Goal: Answer question/provide support: Share knowledge or assist other users

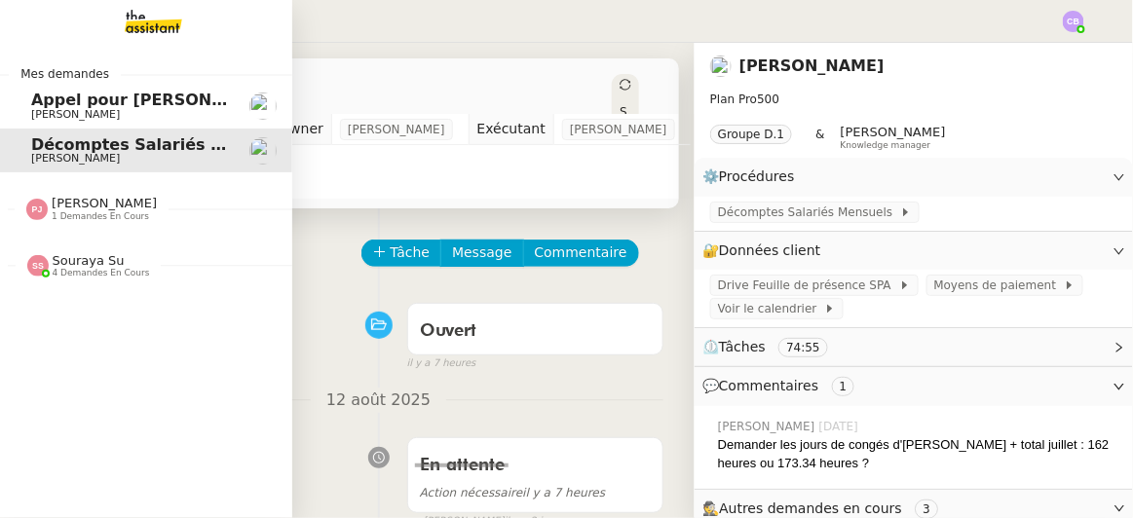
click at [82, 270] on span "4 demandes en cours" at bounding box center [101, 273] width 97 height 11
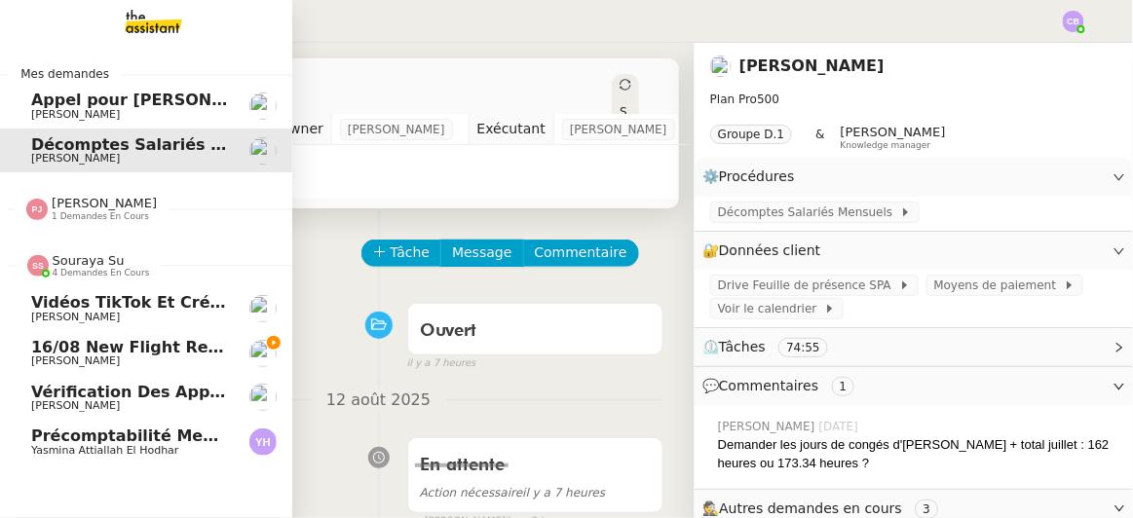
click at [82, 270] on span "4 demandes en cours" at bounding box center [101, 273] width 97 height 11
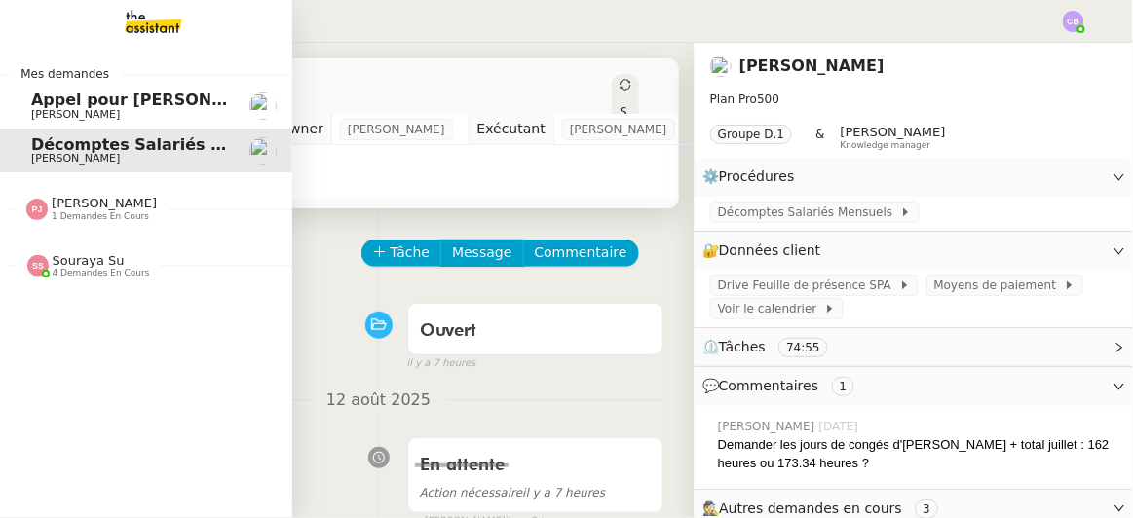
click at [91, 212] on span "1 demandes en cours" at bounding box center [100, 216] width 97 height 11
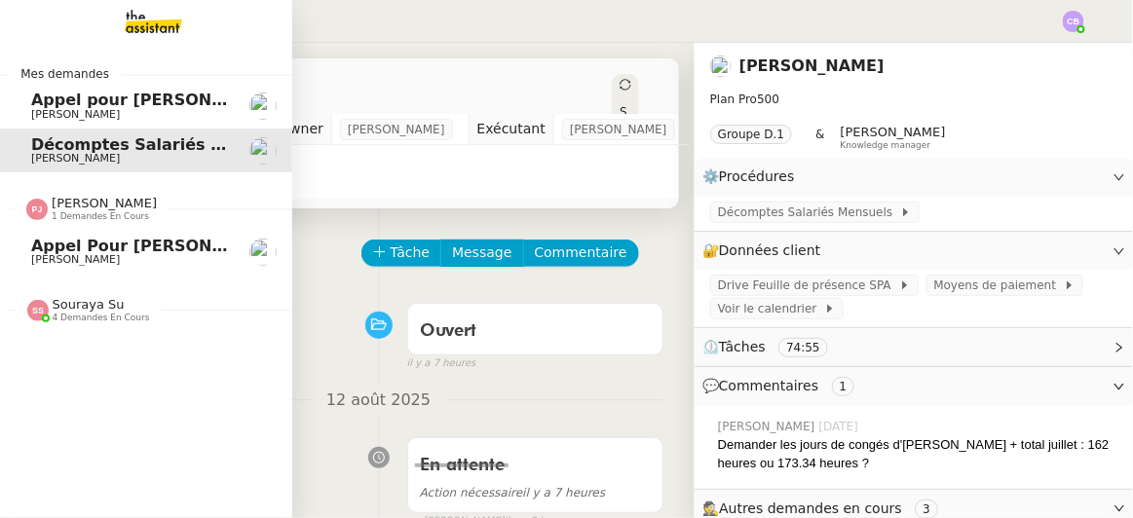
click at [88, 256] on span "[PERSON_NAME]" at bounding box center [129, 260] width 197 height 12
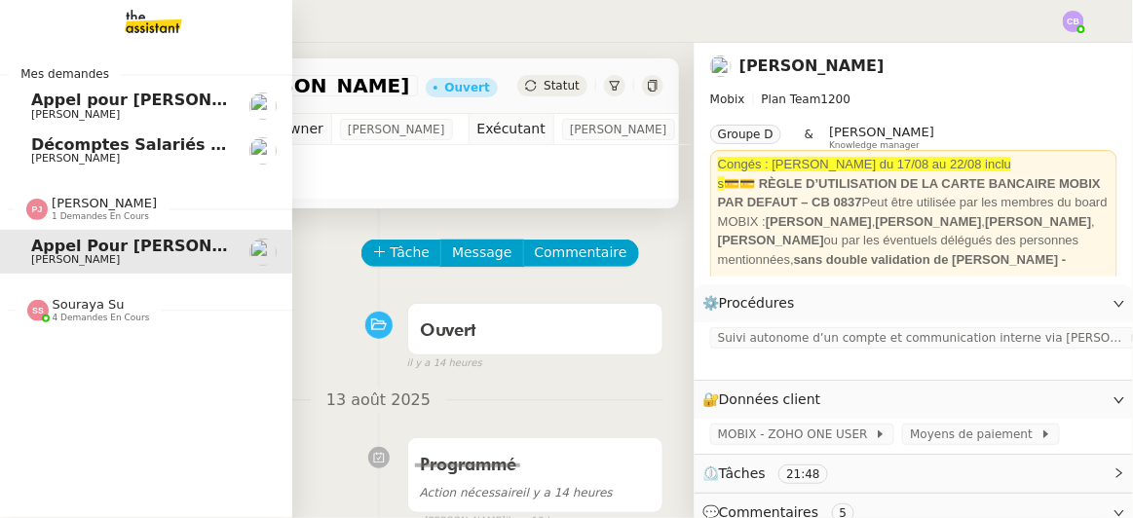
click at [116, 158] on span "[PERSON_NAME]" at bounding box center [129, 159] width 197 height 12
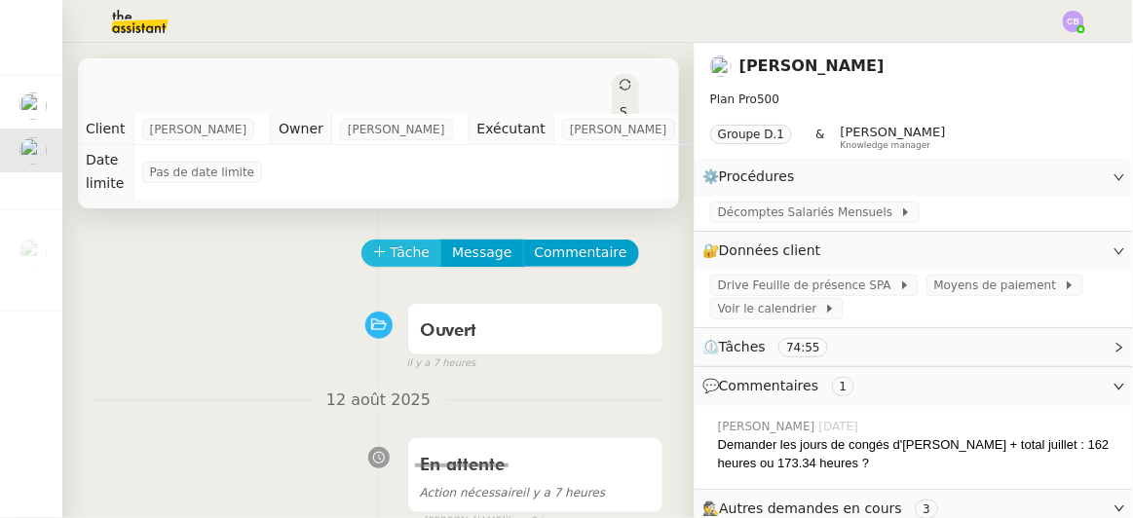
click at [400, 247] on span "Tâche" at bounding box center [411, 253] width 40 height 22
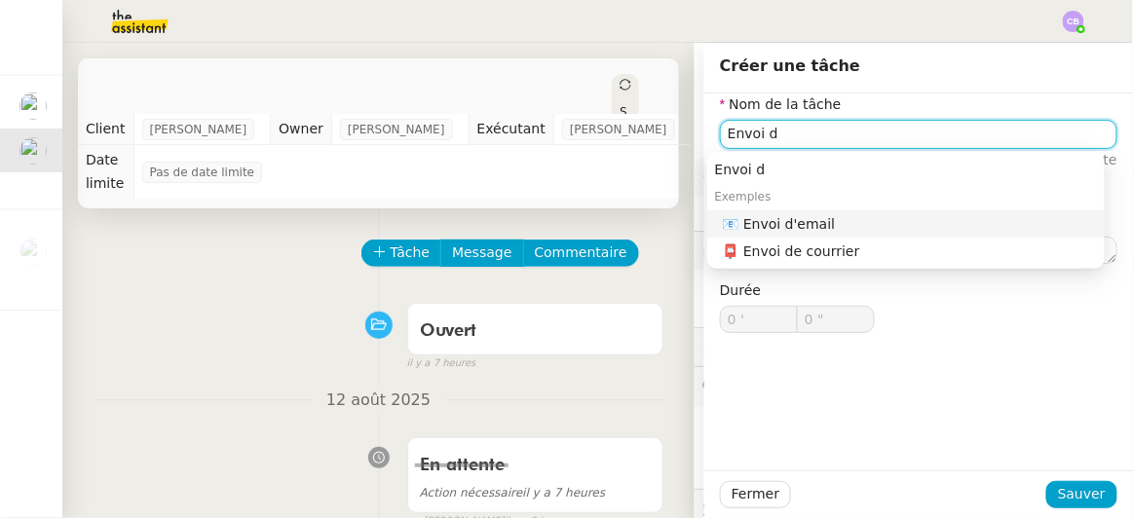
click at [778, 223] on div "📧 Envoi d'email" at bounding box center [910, 224] width 374 height 18
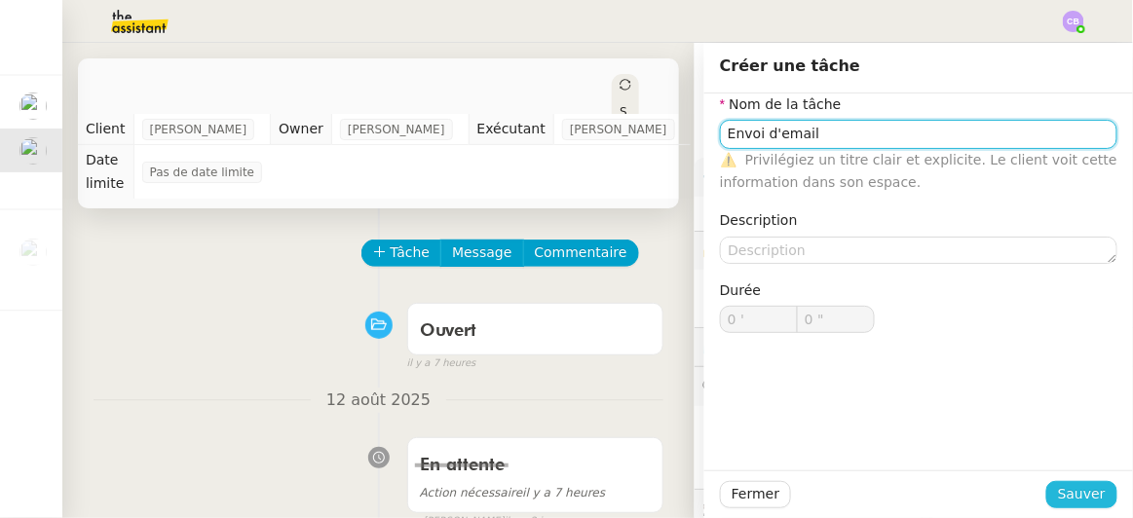
type input "Envoi d'email"
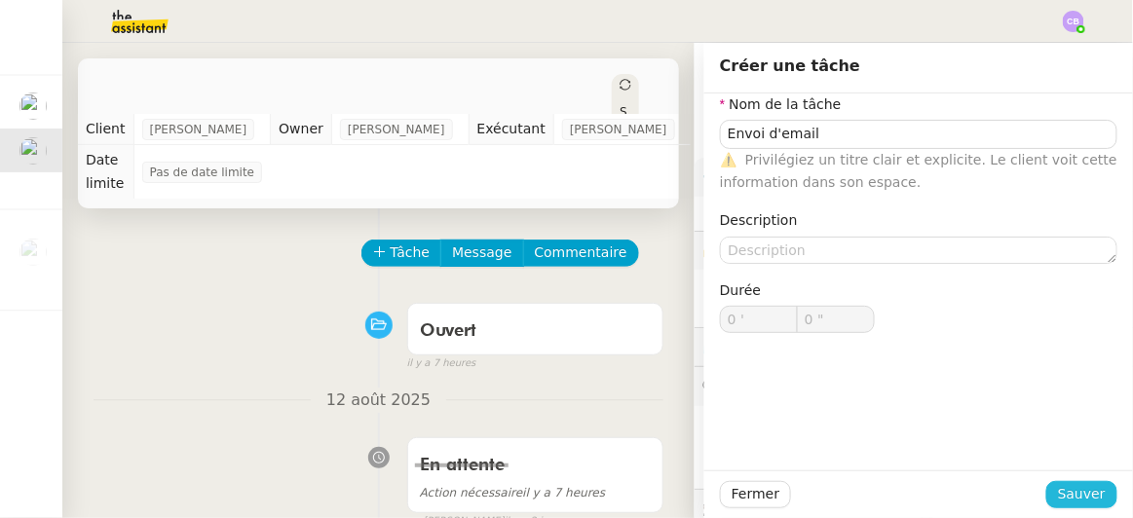
click at [1064, 488] on span "Sauver" at bounding box center [1082, 494] width 48 height 22
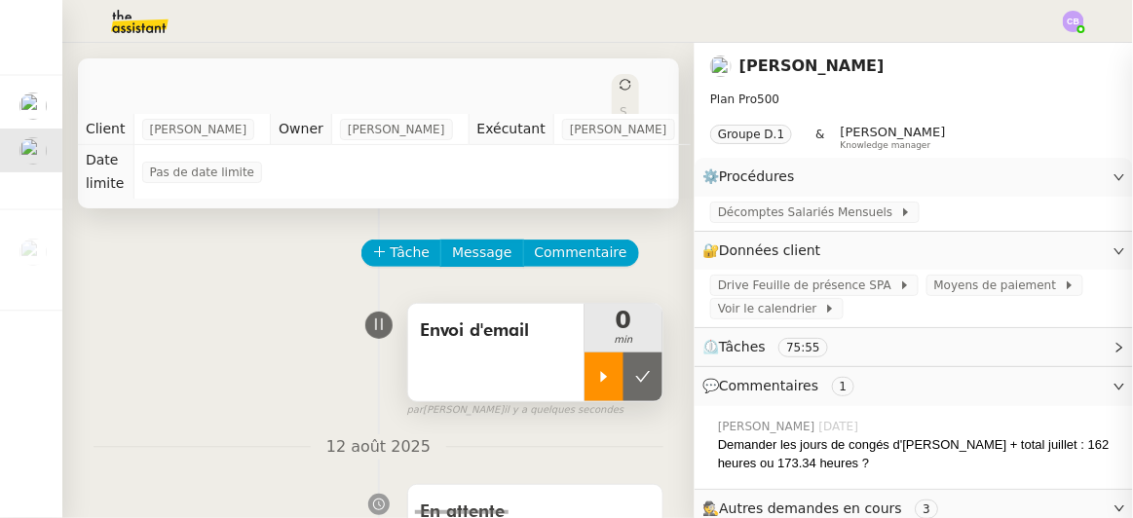
click at [601, 372] on icon at bounding box center [604, 376] width 7 height 11
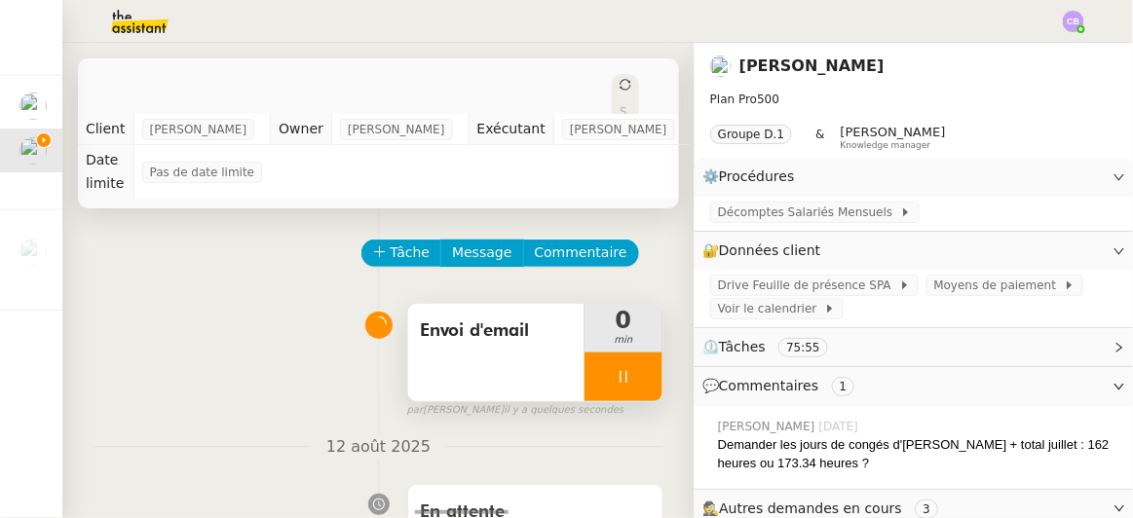
click at [506, 348] on div "Envoi d'email" at bounding box center [496, 352] width 176 height 97
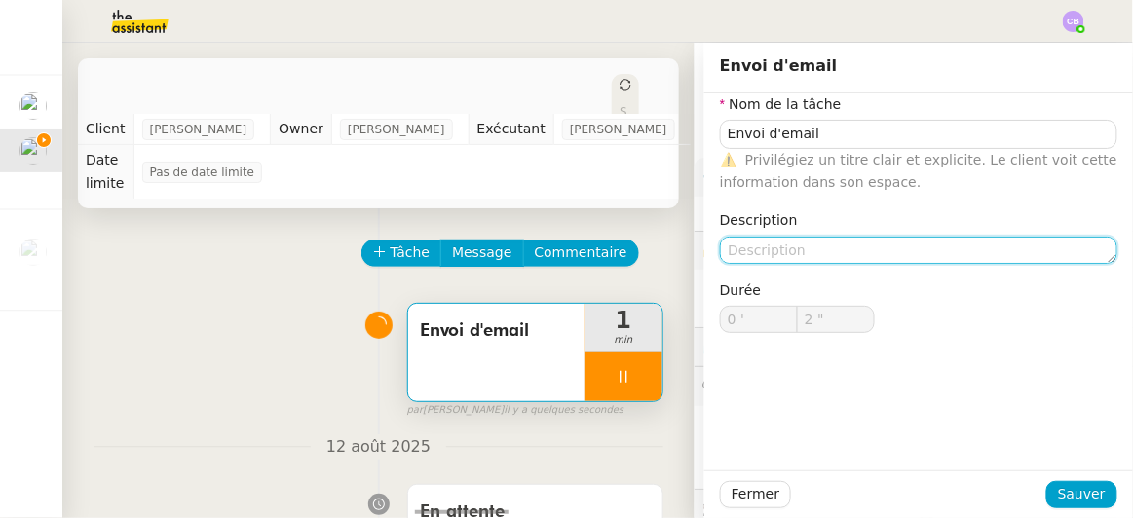
click at [731, 253] on textarea at bounding box center [919, 250] width 398 height 27
type input "3 ""
type textarea "3"
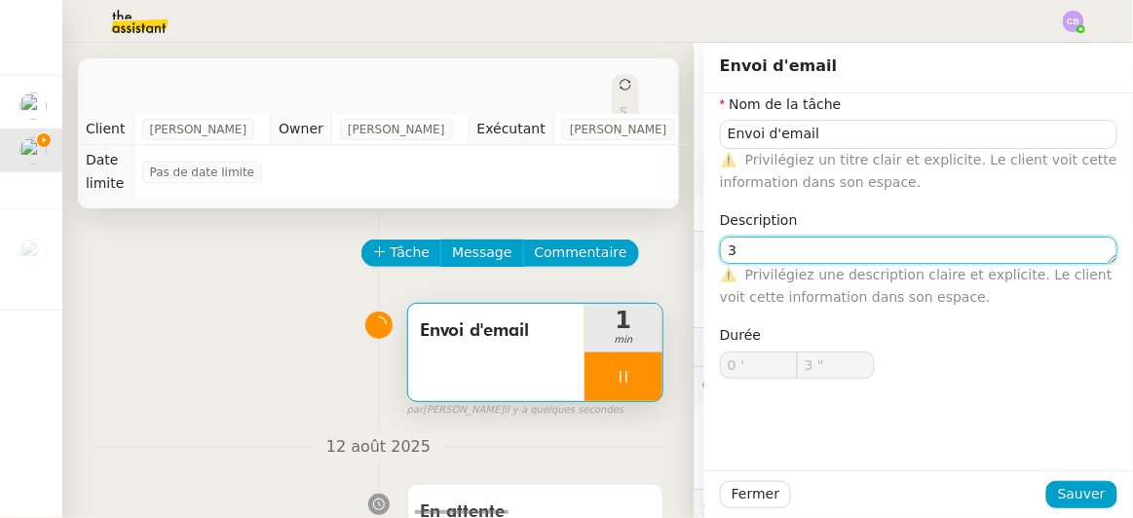
type input "4 ""
type textarea "3eme"
type input "5 ""
type textarea "3eme rel"
type input "6 ""
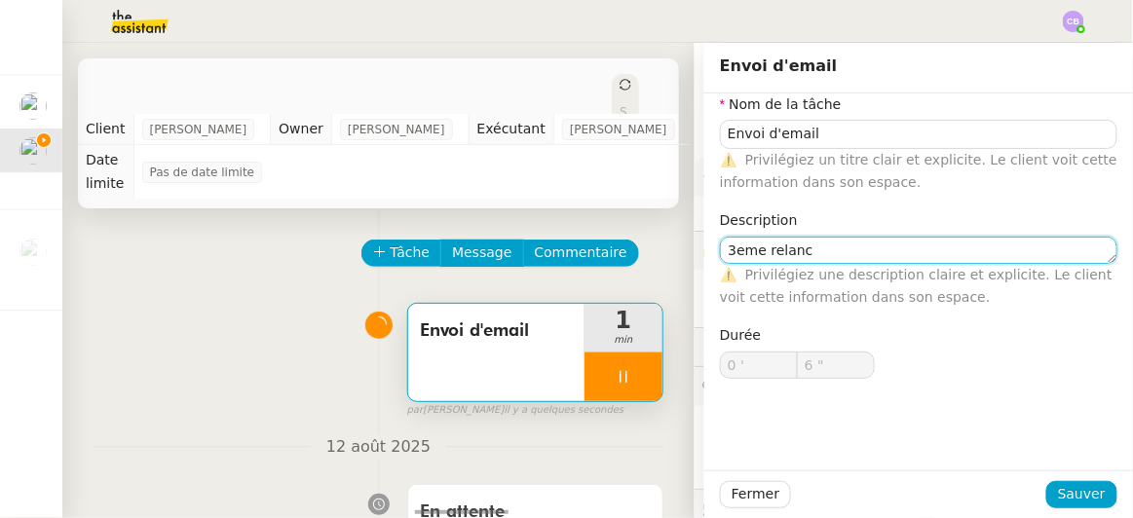
type textarea "3eme relance"
click at [737, 242] on textarea "3eme relance" at bounding box center [919, 250] width 398 height 27
type input "11 ""
click at [0, 0] on lt-em "3ᵉ" at bounding box center [0, 0] width 0 height 0
type textarea "3ᵉ relance"
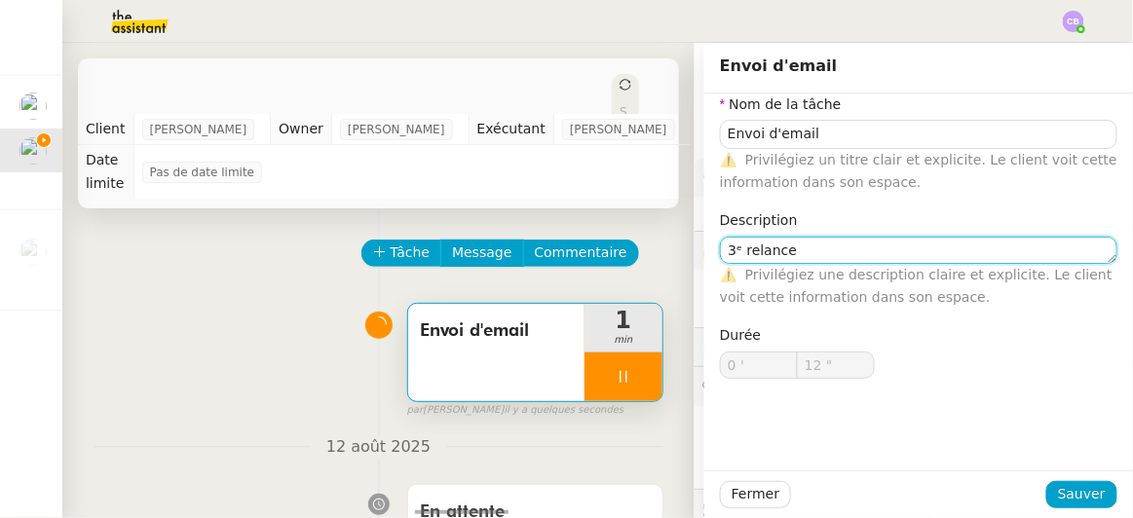
type input "13 ""
type textarea "3ᵉ relance"
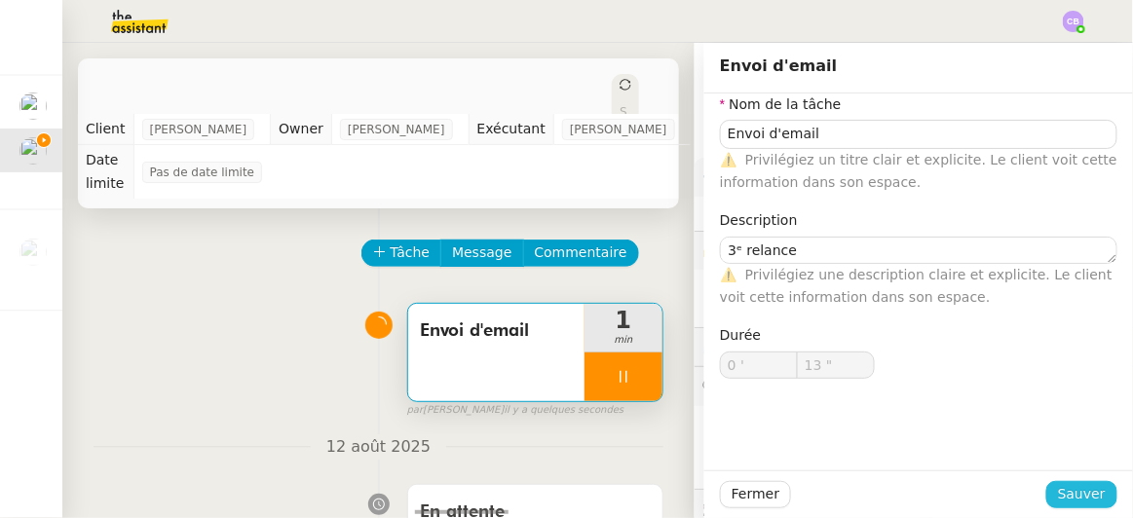
click at [1058, 487] on span "Sauver" at bounding box center [1082, 494] width 48 height 22
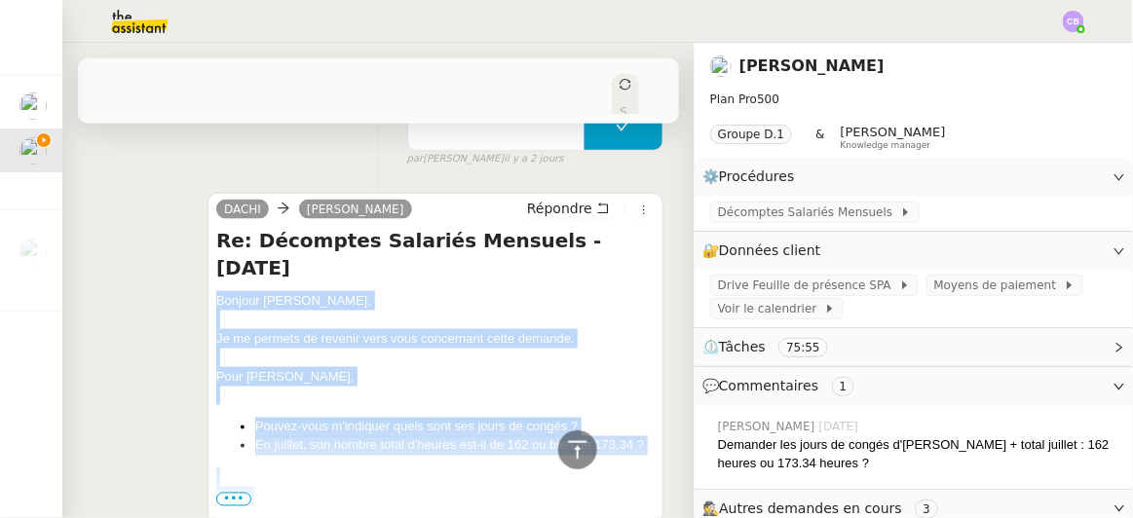
scroll to position [713, 0]
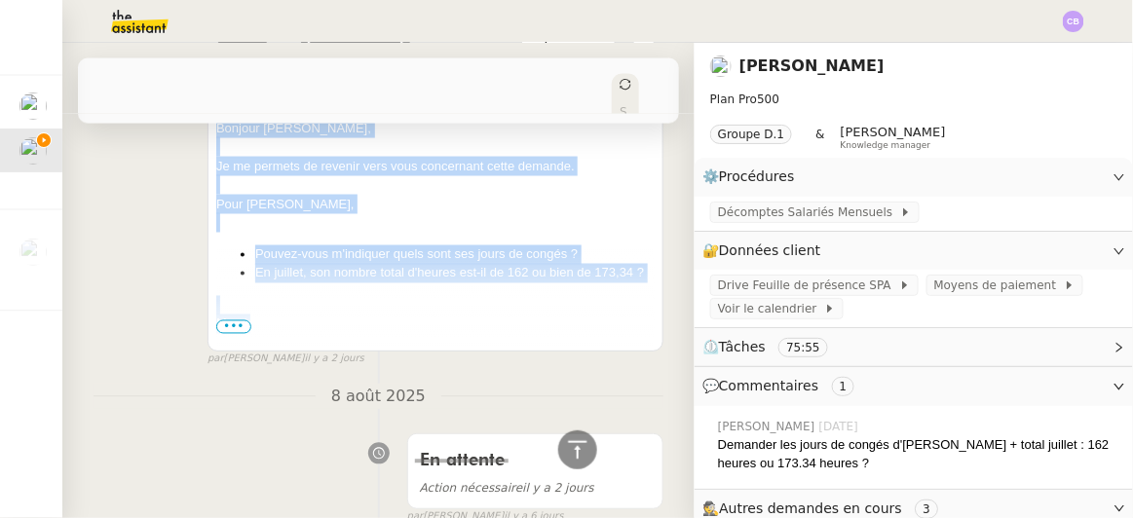
drag, startPoint x: 210, startPoint y: 301, endPoint x: 272, endPoint y: 312, distance: 62.3
click at [272, 312] on div "DACHI [PERSON_NAME] Répondre Re: Décomptes Salariés Mensuels - [DATE] Bonjour […" at bounding box center [436, 185] width 456 height 331
copy div "Bonjour [PERSON_NAME], Je me permets de revenir vers vous concernant cette dema…"
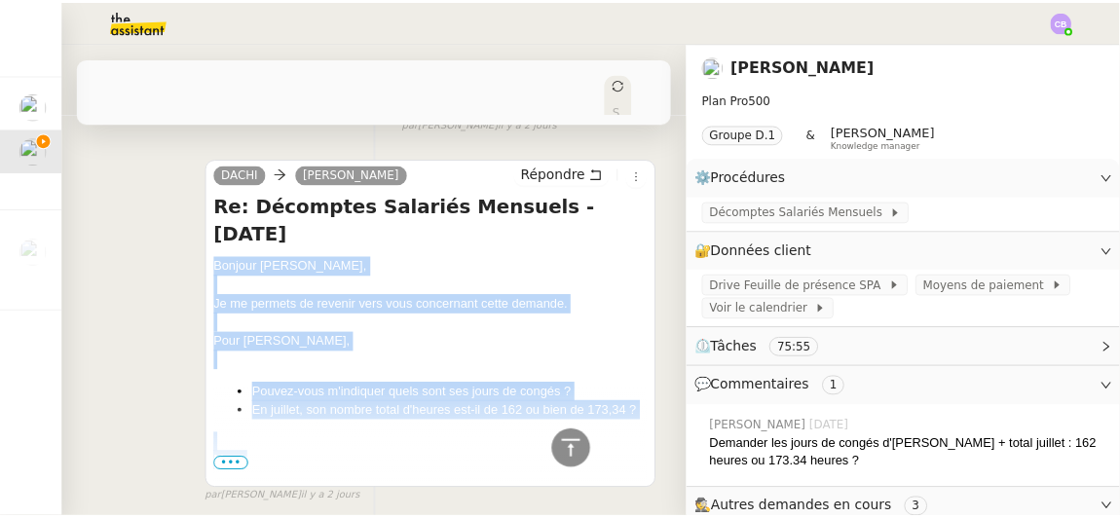
scroll to position [563, 0]
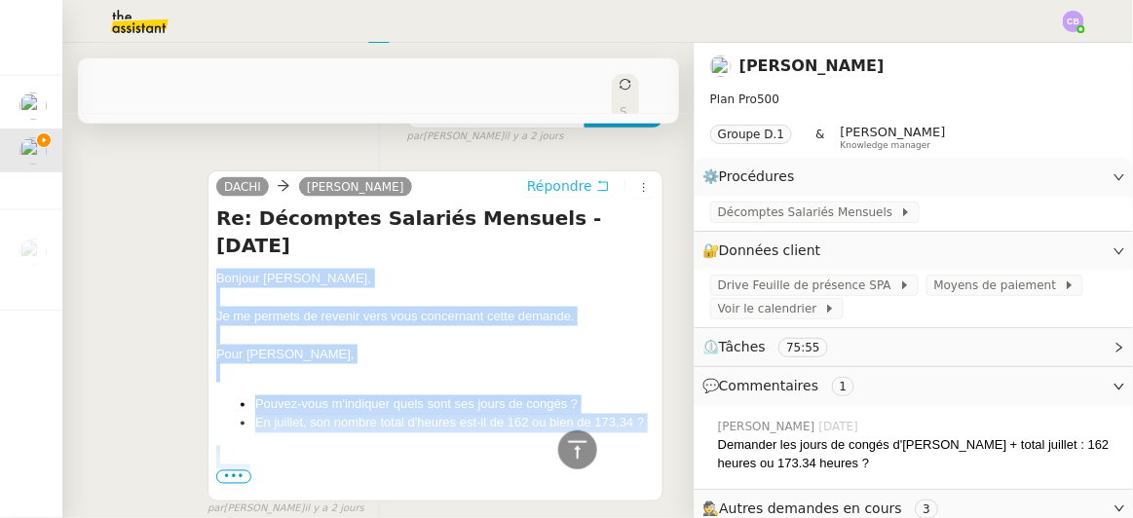
click at [527, 188] on span "Répondre" at bounding box center [559, 185] width 65 height 19
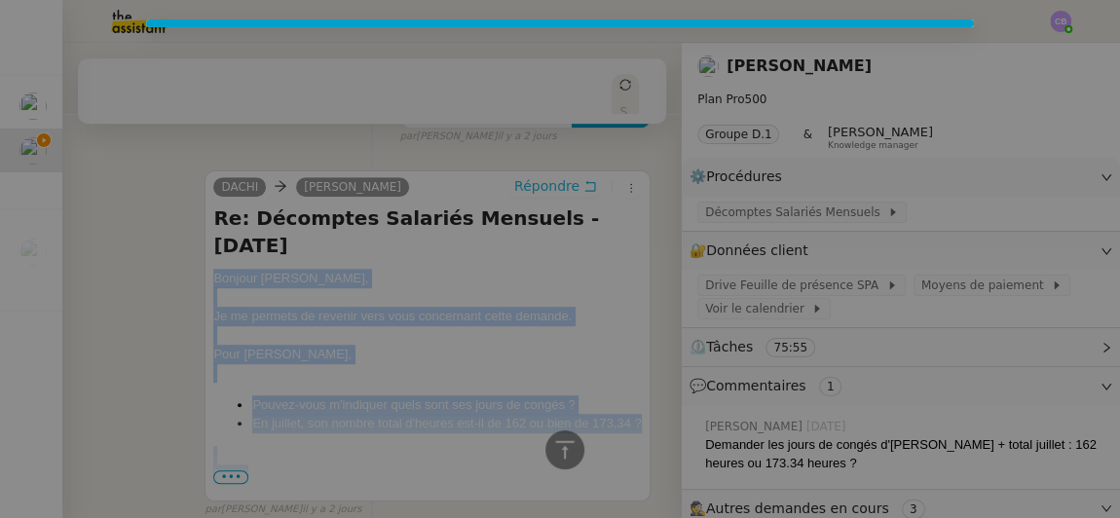
scroll to position [711, 0]
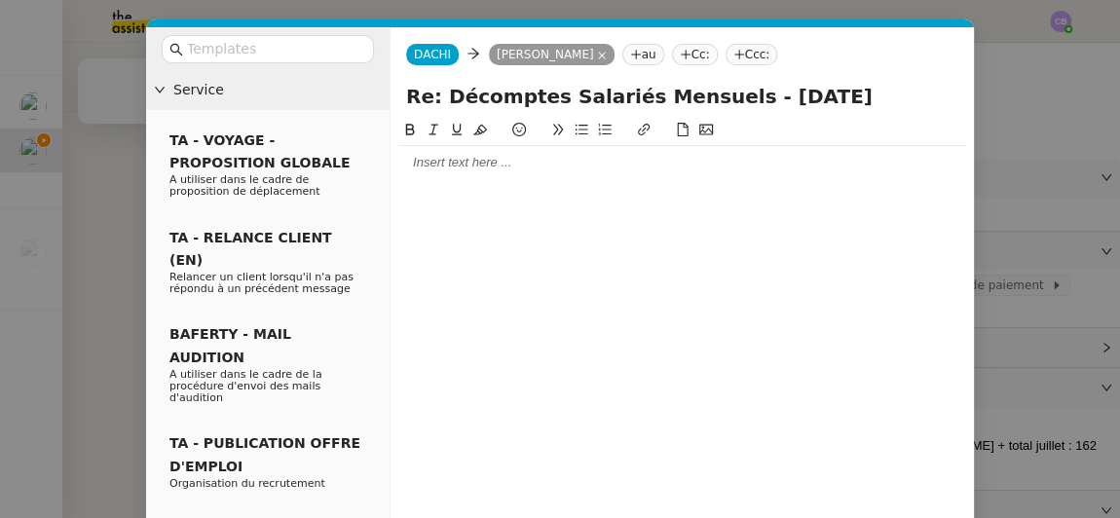
click at [533, 172] on div at bounding box center [682, 162] width 568 height 33
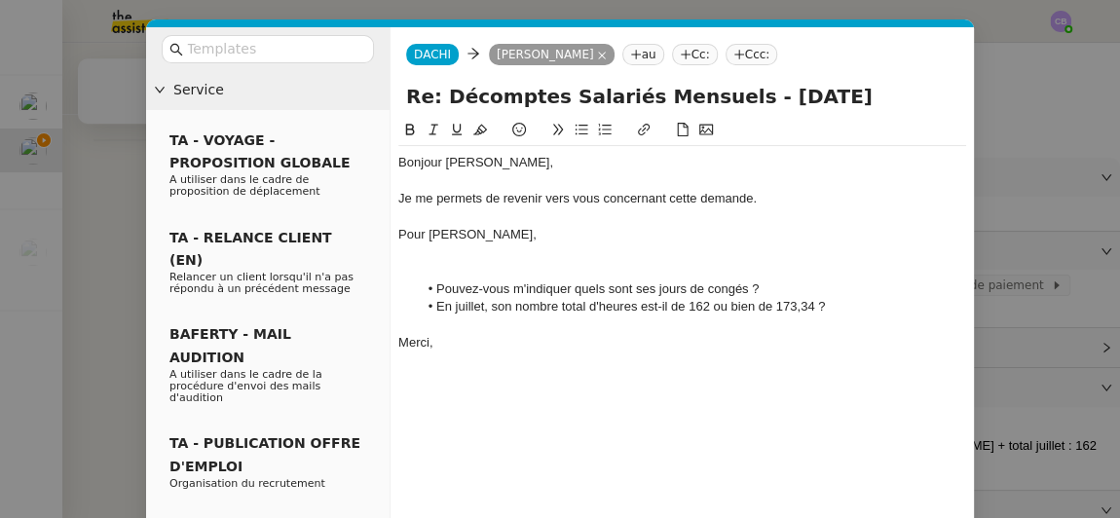
scroll to position [965, 0]
click at [476, 262] on div at bounding box center [682, 271] width 568 height 18
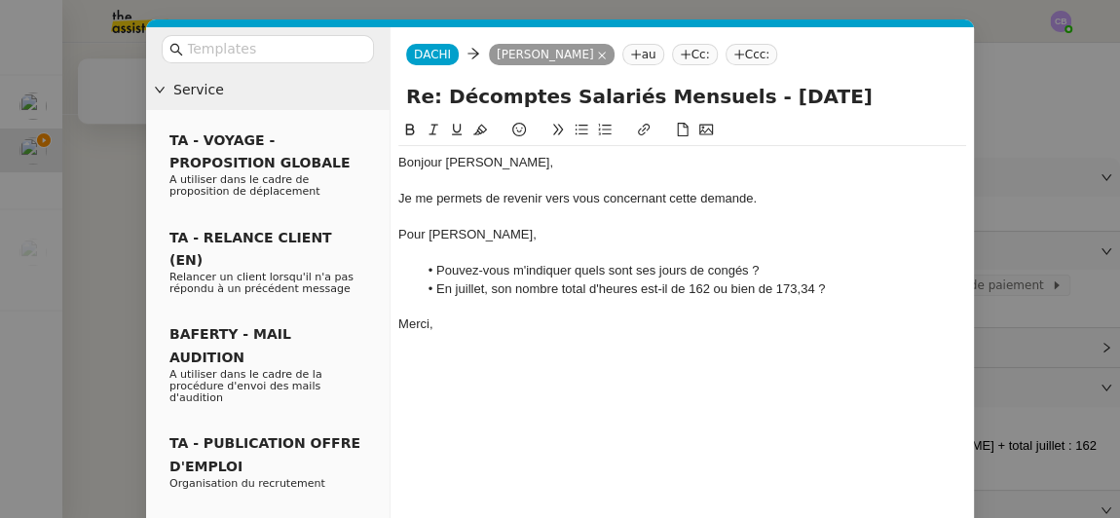
scroll to position [945, 0]
click at [508, 359] on div "Bonjour [PERSON_NAME], Je me permets de revenir vers vous concernant cette dema…" at bounding box center [682, 351] width 568 height 464
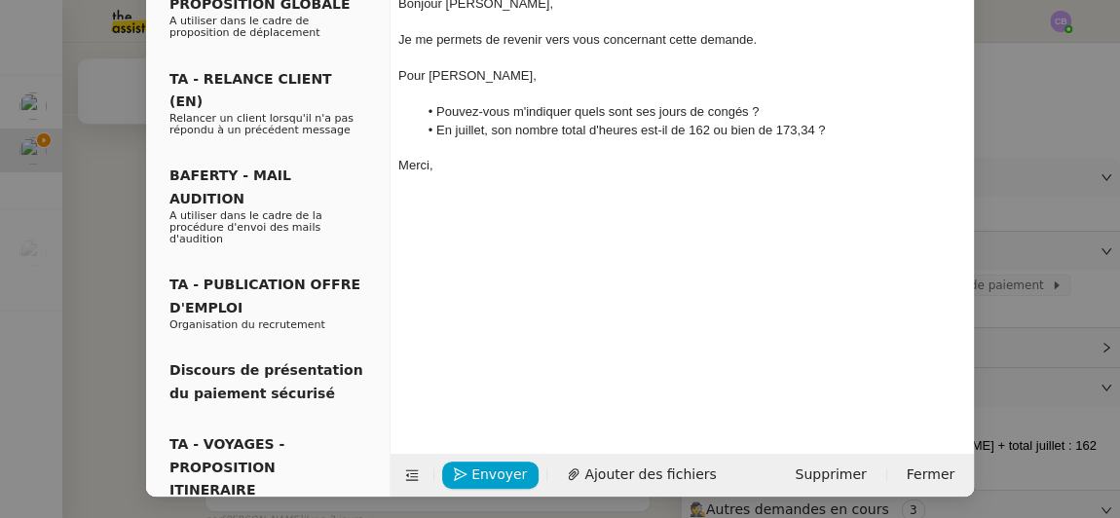
scroll to position [160, 0]
click at [489, 467] on span "Envoyer" at bounding box center [500, 474] width 56 height 22
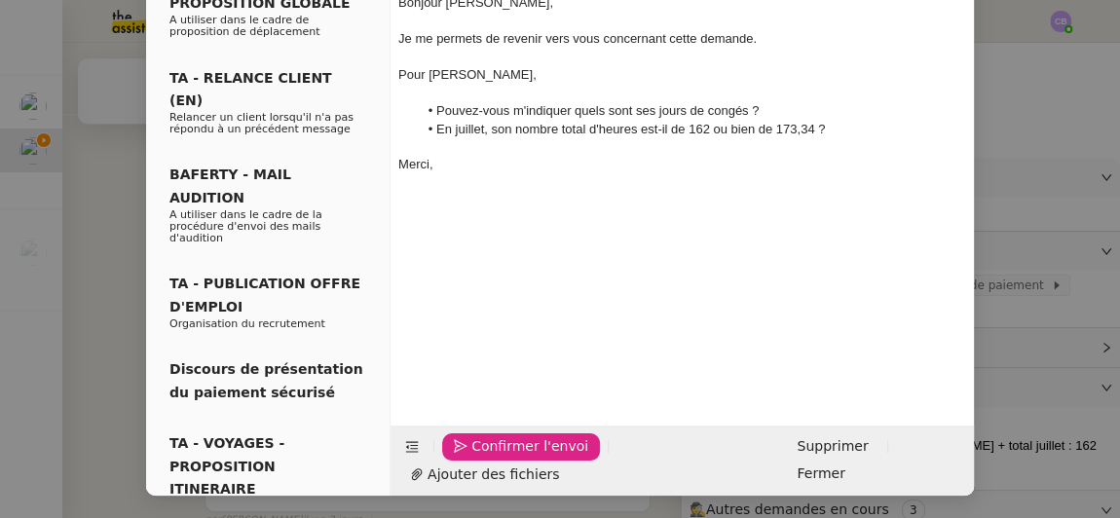
click at [489, 458] on span "Confirmer l'envoi" at bounding box center [530, 447] width 117 height 22
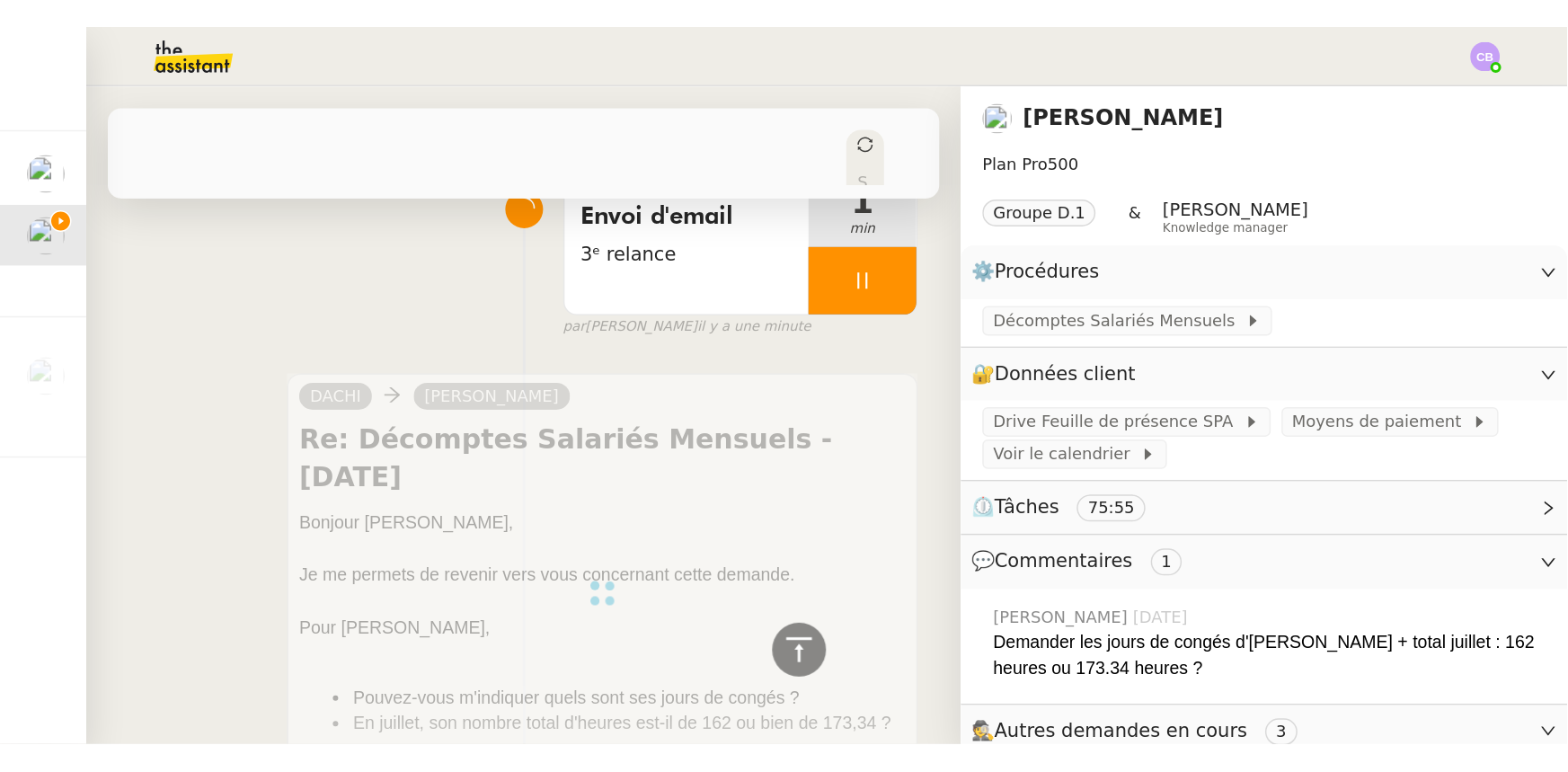
scroll to position [0, 0]
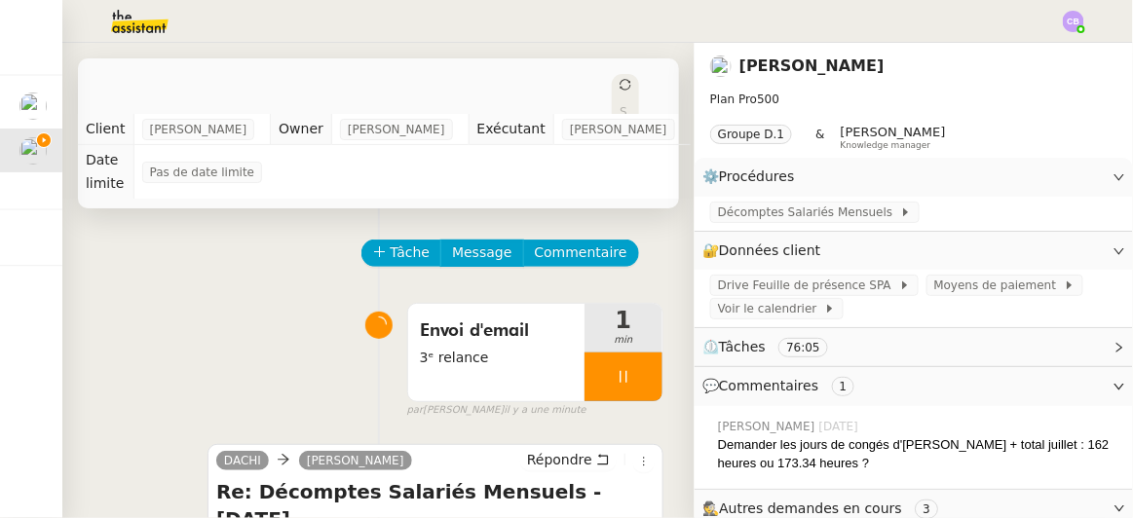
click at [586, 361] on div at bounding box center [624, 377] width 78 height 49
click at [635, 373] on icon at bounding box center [643, 377] width 16 height 16
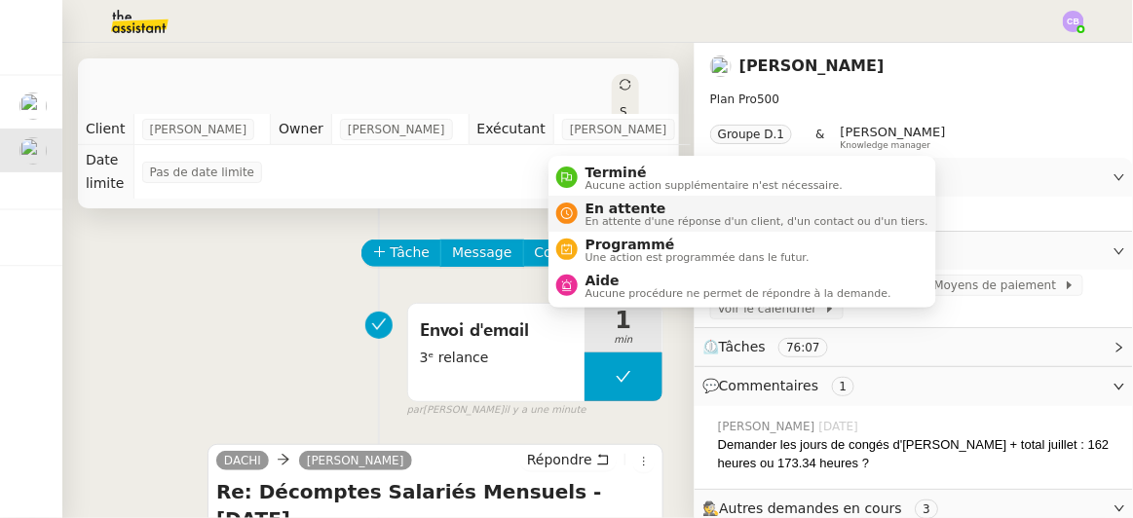
click at [620, 216] on span "En attente d'une réponse d'un client, d'un contact ou d'un tiers." at bounding box center [757, 221] width 343 height 11
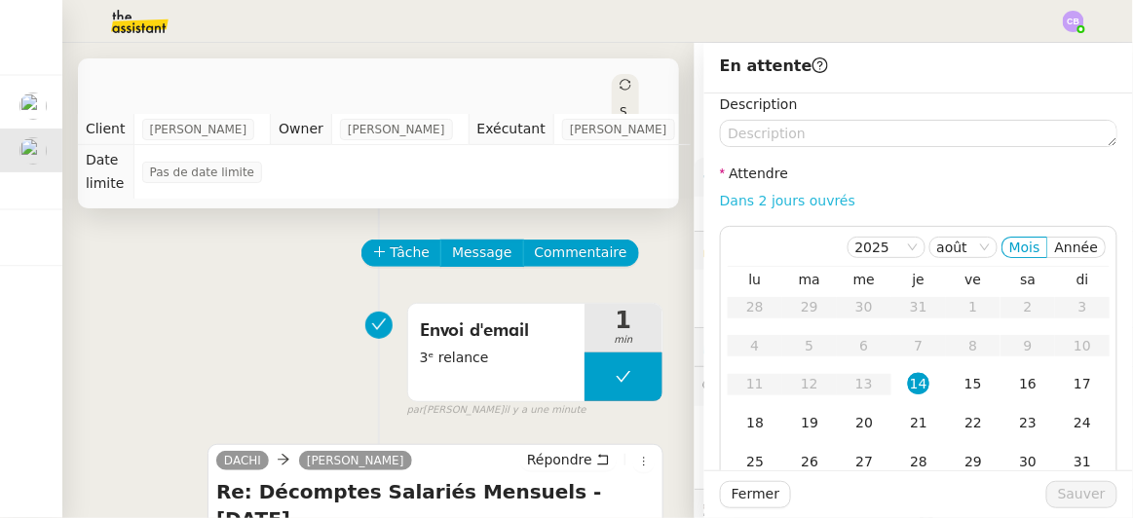
click at [749, 204] on link "Dans 2 jours ouvrés" at bounding box center [787, 201] width 135 height 16
type input "07:00"
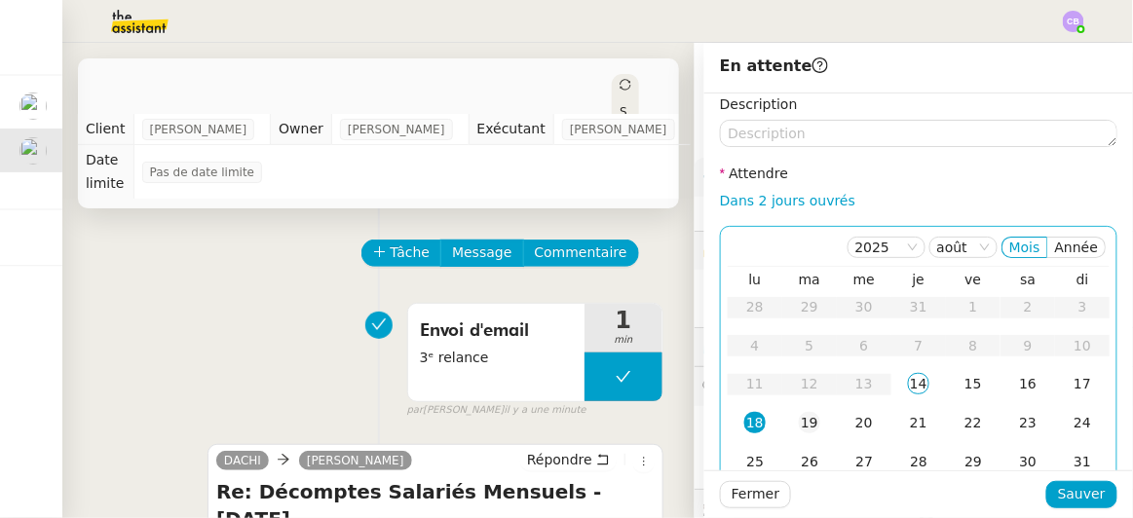
click at [802, 421] on div "19" at bounding box center [809, 422] width 21 height 21
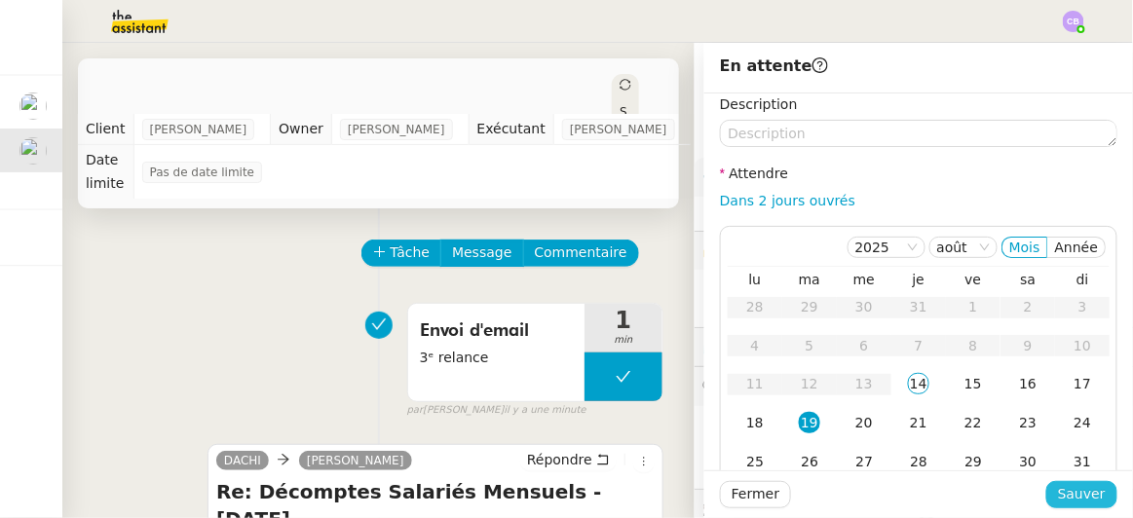
click at [1059, 488] on span "Sauver" at bounding box center [1082, 494] width 48 height 22
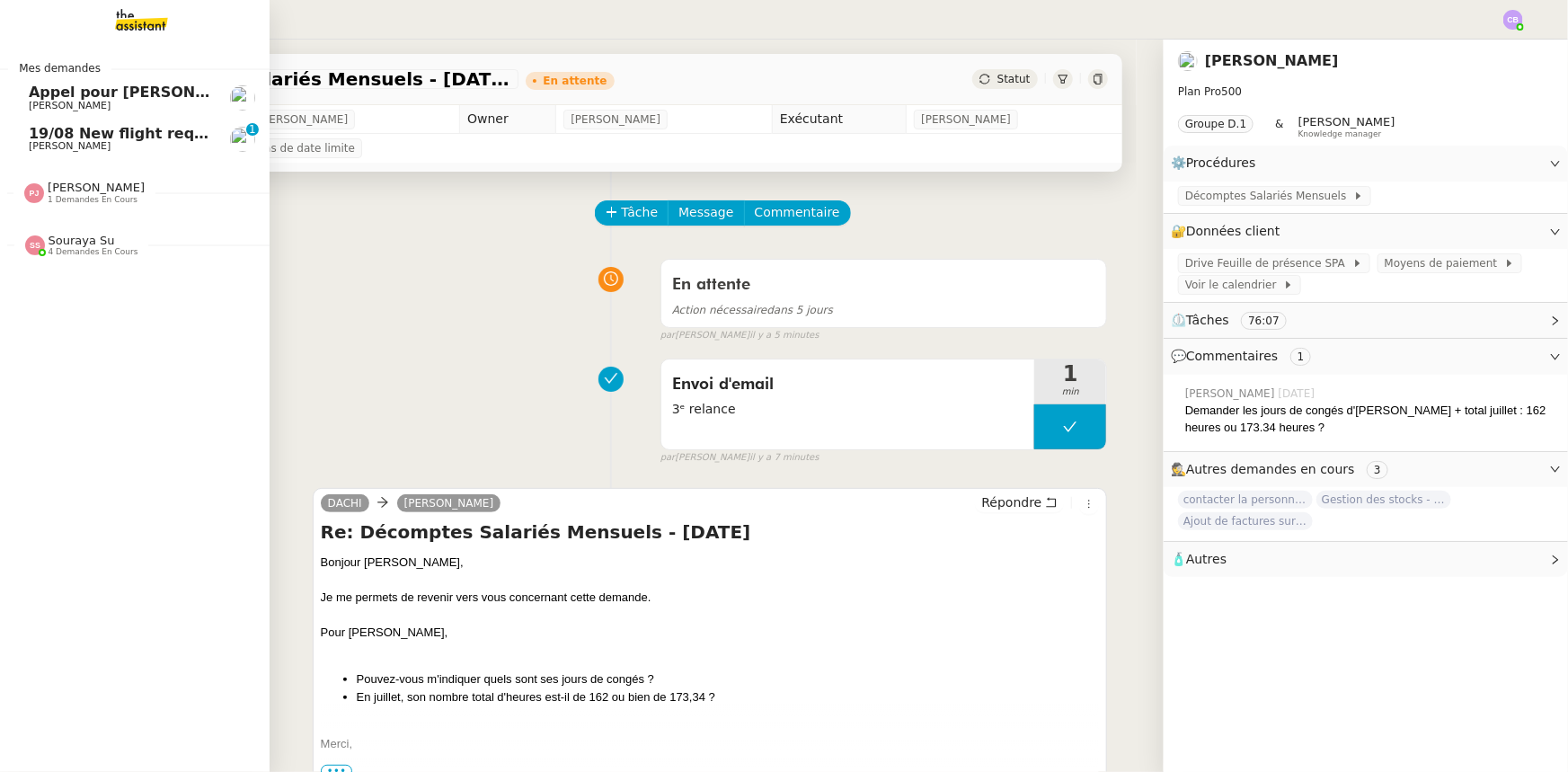
click at [95, 140] on span "19/08 New flight request - [PERSON_NAME]" at bounding box center [204, 133] width 350 height 18
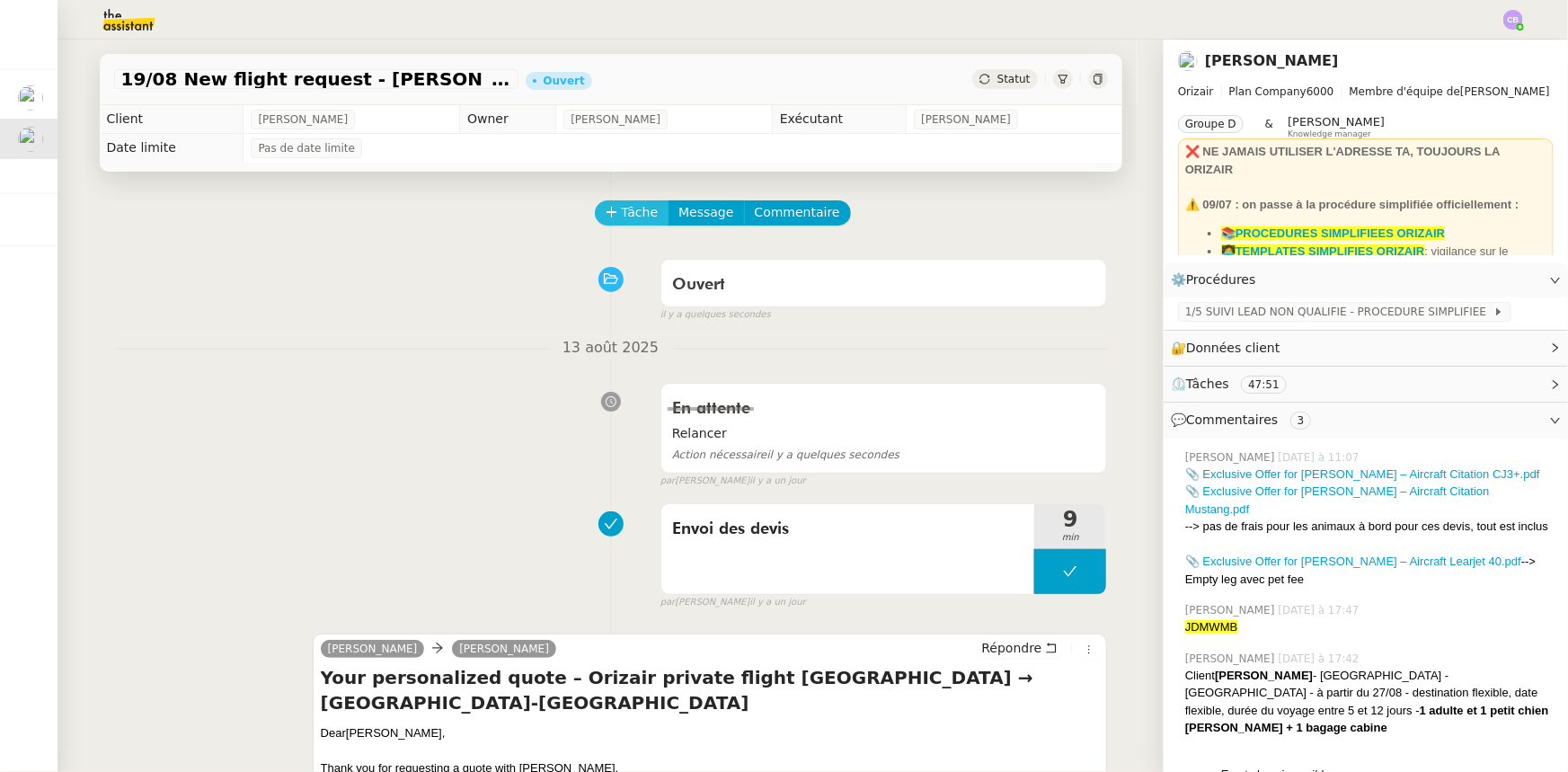
click at [610, 222] on button "Tâche" at bounding box center [632, 212] width 75 height 25
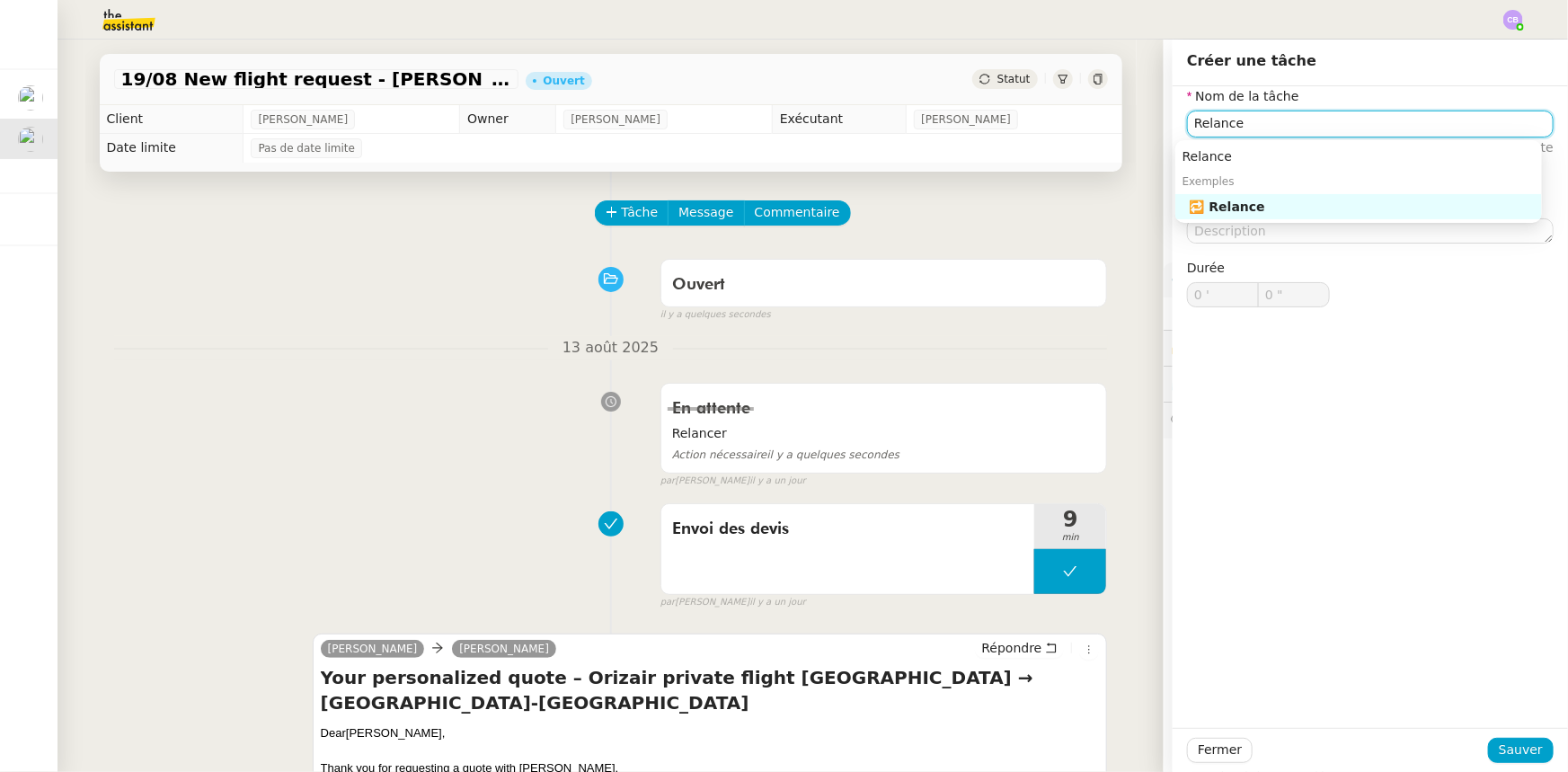
drag, startPoint x: 1265, startPoint y: 205, endPoint x: 1271, endPoint y: 221, distance: 17.1
click at [1044, 206] on div "🔁 Relance" at bounding box center [1362, 207] width 345 height 17
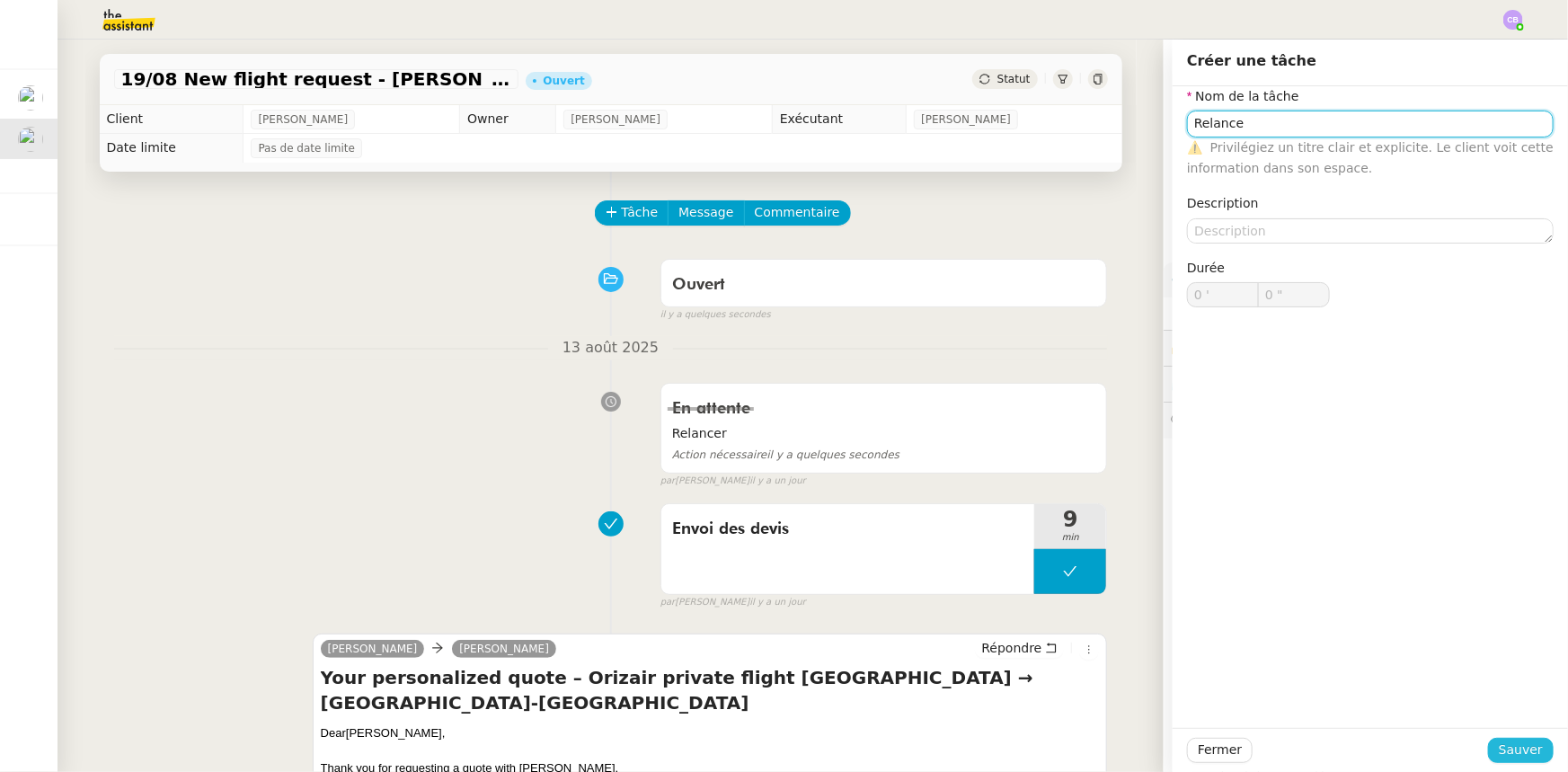
type input "Relance"
click at [1044, 477] on span "Sauver" at bounding box center [1521, 750] width 44 height 20
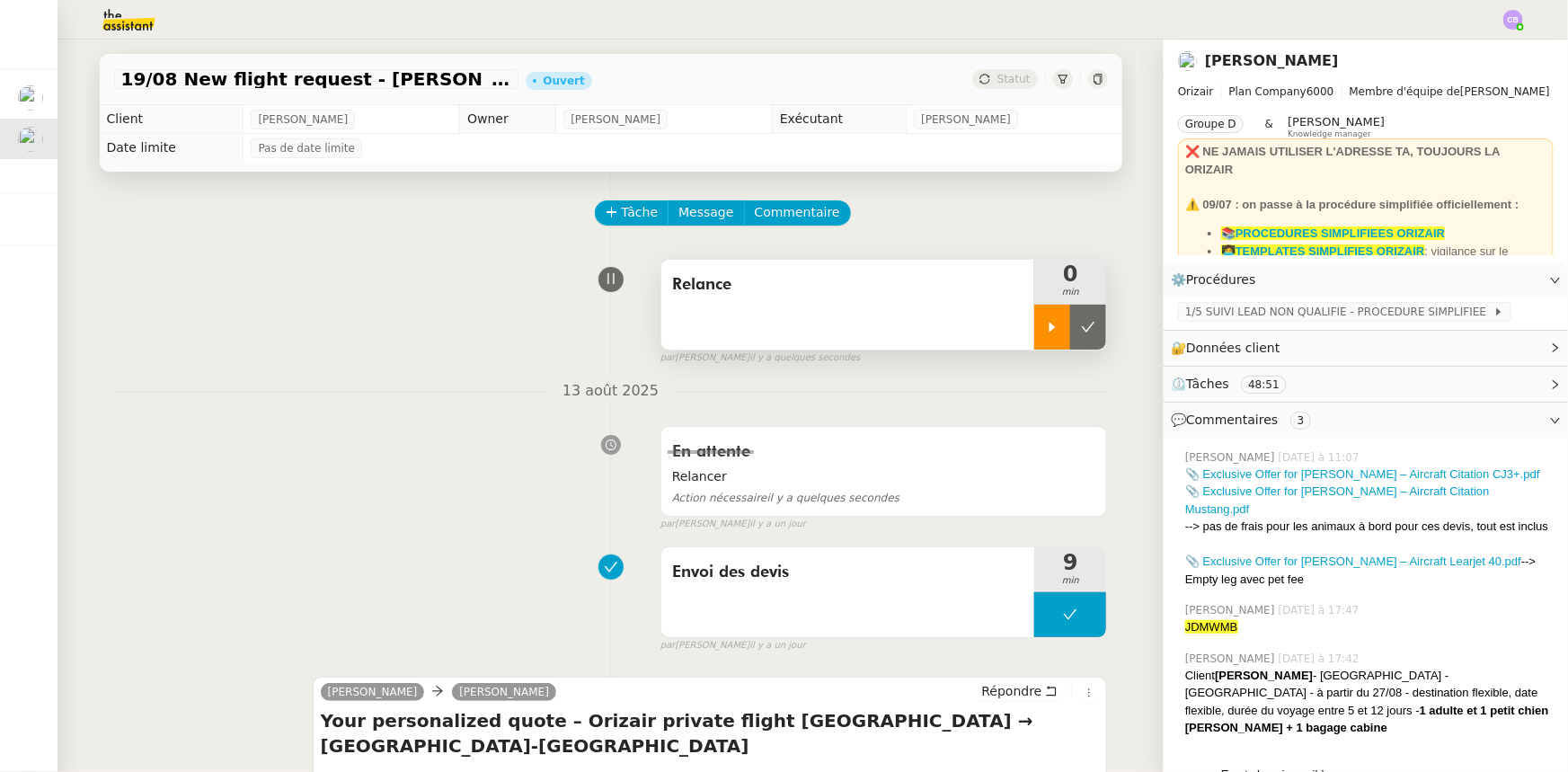
click at [1044, 330] on icon at bounding box center [1052, 327] width 15 height 15
click at [1044, 315] on span "1/5 SUIVI LEAD NON QUALIFIE - PROCEDURE SIMPLIFIEE" at bounding box center [1339, 311] width 308 height 18
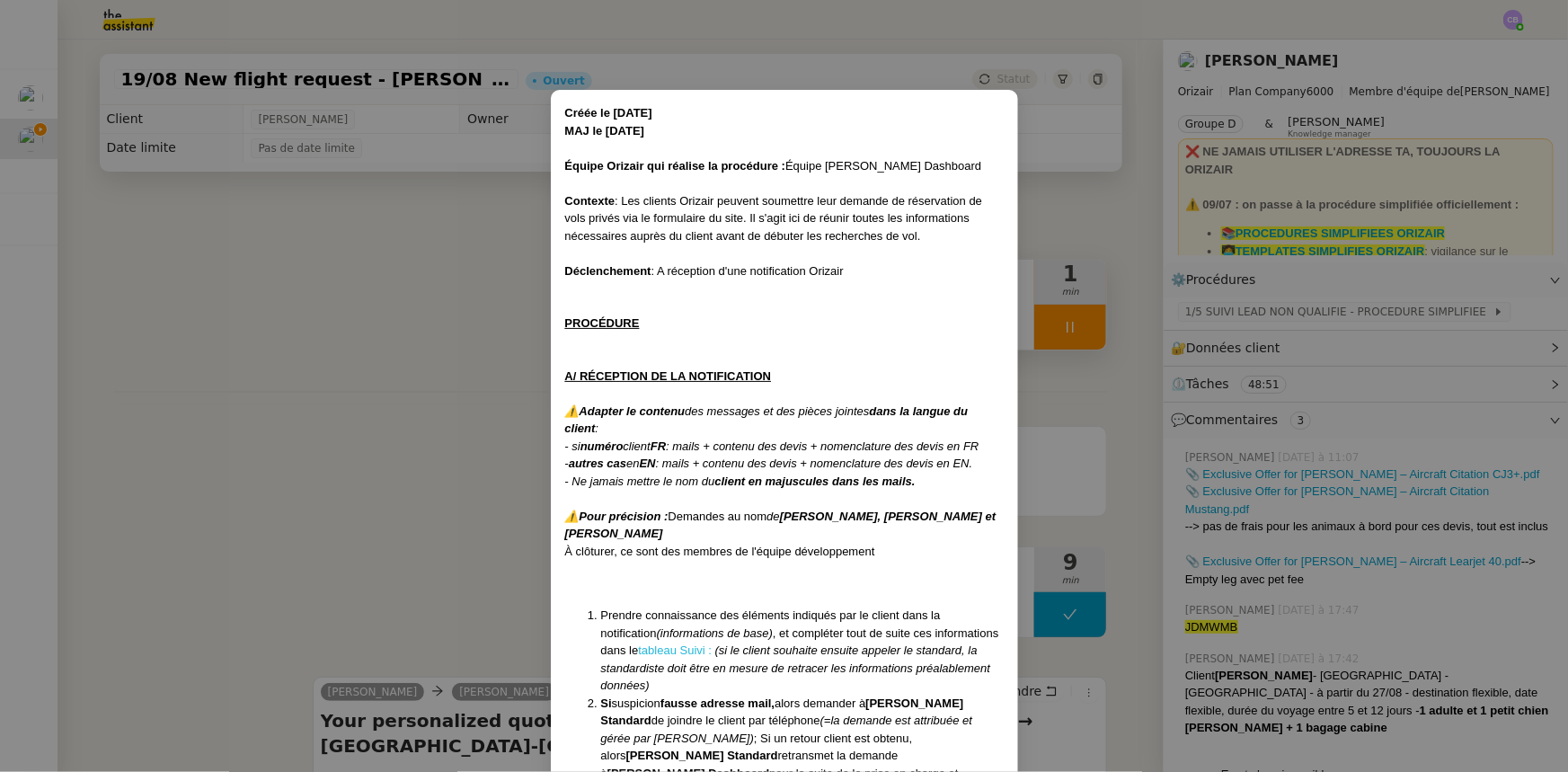
click at [647, 477] on link "tableau Suivi :" at bounding box center [675, 650] width 74 height 14
click at [353, 321] on nz-modal-container "Créée le [DATE] MAJ le [DATE] Équipe Orizair qui réalise la procédure : Équipe …" at bounding box center [784, 386] width 1568 height 772
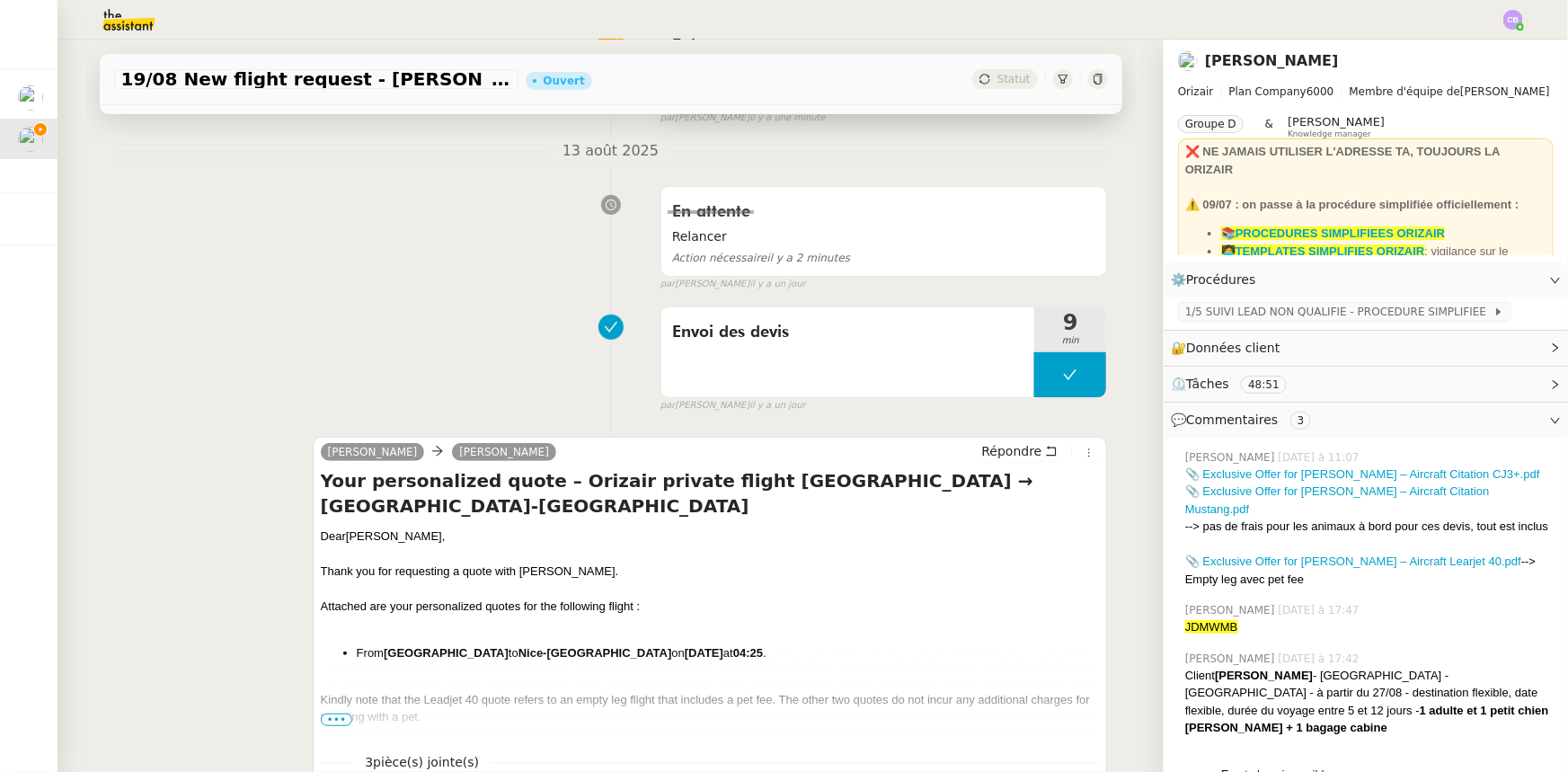
scroll to position [244, 0]
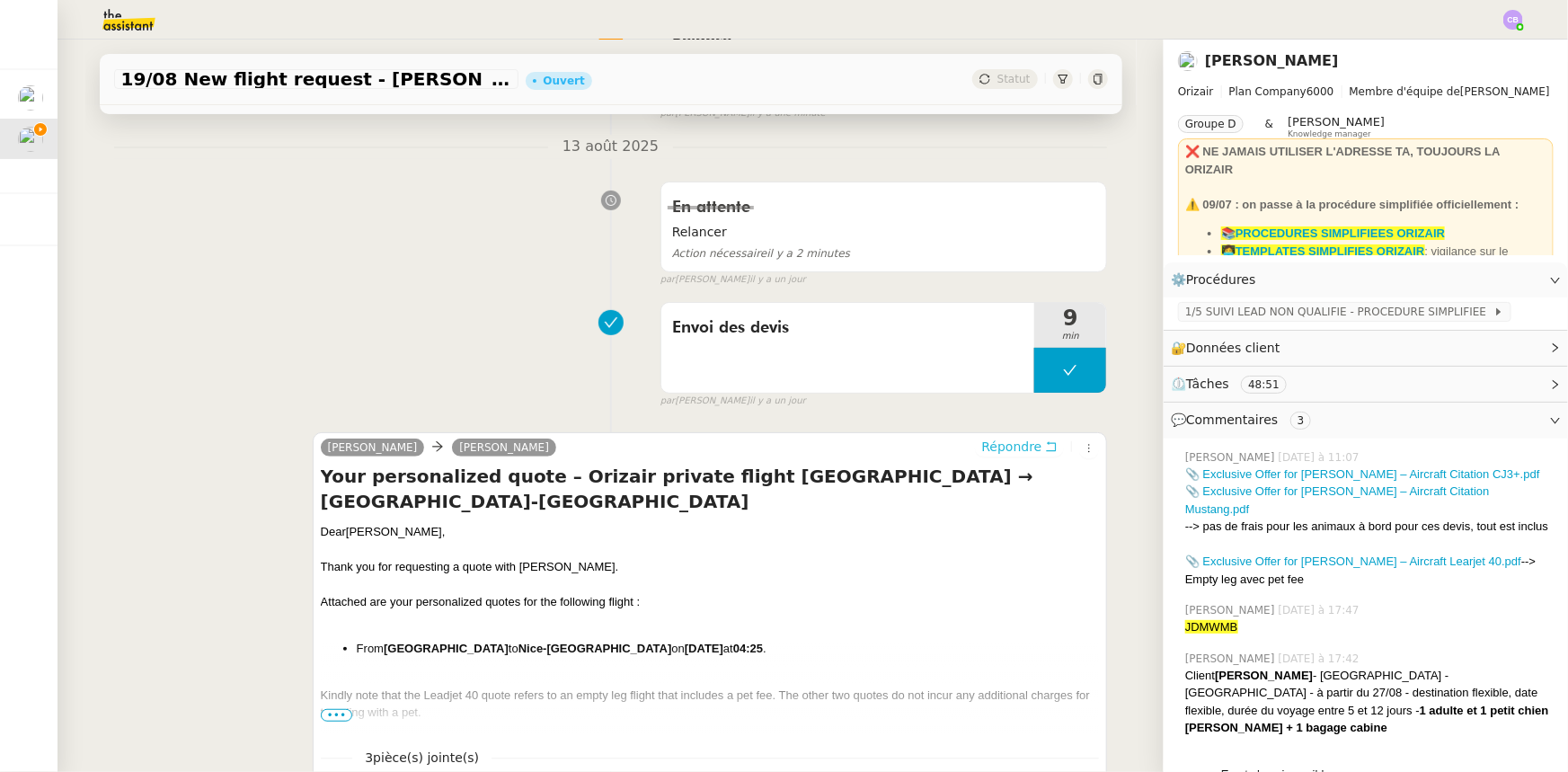
click at [990, 452] on span "Répondre" at bounding box center [1011, 445] width 60 height 18
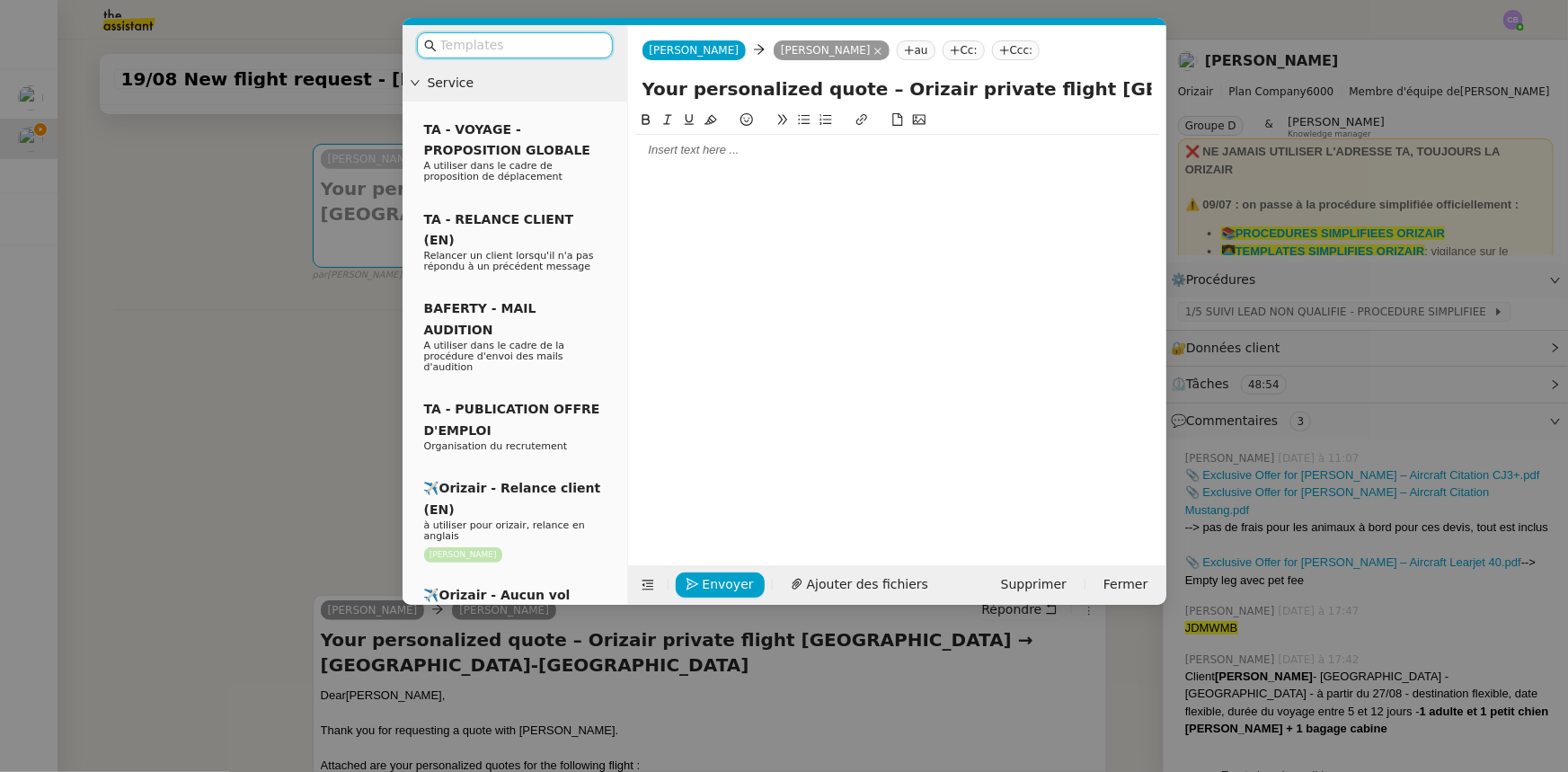
click at [527, 52] on input "text" at bounding box center [520, 45] width 161 height 20
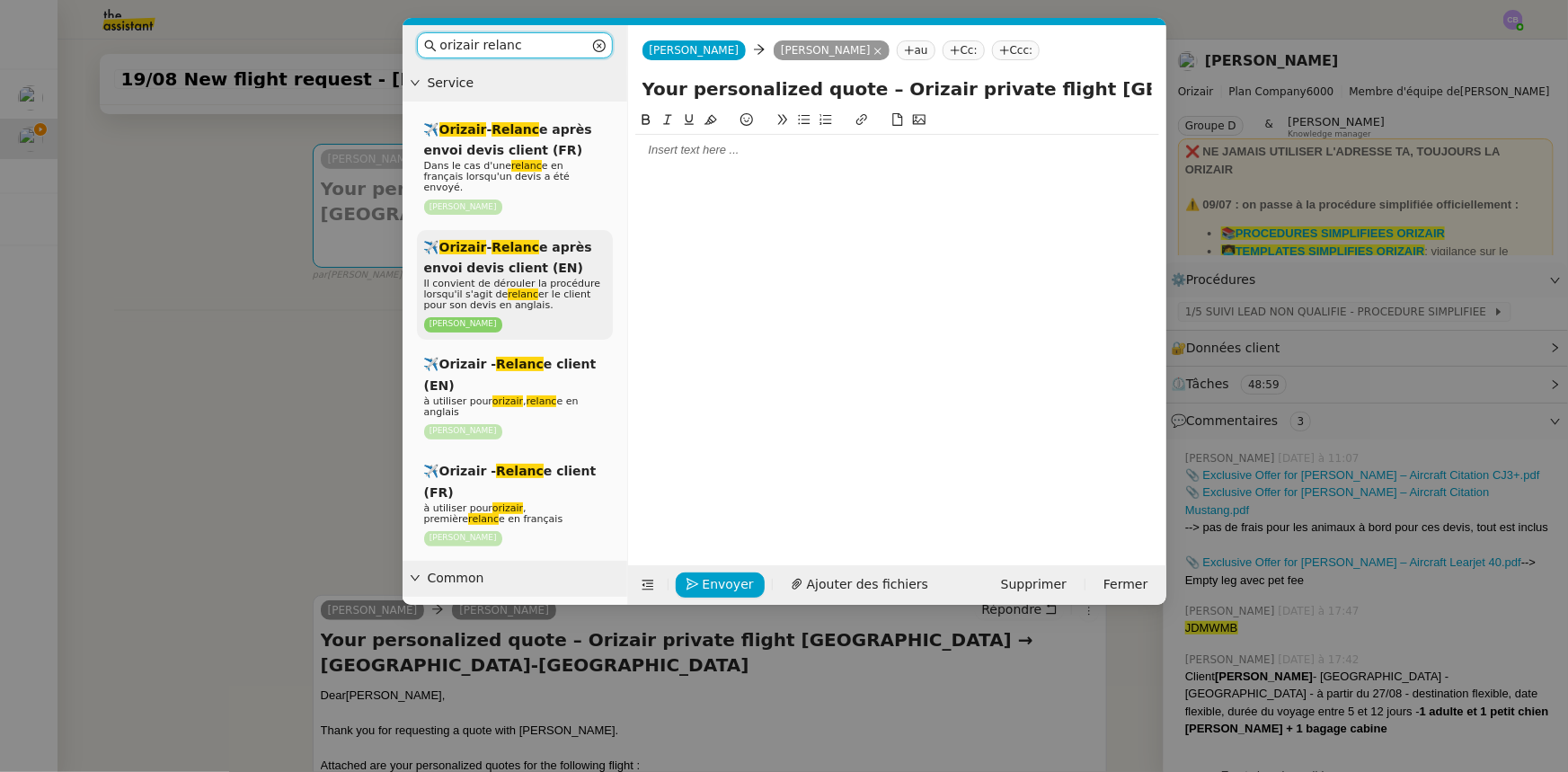
type input "orizair relanc"
click at [507, 289] on em "relanc" at bounding box center [522, 294] width 30 height 12
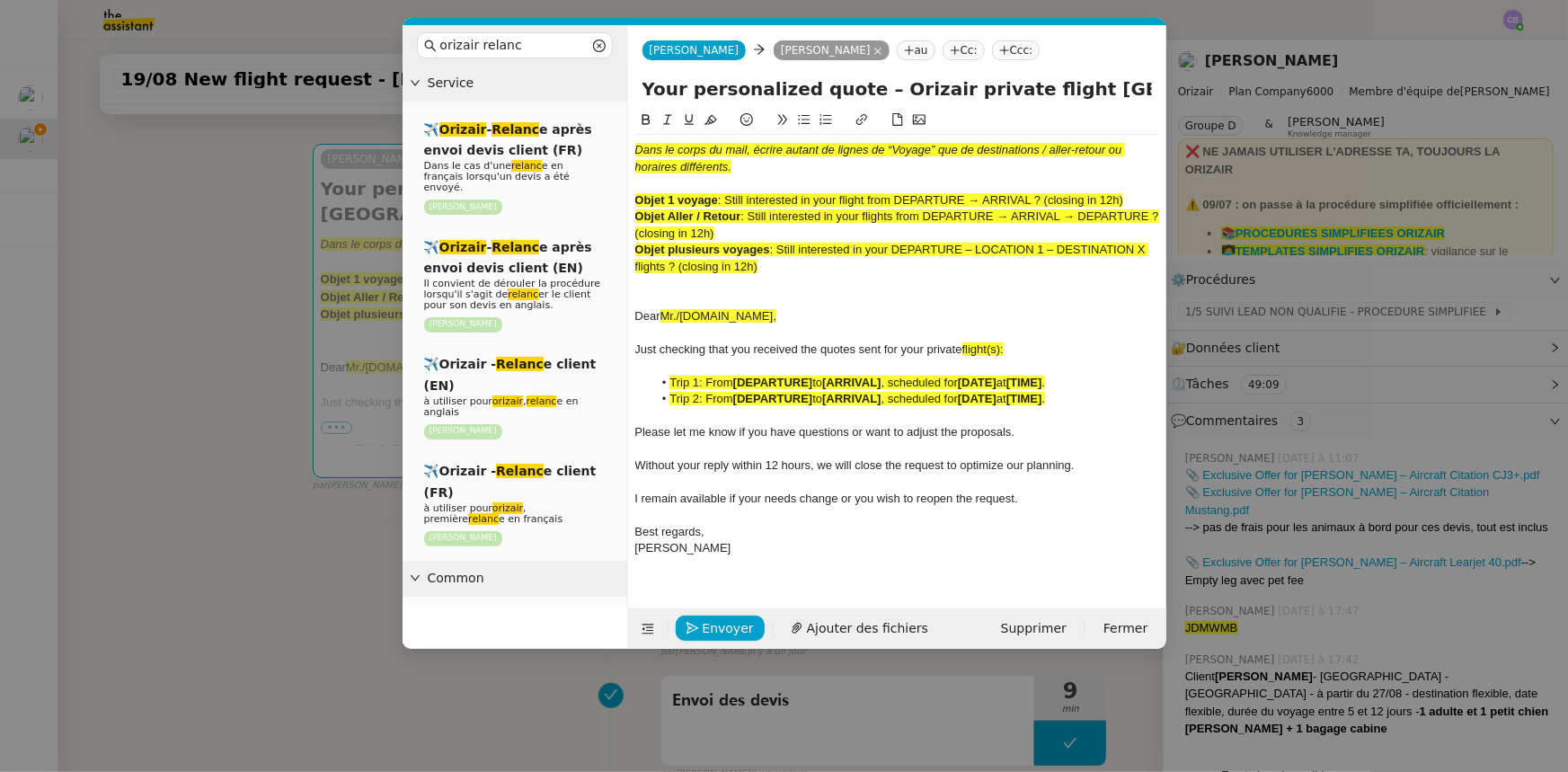
drag, startPoint x: 1128, startPoint y: 196, endPoint x: 730, endPoint y: 198, distance: 398.0
click at [730, 198] on div "Objet 1 voyage : Still interested in your flight from DEPARTURE → ARRIVAL ? (cl…" at bounding box center [897, 200] width 524 height 17
copy span "Still interested in your flight from DEPARTURE → ARRIVAL ? (closing in 12h)"
drag, startPoint x: 1036, startPoint y: 89, endPoint x: 626, endPoint y: 93, distance: 410.0
click at [626, 93] on nz-layout "orizair relanc Service ✈️ Orizair - Relanc e après envoi devis client (FR) Dans…" at bounding box center [784, 337] width 764 height 624
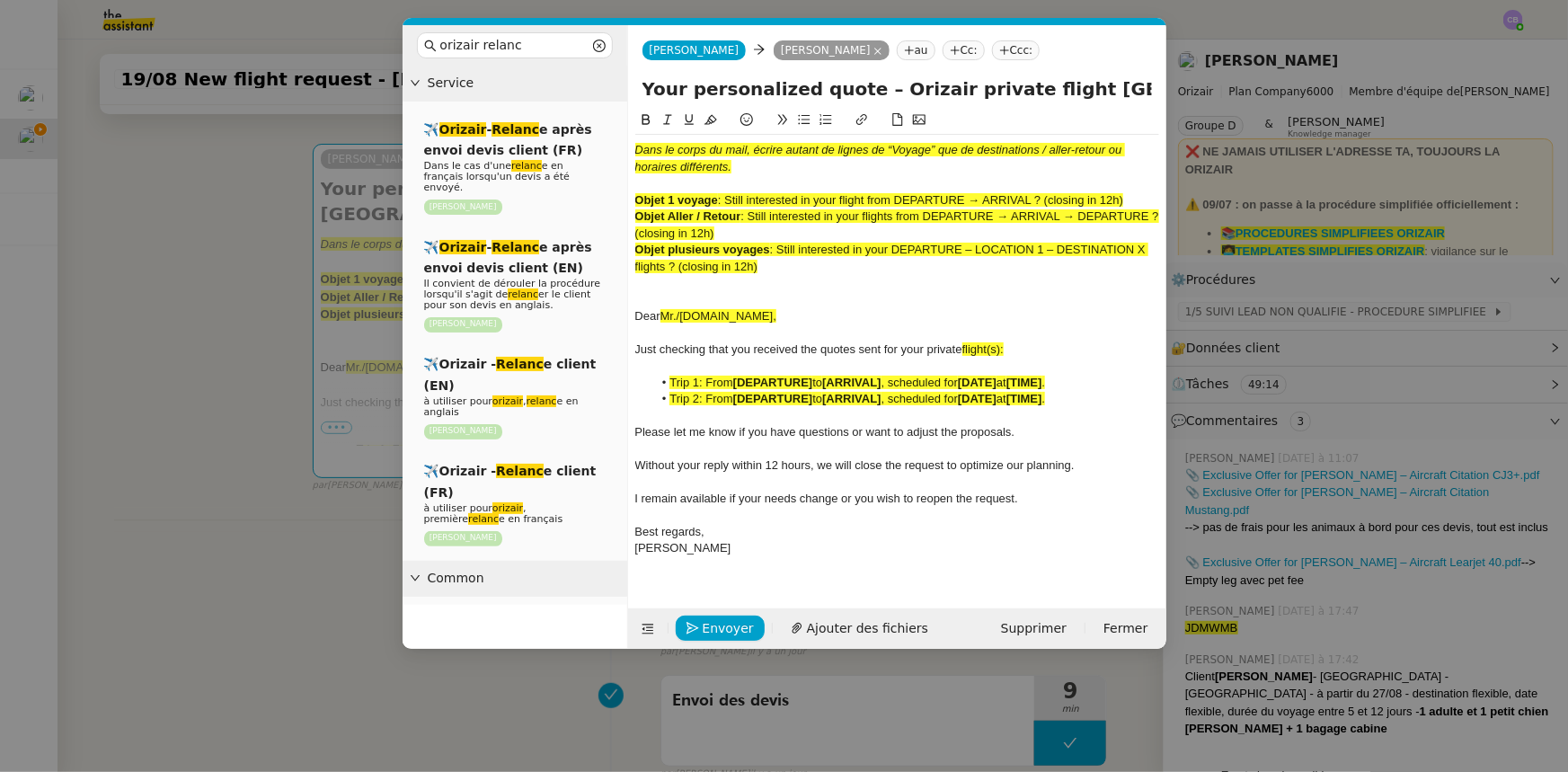
paste input "Still interested in your flight from DEPARTURE → ARRIVAL ? (closing in 12h)"
drag, startPoint x: 889, startPoint y: 90, endPoint x: 1049, endPoint y: 89, distance: 160.0
click at [1044, 89] on input "Still interested in your flight from DEPARTURE → ARRIVAL ? (closing in 12h) [GE…" at bounding box center [897, 89] width 509 height 27
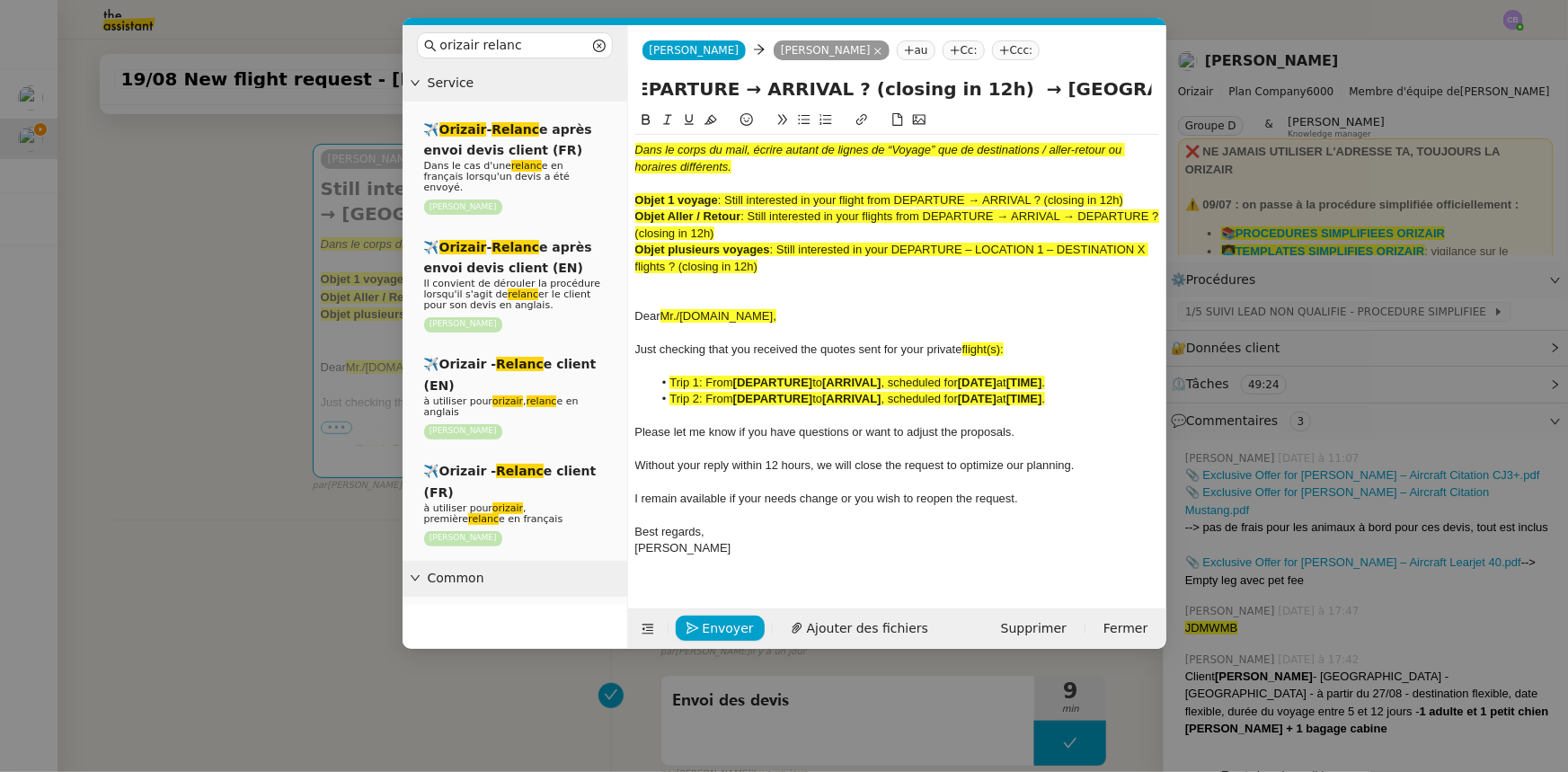
click at [659, 88] on input "Still interested in your flight from DEPARTURE → ARRIVAL ? (closing in 12h) → […" at bounding box center [897, 89] width 509 height 27
paste input "[GEOGRAPHIC_DATA]"
drag, startPoint x: 1110, startPoint y: 89, endPoint x: 1163, endPoint y: 89, distance: 53.0
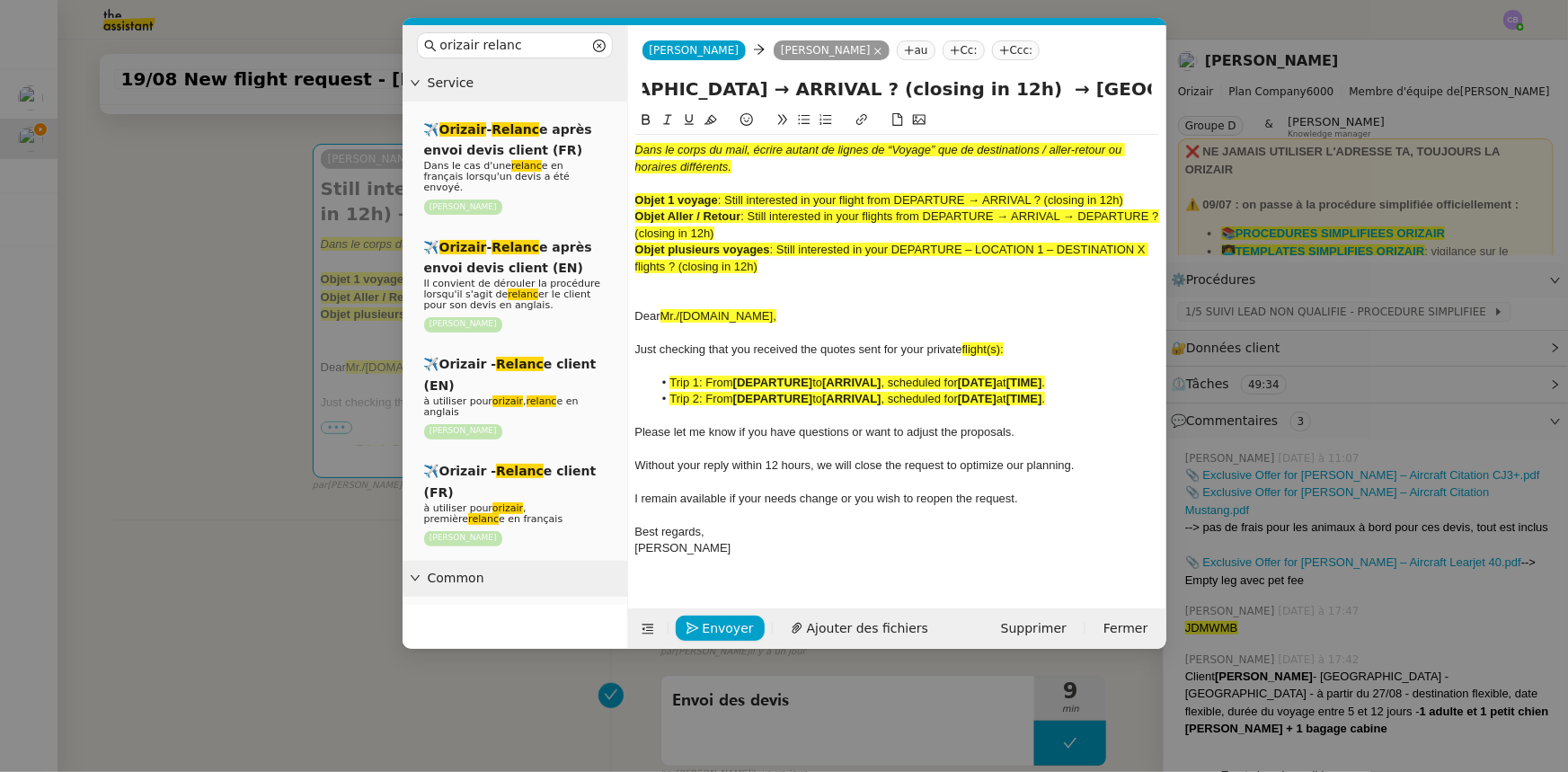
click at [1044, 89] on div "Still interested in your flight from [GEOGRAPHIC_DATA] → ARRIVAL ? (closing in …" at bounding box center [897, 92] width 539 height 34
click at [970, 89] on input "Still interested in your flight from [GEOGRAPHIC_DATA] → ARRIVAL ? (closing in …" at bounding box center [897, 89] width 509 height 27
paste input "Nice-[GEOGRAPHIC_DATA]"
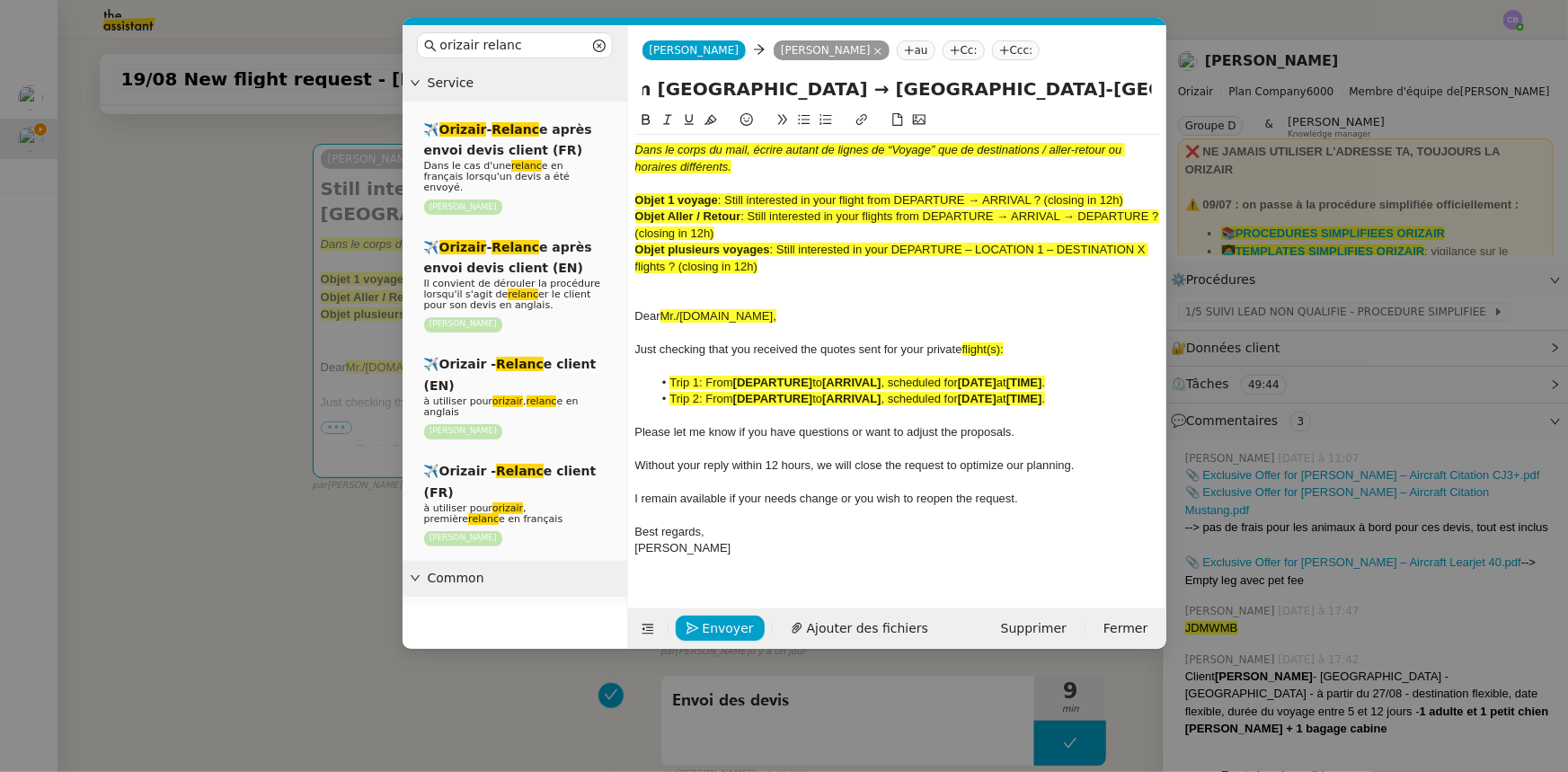
scroll to position [0, 329]
type input "Still interested in your flight from [GEOGRAPHIC_DATA] → [GEOGRAPHIC_DATA]-[GEO…"
drag, startPoint x: 774, startPoint y: 269, endPoint x: 634, endPoint y: 150, distance: 183.7
click at [634, 150] on nz-spin "Dans le corps du mail, écrire autant de lignes de “Voyage” que de destinations …" at bounding box center [897, 349] width 539 height 478
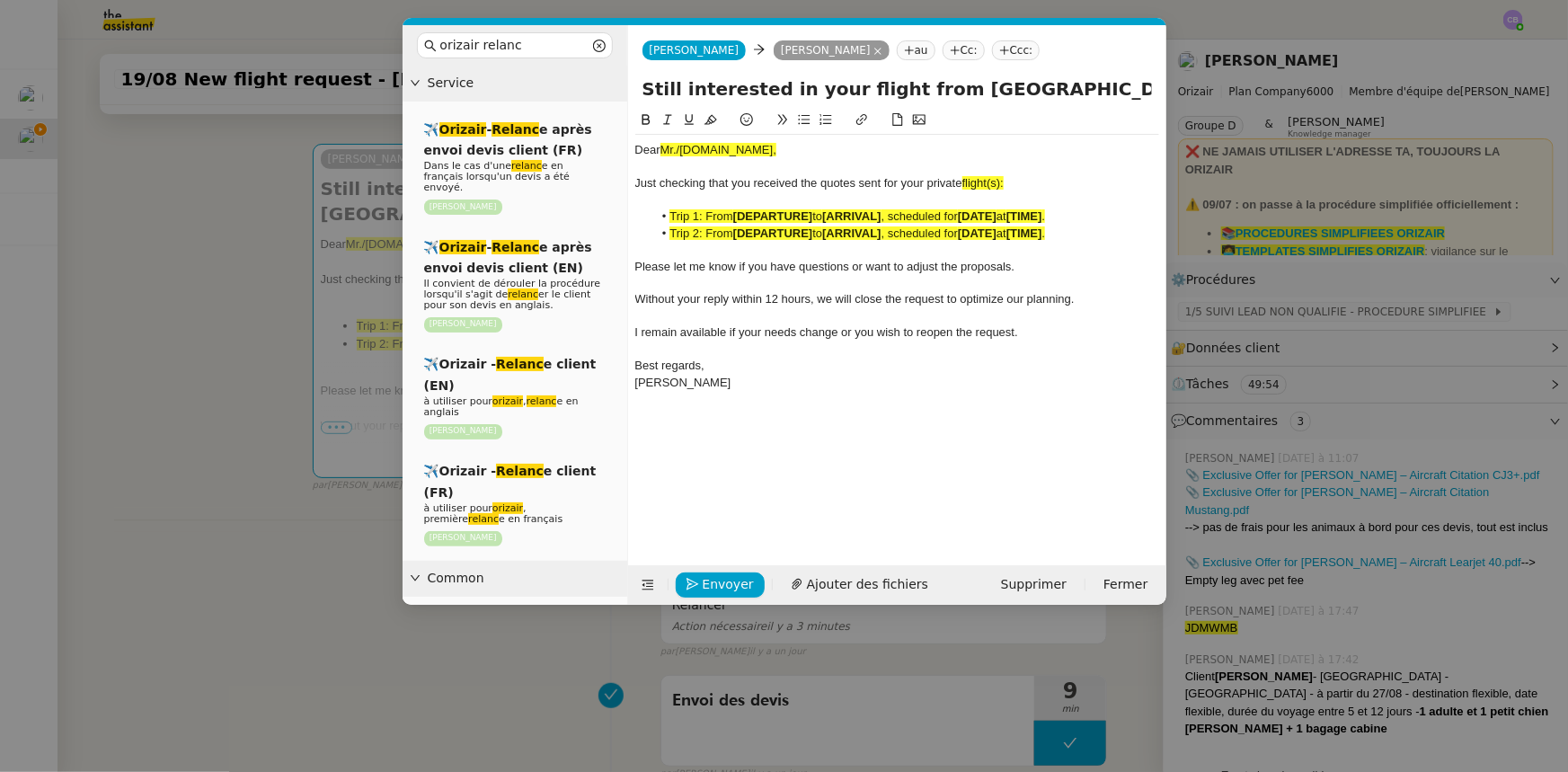
click at [255, 252] on nz-modal-container "orizair relanc Service ✈️ Orizair - Relanc e après envoi devis client (FR) Dans…" at bounding box center [784, 386] width 1568 height 772
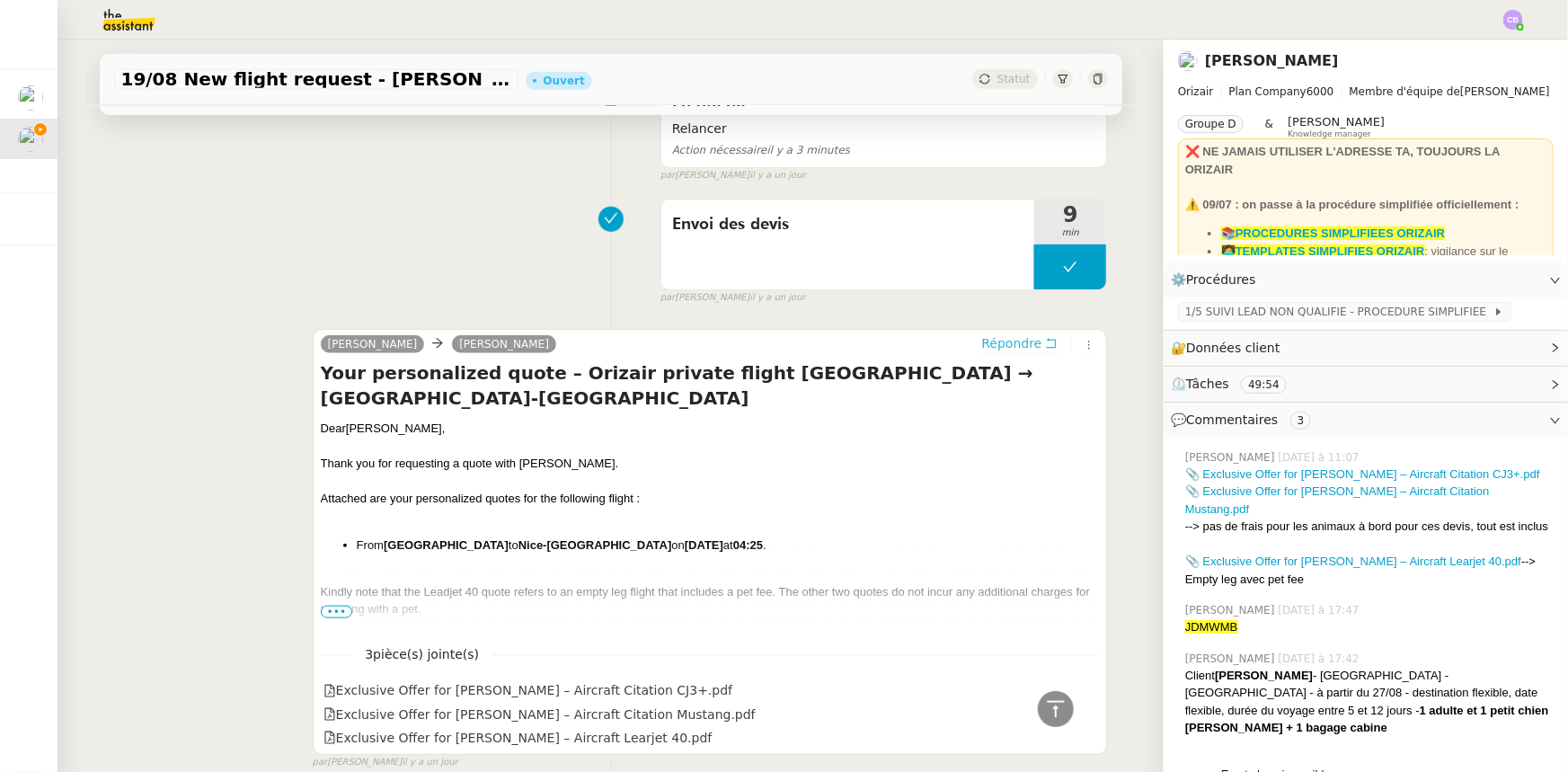
scroll to position [746, 0]
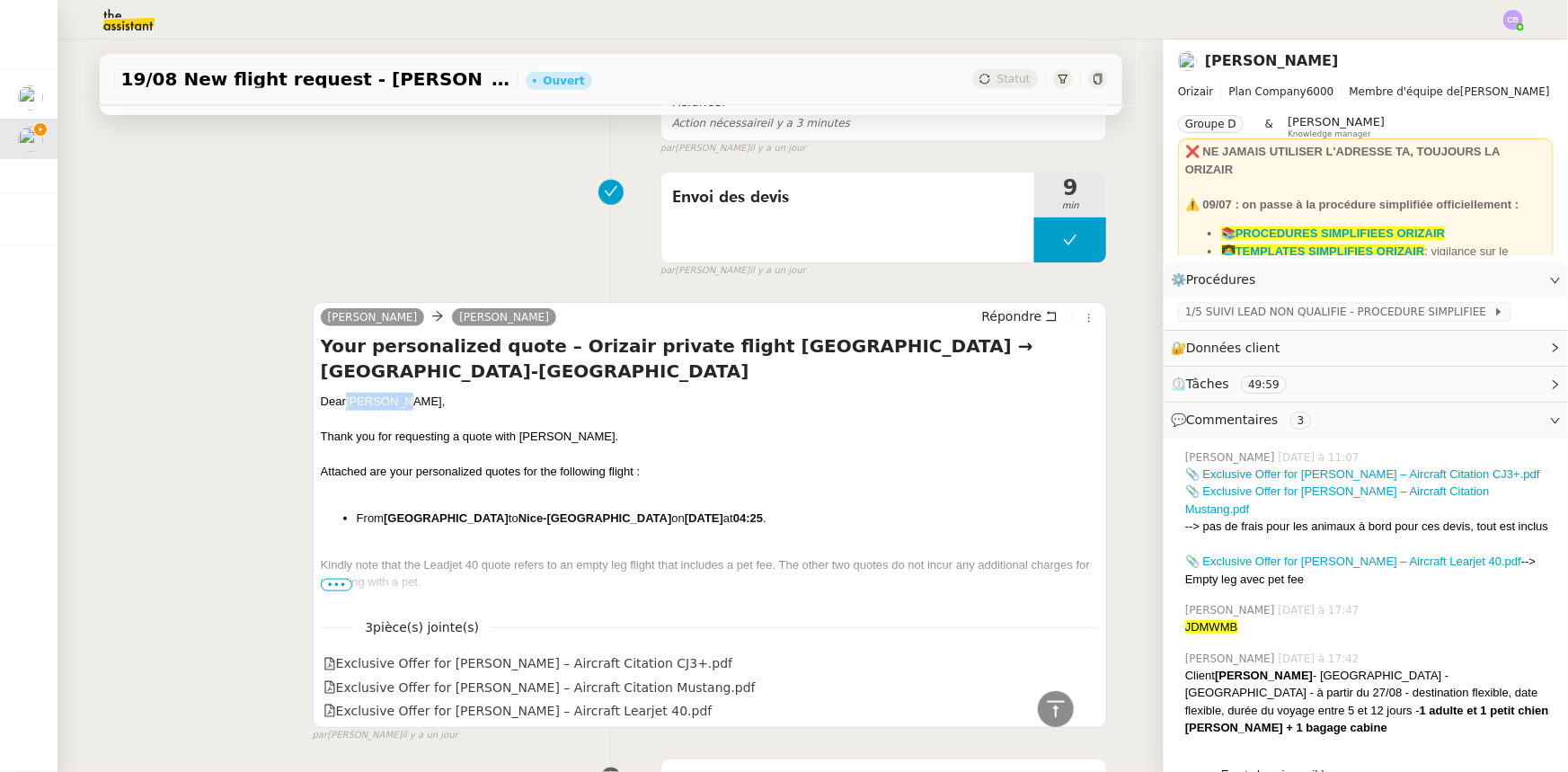
drag, startPoint x: 391, startPoint y: 402, endPoint x: 344, endPoint y: 400, distance: 47.0
click at [344, 400] on div "Dear [PERSON_NAME] ," at bounding box center [710, 401] width 779 height 18
copy div "[PERSON_NAME]"
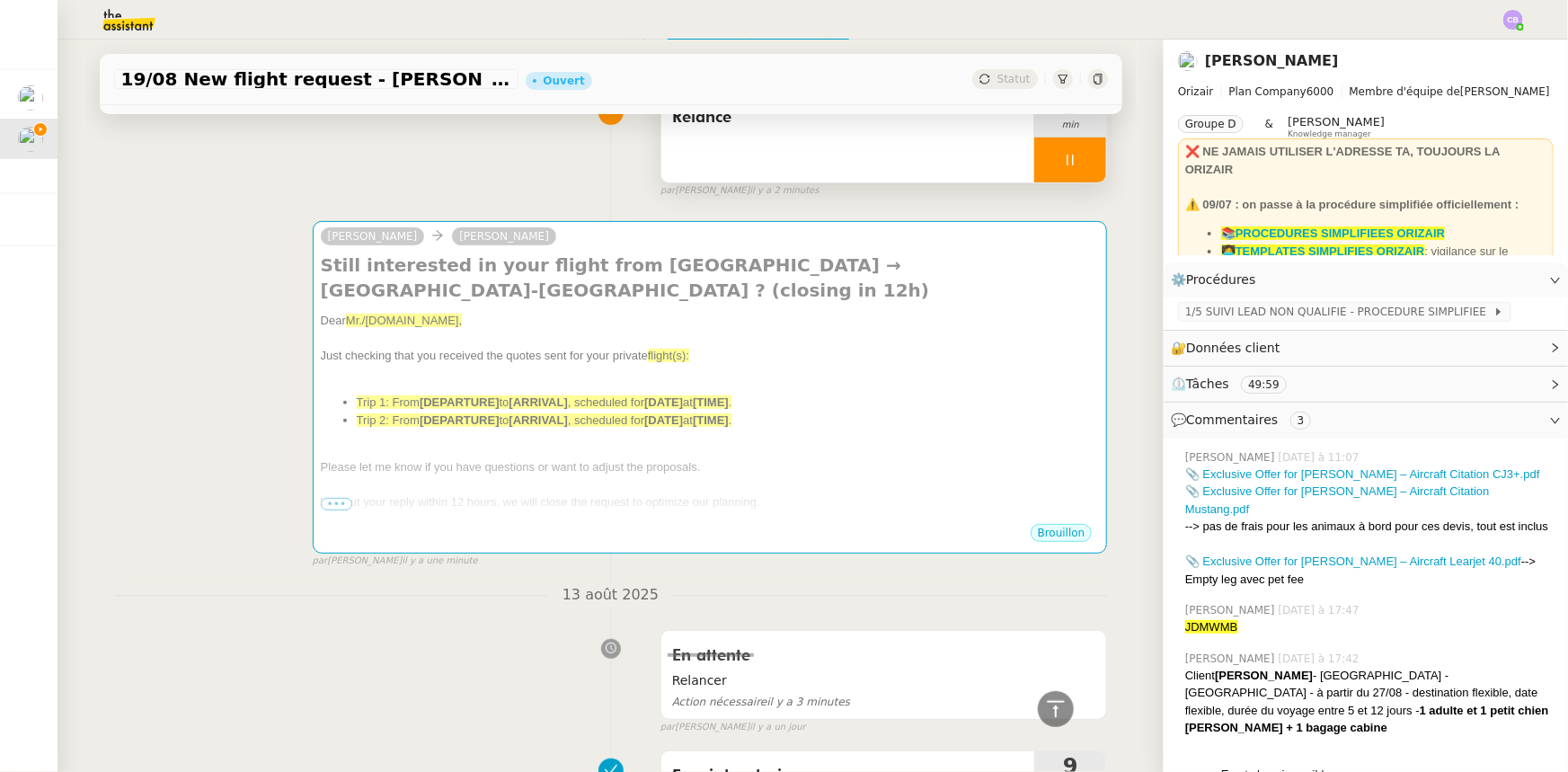
scroll to position [0, 0]
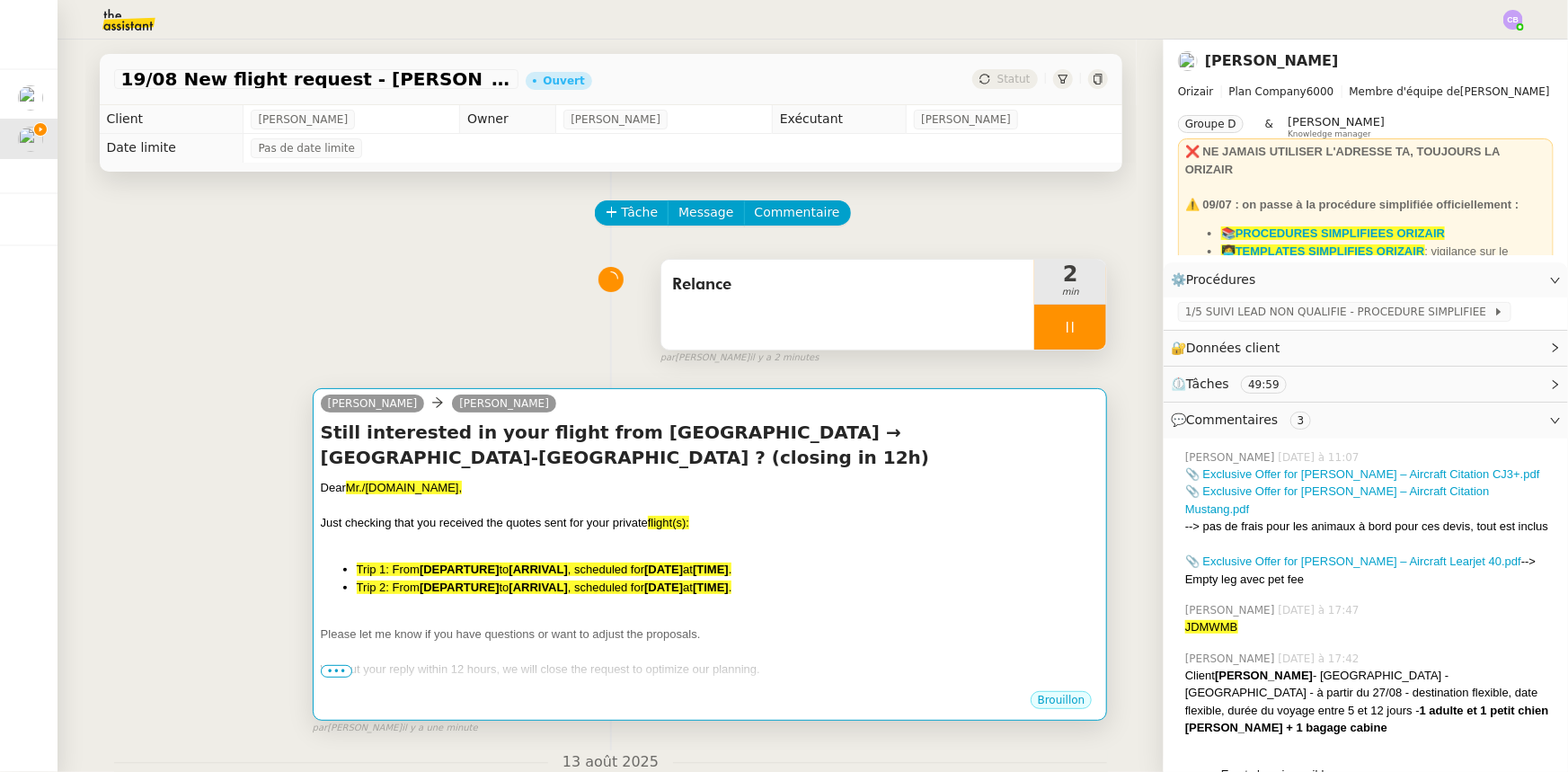
click at [514, 477] on div "Just checking that you received the quotes sent for your private flight(s):" at bounding box center [710, 522] width 779 height 18
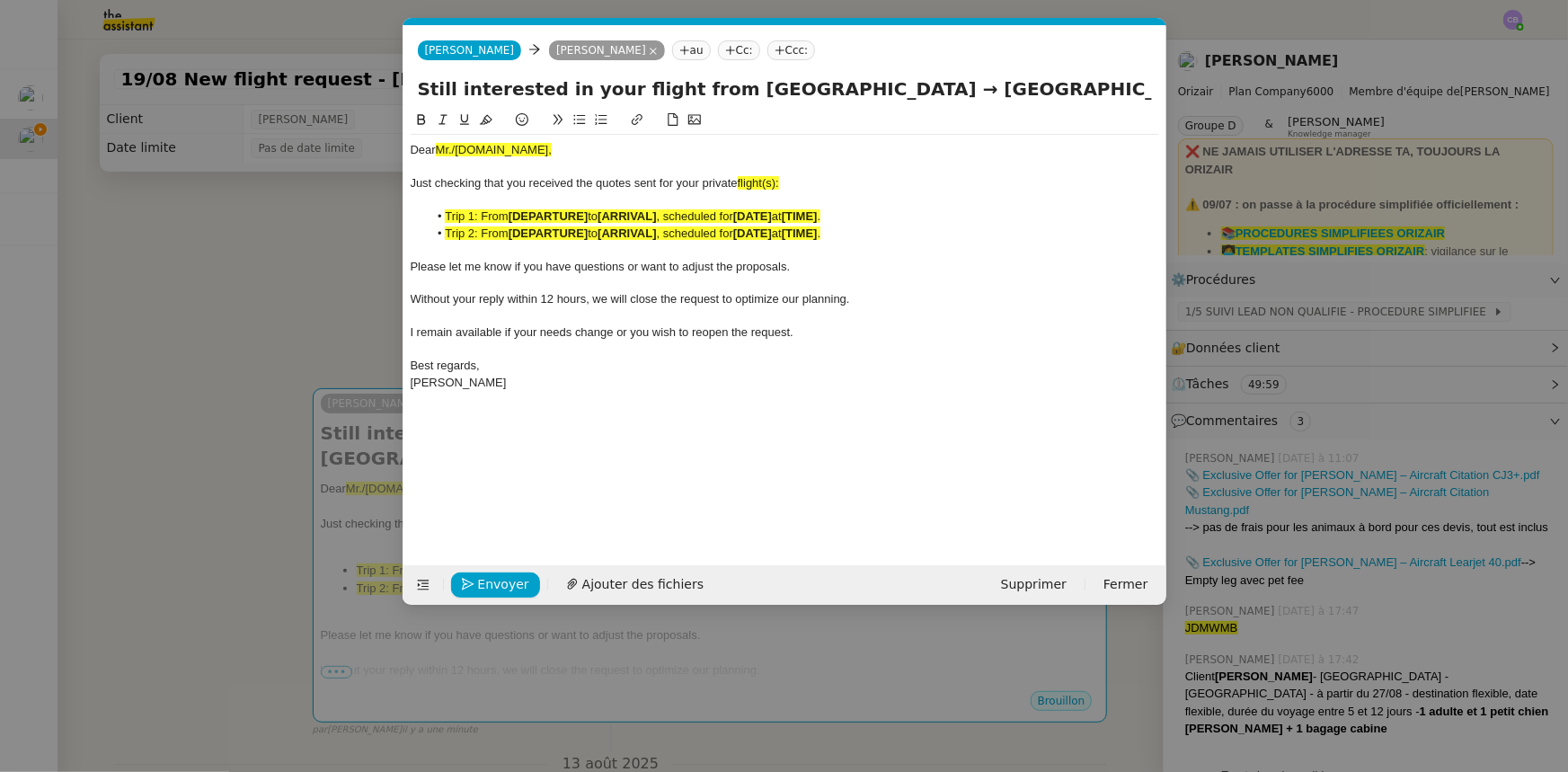
scroll to position [0, 108]
drag, startPoint x: 506, startPoint y: 150, endPoint x: 439, endPoint y: 147, distance: 67.1
click at [439, 147] on div "Dear Mr./[DOMAIN_NAME]," at bounding box center [785, 150] width 749 height 17
click at [488, 120] on icon at bounding box center [486, 120] width 13 height 13
click at [499, 150] on div "Dear Mr./[DOMAIN_NAME]," at bounding box center [785, 150] width 749 height 17
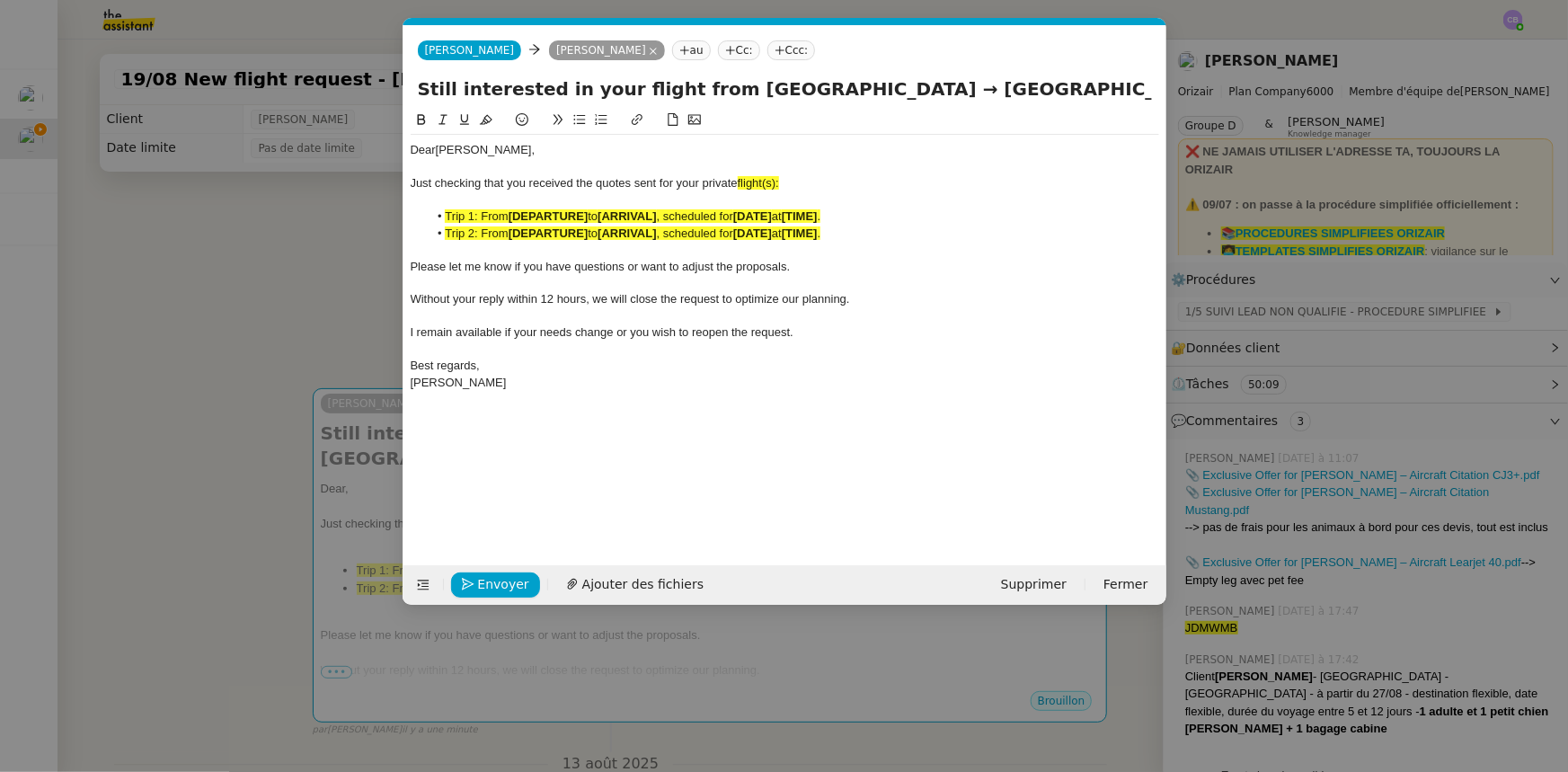
scroll to position [0, 0]
click at [778, 186] on span "flight(s):" at bounding box center [758, 183] width 42 height 14
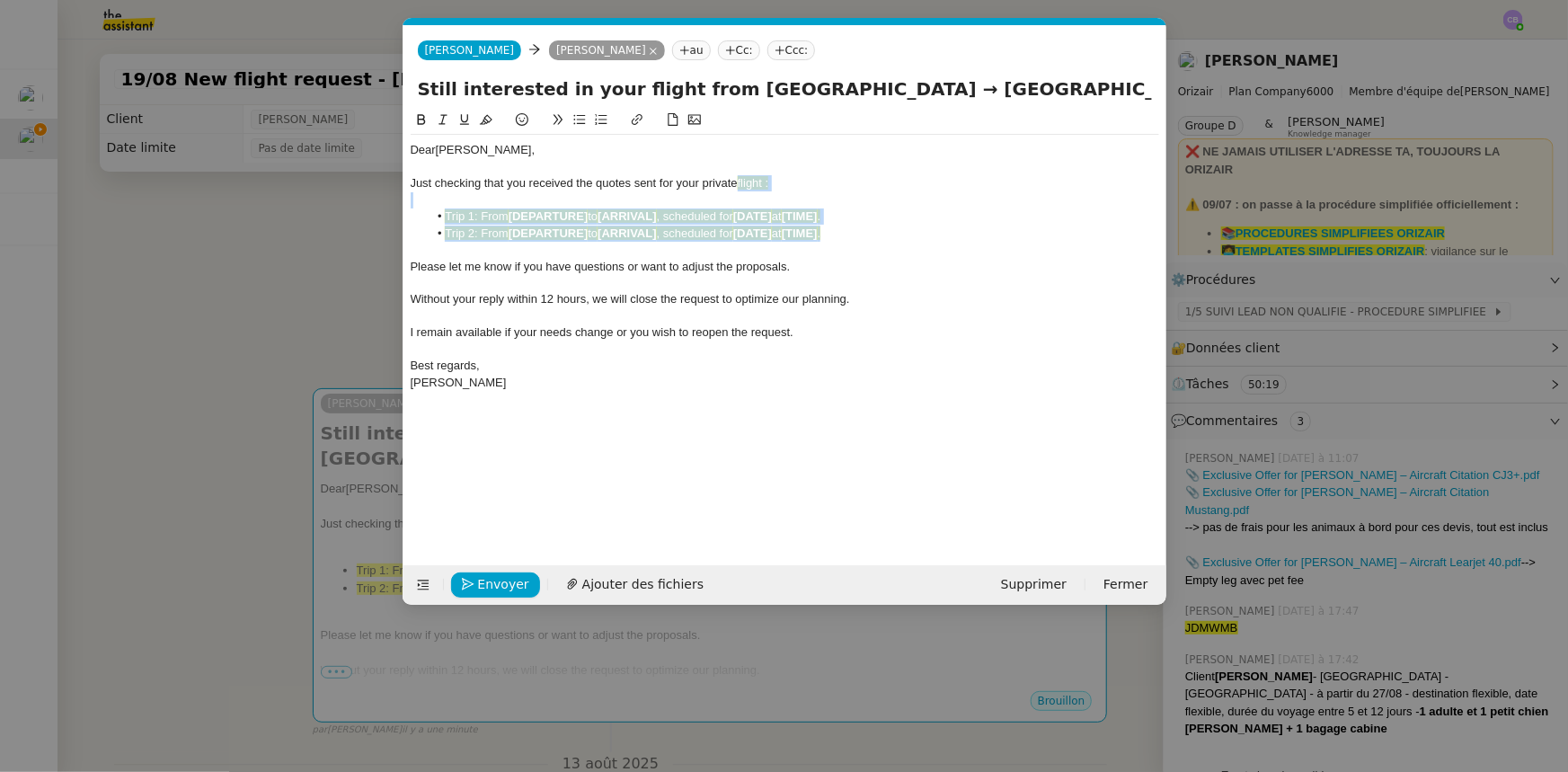
drag, startPoint x: 843, startPoint y: 234, endPoint x: 742, endPoint y: 184, distance: 112.7
click at [742, 184] on div "Dear [PERSON_NAME] checking that you received the quotes sent for your private …" at bounding box center [785, 266] width 749 height 263
click at [486, 117] on icon at bounding box center [486, 120] width 13 height 13
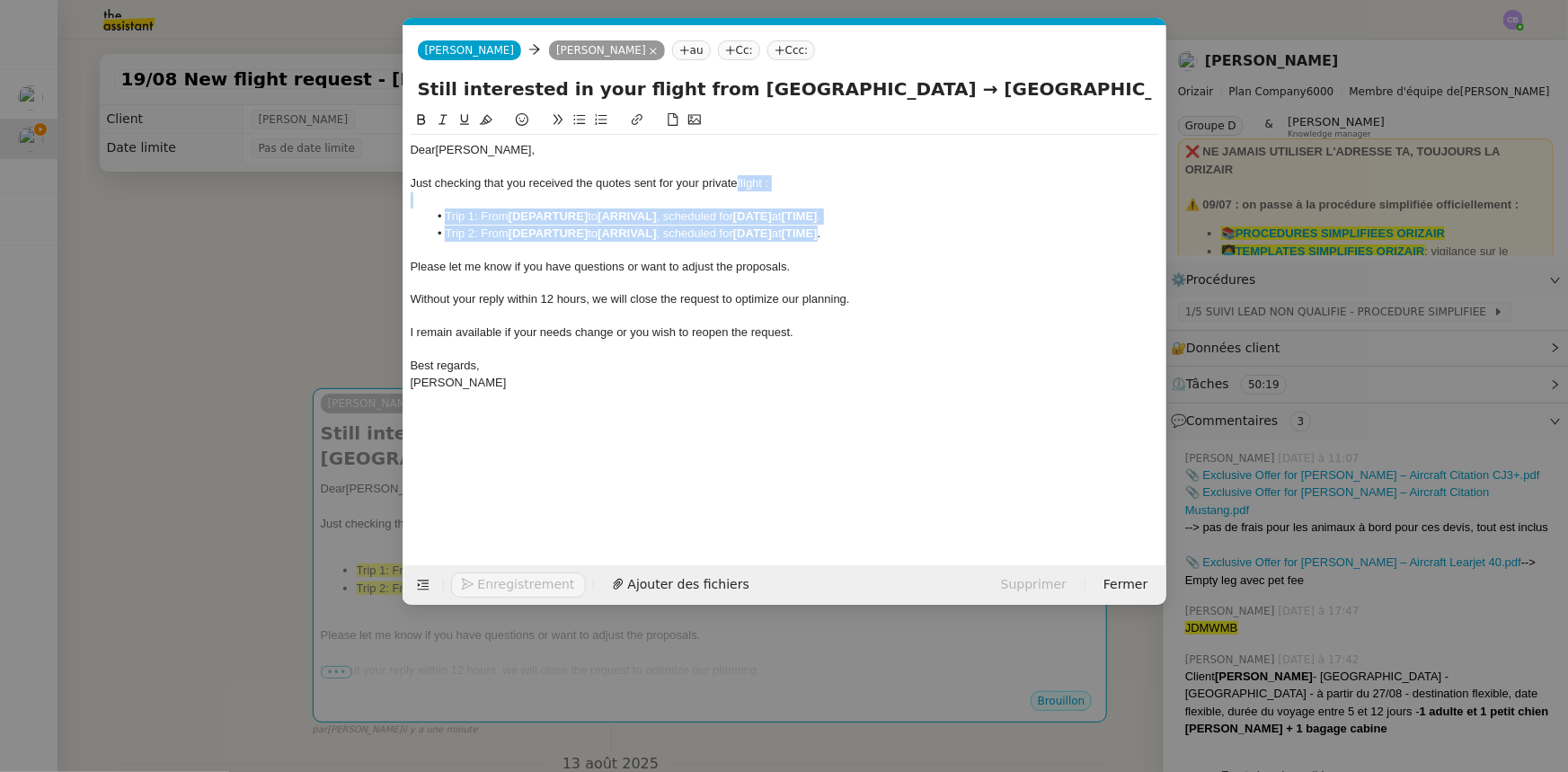
click at [915, 233] on li "Trip 2: From [DEPARTURE] to [ARRIVAL] , scheduled for [DATE] at [TIME] ." at bounding box center [793, 234] width 731 height 17
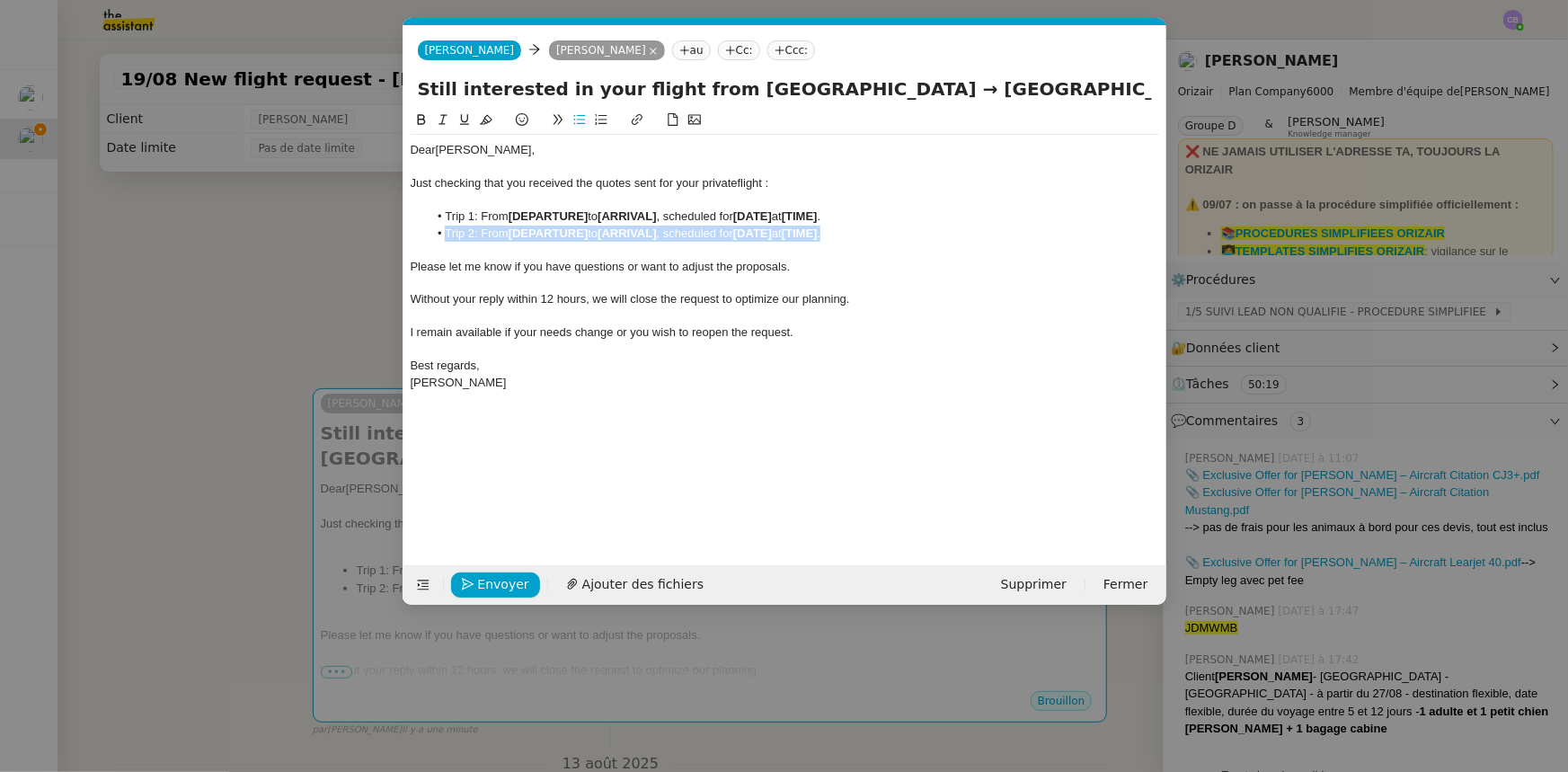
drag, startPoint x: 865, startPoint y: 235, endPoint x: 448, endPoint y: 230, distance: 417.0
click at [448, 230] on li "Trip 2: From [DEPARTURE] to [ARRIVAL] , scheduled for [DATE] at [TIME] ." at bounding box center [793, 234] width 731 height 17
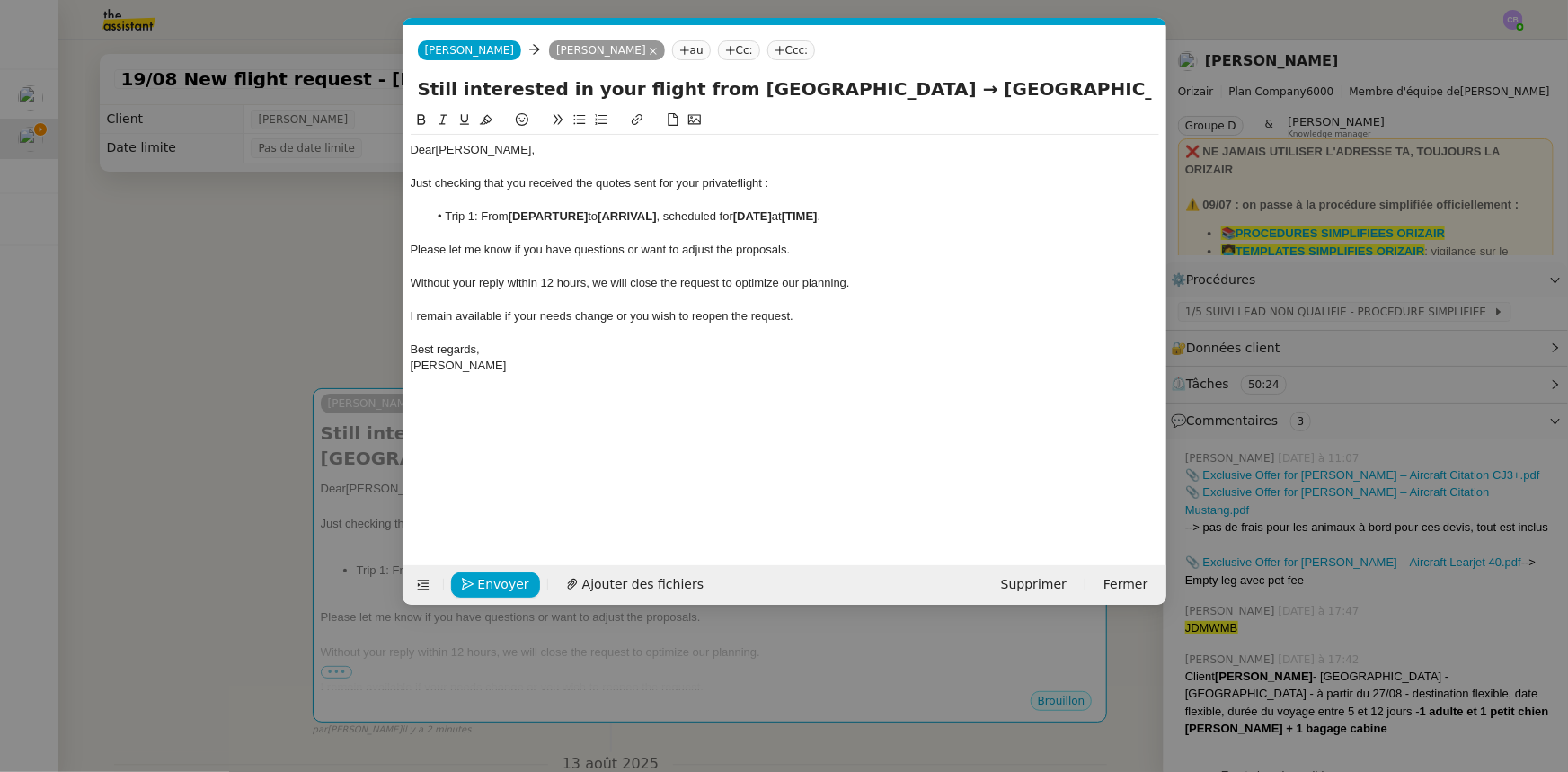
drag, startPoint x: 713, startPoint y: 89, endPoint x: 869, endPoint y: 93, distance: 156.1
click at [869, 93] on input "Still interested in your flight from [GEOGRAPHIC_DATA] → [GEOGRAPHIC_DATA]-[GEO…" at bounding box center [785, 89] width 734 height 27
drag, startPoint x: 590, startPoint y: 213, endPoint x: 512, endPoint y: 215, distance: 78.0
click at [512, 215] on strong "[DEPARTURE]" at bounding box center [548, 216] width 80 height 14
drag, startPoint x: 512, startPoint y: 215, endPoint x: 609, endPoint y: 218, distance: 97.0
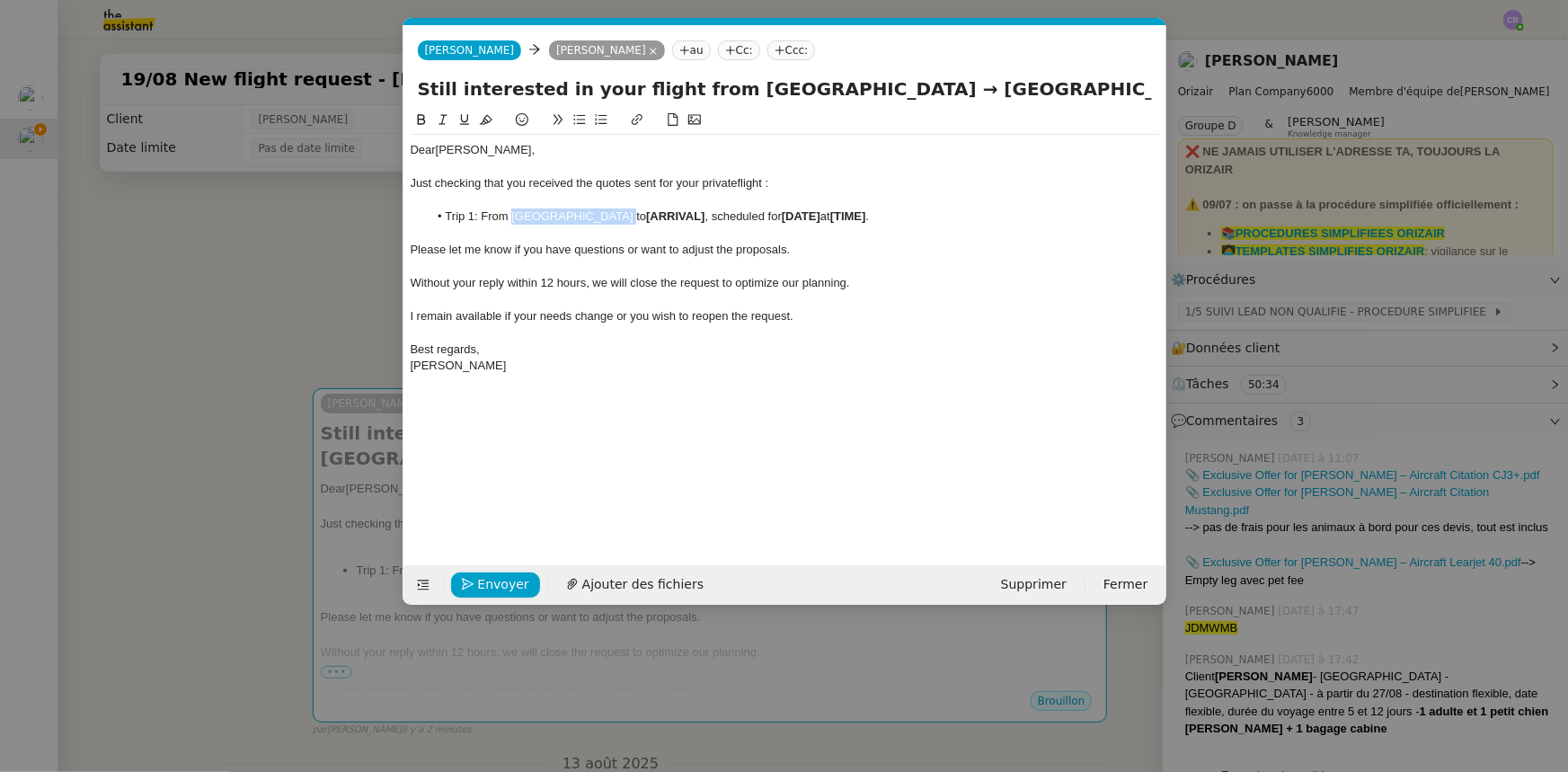
click at [609, 218] on li "Trip 1: From [GEOGRAPHIC_DATA] to [ARRIVAL] , scheduled for [DATE] at [TIME] ." at bounding box center [793, 217] width 731 height 17
click at [423, 125] on icon at bounding box center [421, 120] width 8 height 11
drag, startPoint x: 896, startPoint y: 87, endPoint x: 1107, endPoint y: 92, distance: 211.1
click at [1044, 92] on input "Still interested in your flight from [GEOGRAPHIC_DATA] → [GEOGRAPHIC_DATA]-[GEO…" at bounding box center [785, 89] width 734 height 27
drag, startPoint x: 693, startPoint y: 214, endPoint x: 636, endPoint y: 215, distance: 57.0
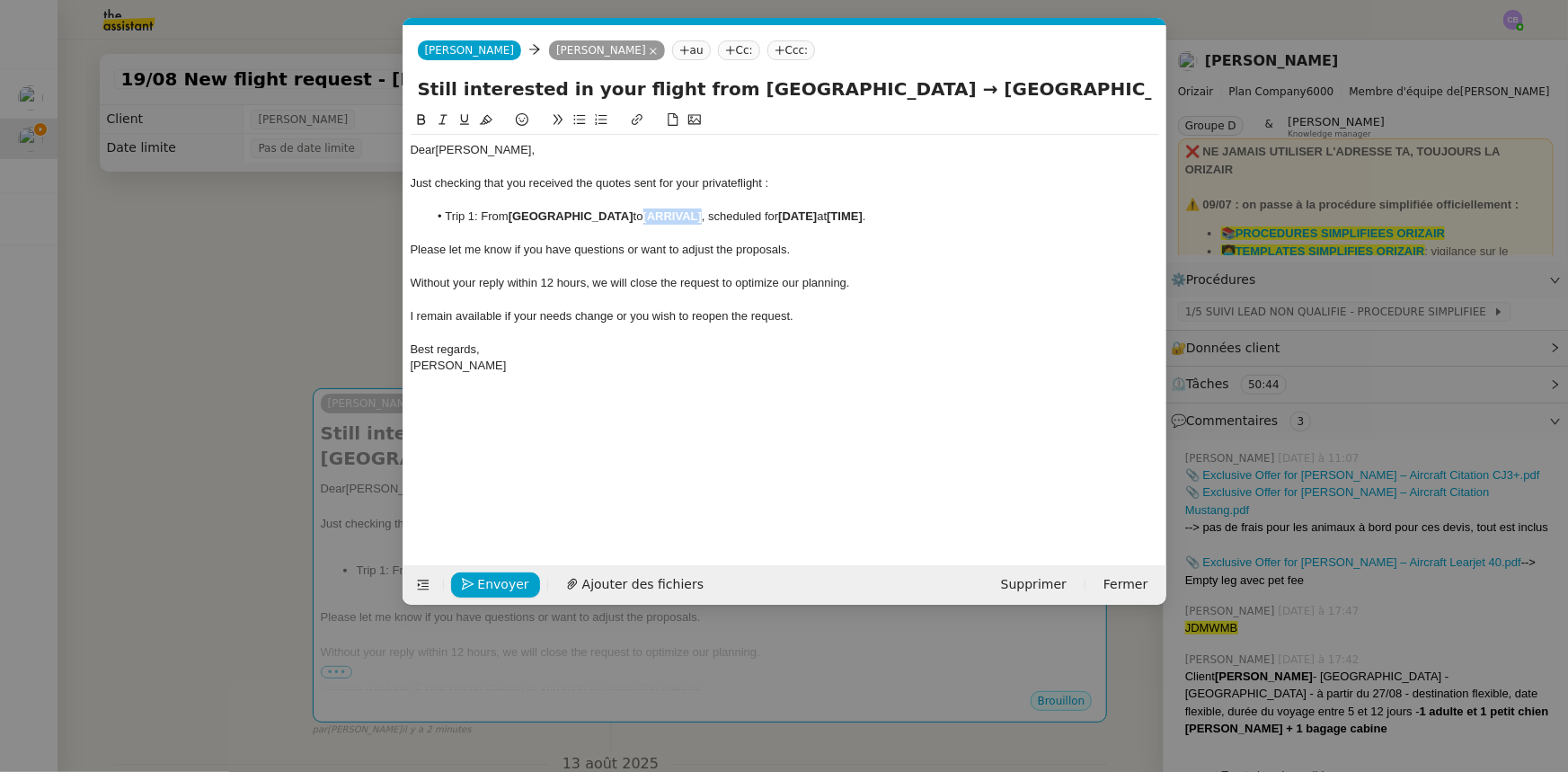
click at [636, 215] on li "Trip 1: From [GEOGRAPHIC_DATA] to [ARRIVAL] , scheduled for [DATE] at [TIME] ." at bounding box center [793, 217] width 731 height 17
drag, startPoint x: 638, startPoint y: 217, endPoint x: 757, endPoint y: 215, distance: 119.0
click at [757, 215] on li "Trip 1: From [GEOGRAPHIC_DATA] to [GEOGRAPHIC_DATA], scheduled for [DATE] at [T…" at bounding box center [793, 217] width 731 height 17
click at [427, 116] on icon at bounding box center [422, 120] width 13 height 13
drag, startPoint x: 888, startPoint y: 220, endPoint x: 849, endPoint y: 219, distance: 39.0
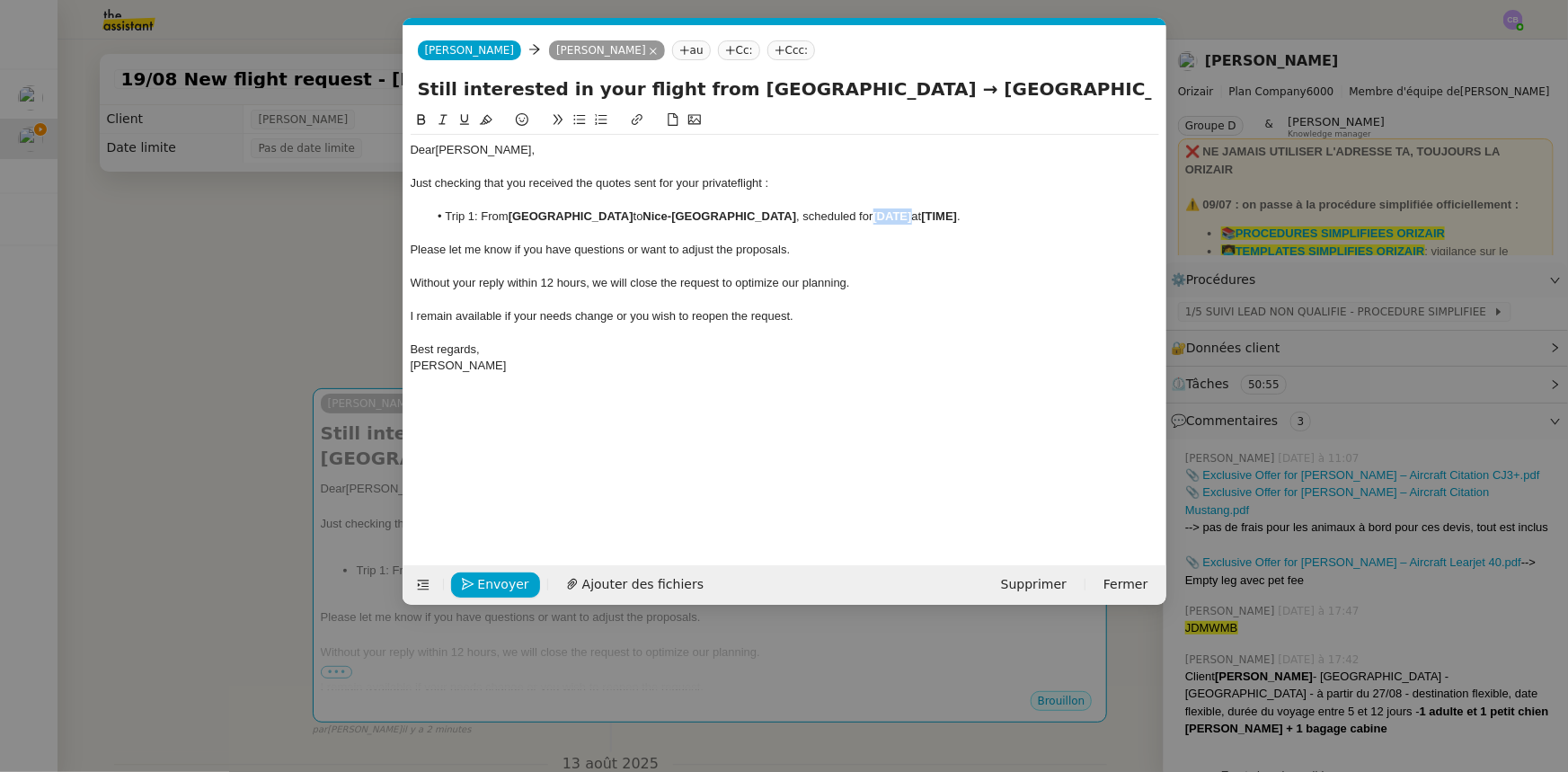
click at [873, 219] on strong "[DATE]" at bounding box center [893, 216] width 39 height 14
drag, startPoint x: 997, startPoint y: 217, endPoint x: 961, endPoint y: 219, distance: 36.1
click at [961, 219] on li "Trip 1: From [GEOGRAPHIC_DATA] to [GEOGRAPHIC_DATA] , scheduled for [DATE] at […" at bounding box center [793, 217] width 731 height 17
drag, startPoint x: 477, startPoint y: 219, endPoint x: 448, endPoint y: 218, distance: 29.0
click at [448, 218] on li "Trip 1: From [GEOGRAPHIC_DATA] to [GEOGRAPHIC_DATA] , scheduled for [DATE] 04:2…" at bounding box center [793, 217] width 731 height 17
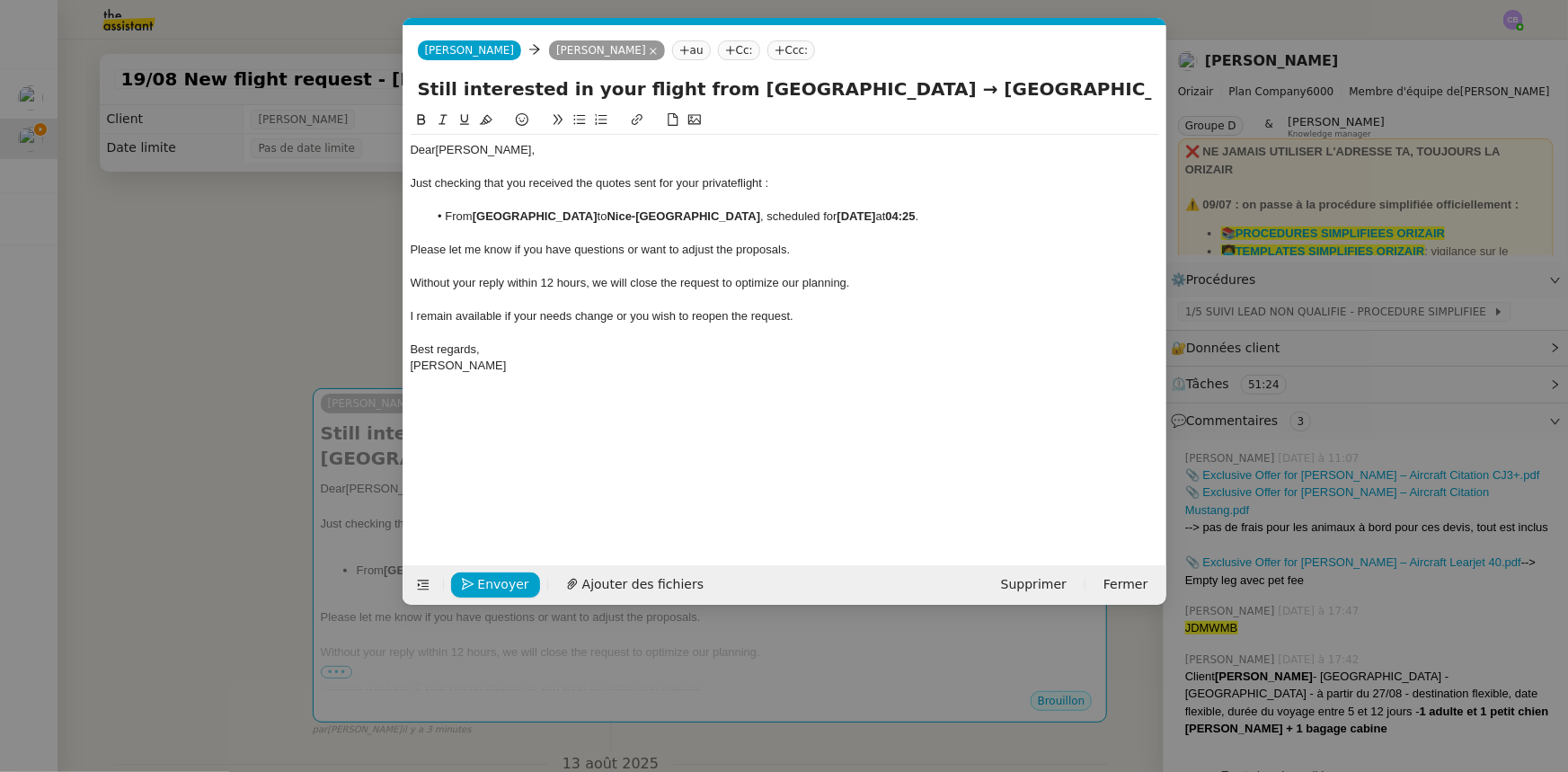
click at [632, 215] on strong "Nice-[GEOGRAPHIC_DATA]" at bounding box center [684, 216] width 154 height 14
click at [683, 213] on strong "Nice-[GEOGRAPHIC_DATA]" at bounding box center [684, 216] width 154 height 14
click at [583, 275] on div "Without your reply within 12 hours, we will close the request to optimize our p…" at bounding box center [785, 283] width 749 height 17
click at [499, 477] on span "Envoyer" at bounding box center [504, 585] width 52 height 20
click at [499, 477] on span "Confirmer l'envoi" at bounding box center [531, 585] width 108 height 20
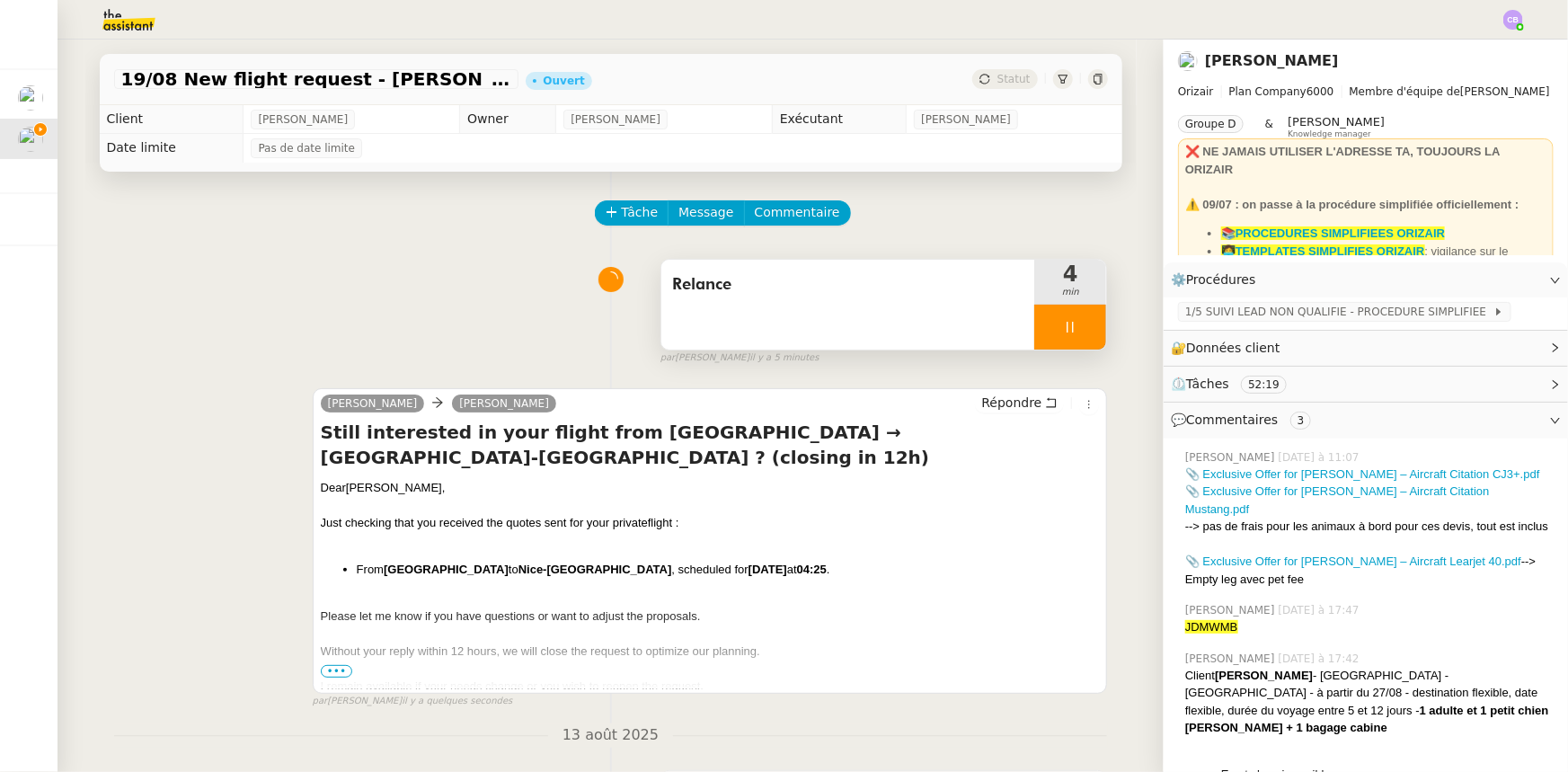
click at [1034, 326] on div at bounding box center [1070, 327] width 72 height 45
click at [1044, 334] on icon at bounding box center [1088, 327] width 15 height 15
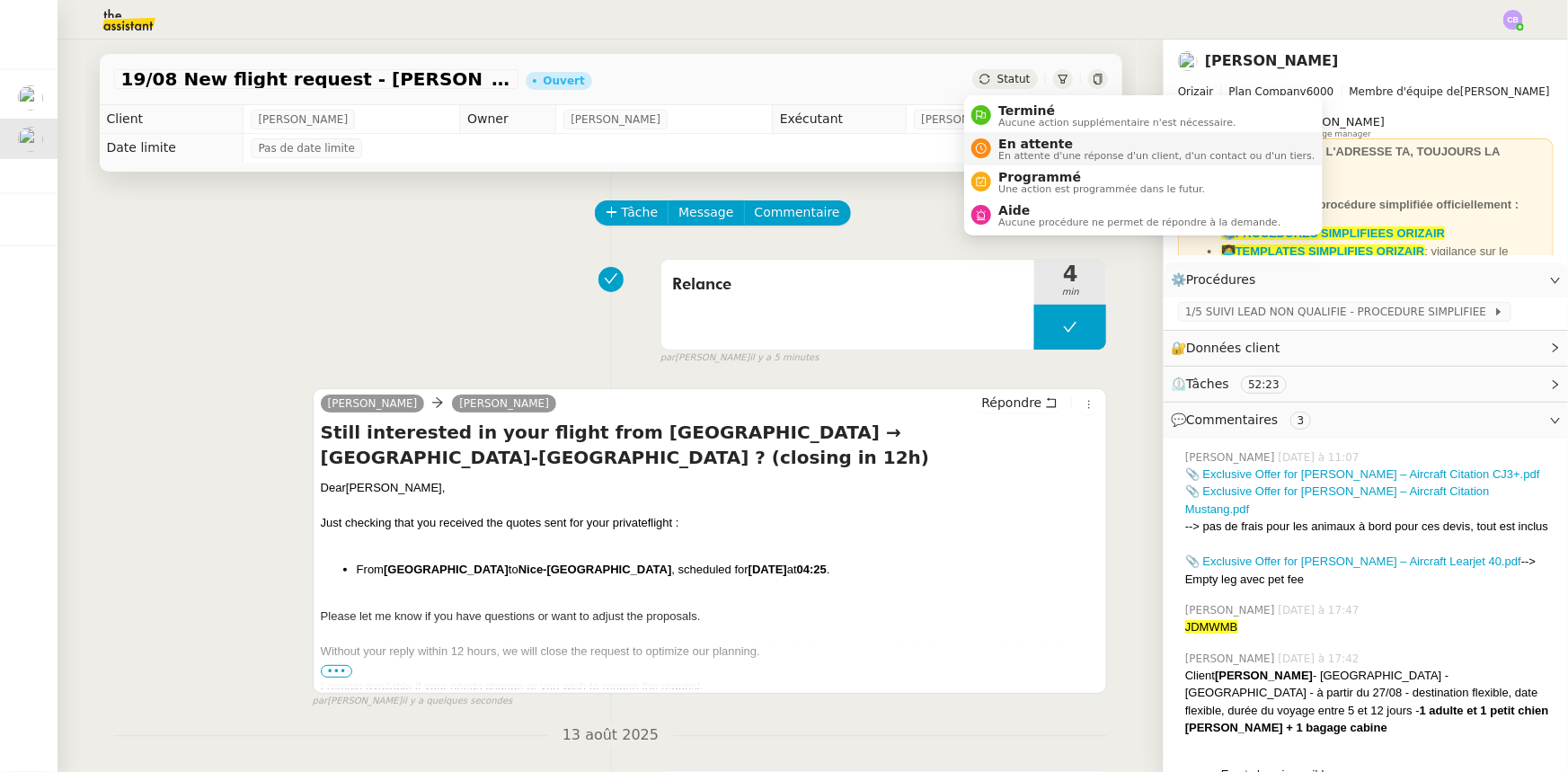
click at [1029, 146] on span "En attente" at bounding box center [1156, 144] width 316 height 15
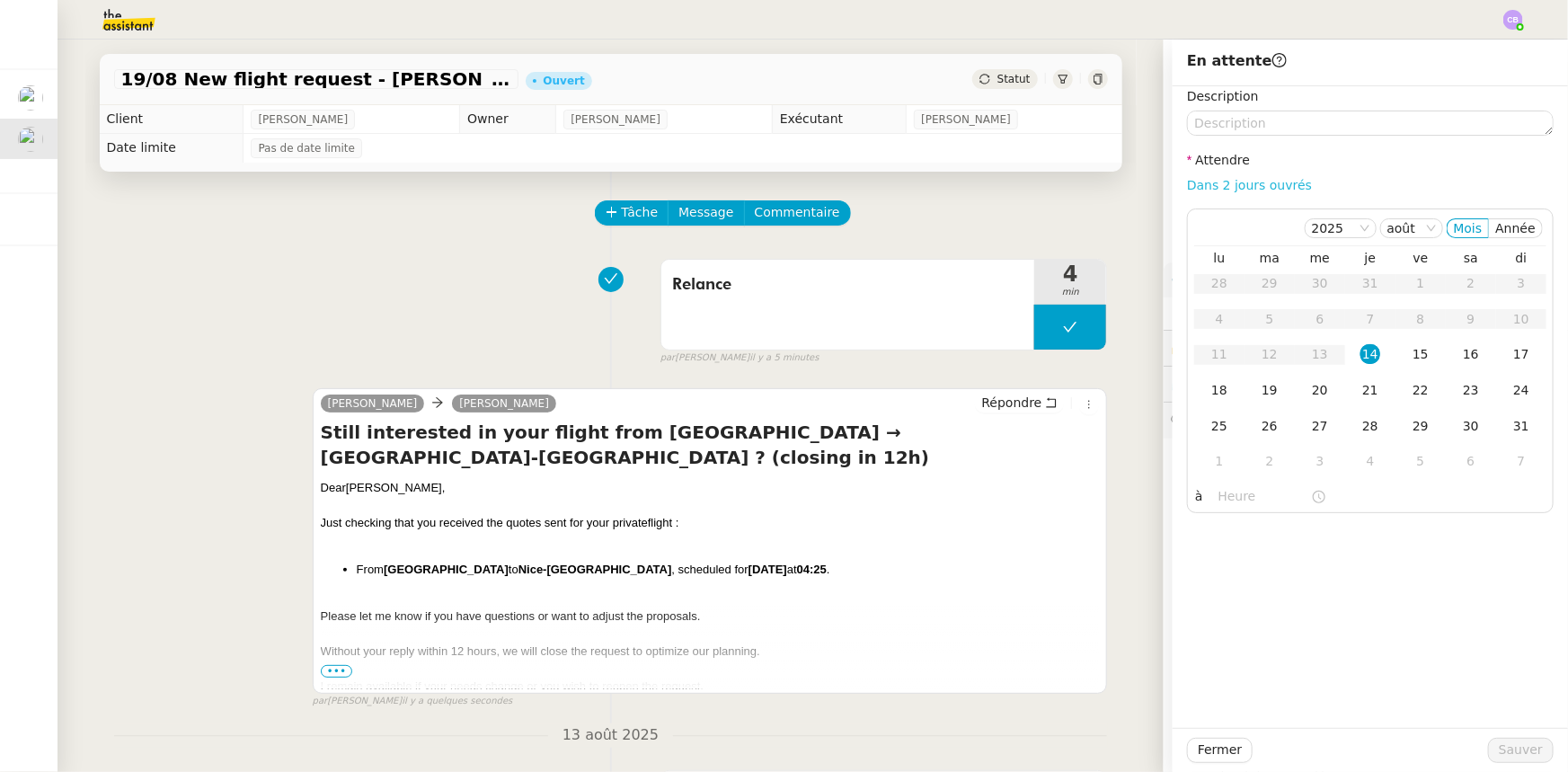
click at [1044, 188] on link "Dans 2 jours ouvrés" at bounding box center [1249, 185] width 125 height 15
type input "07:00"
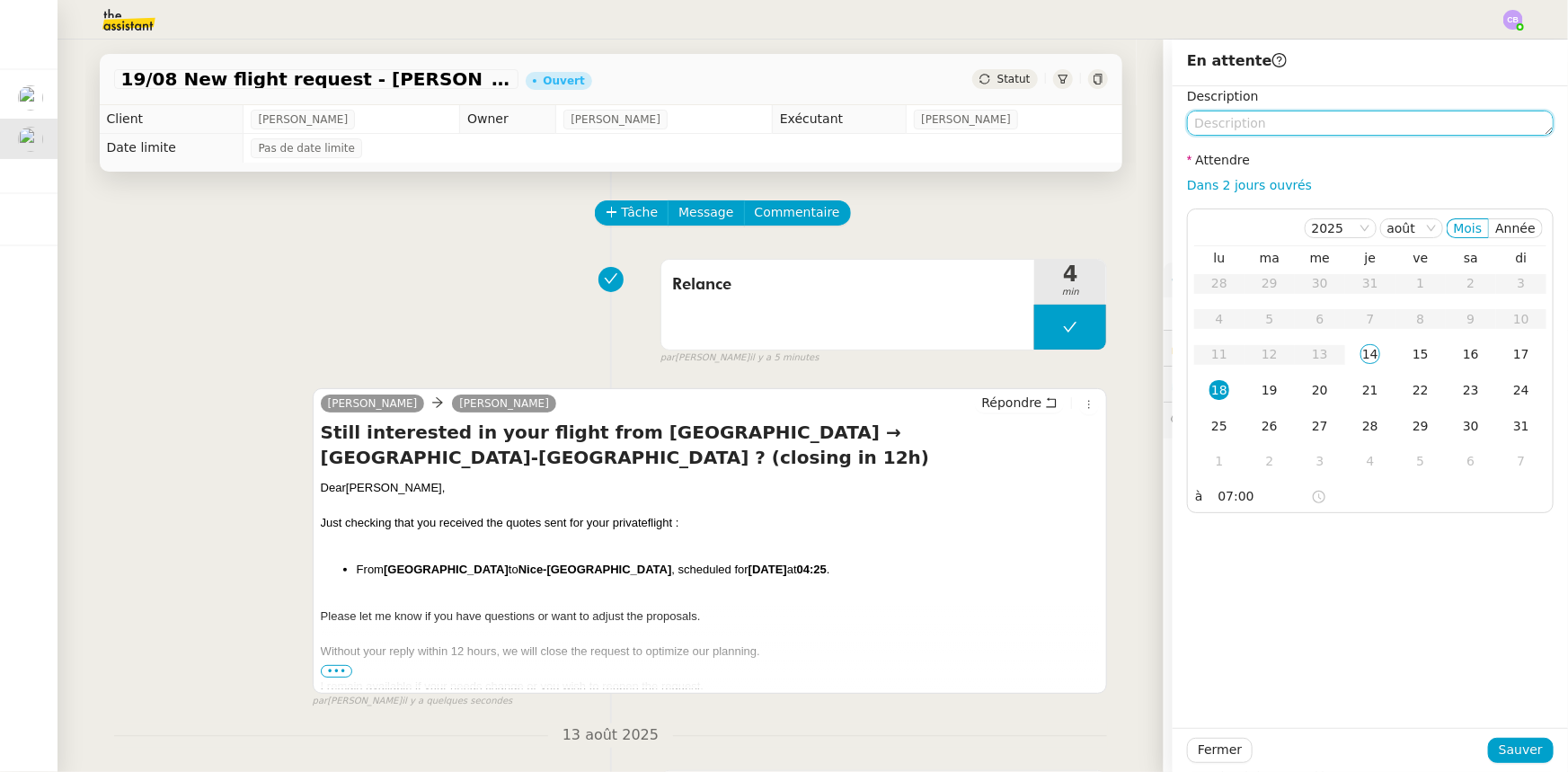
click at [1044, 124] on textarea at bounding box center [1371, 123] width 367 height 25
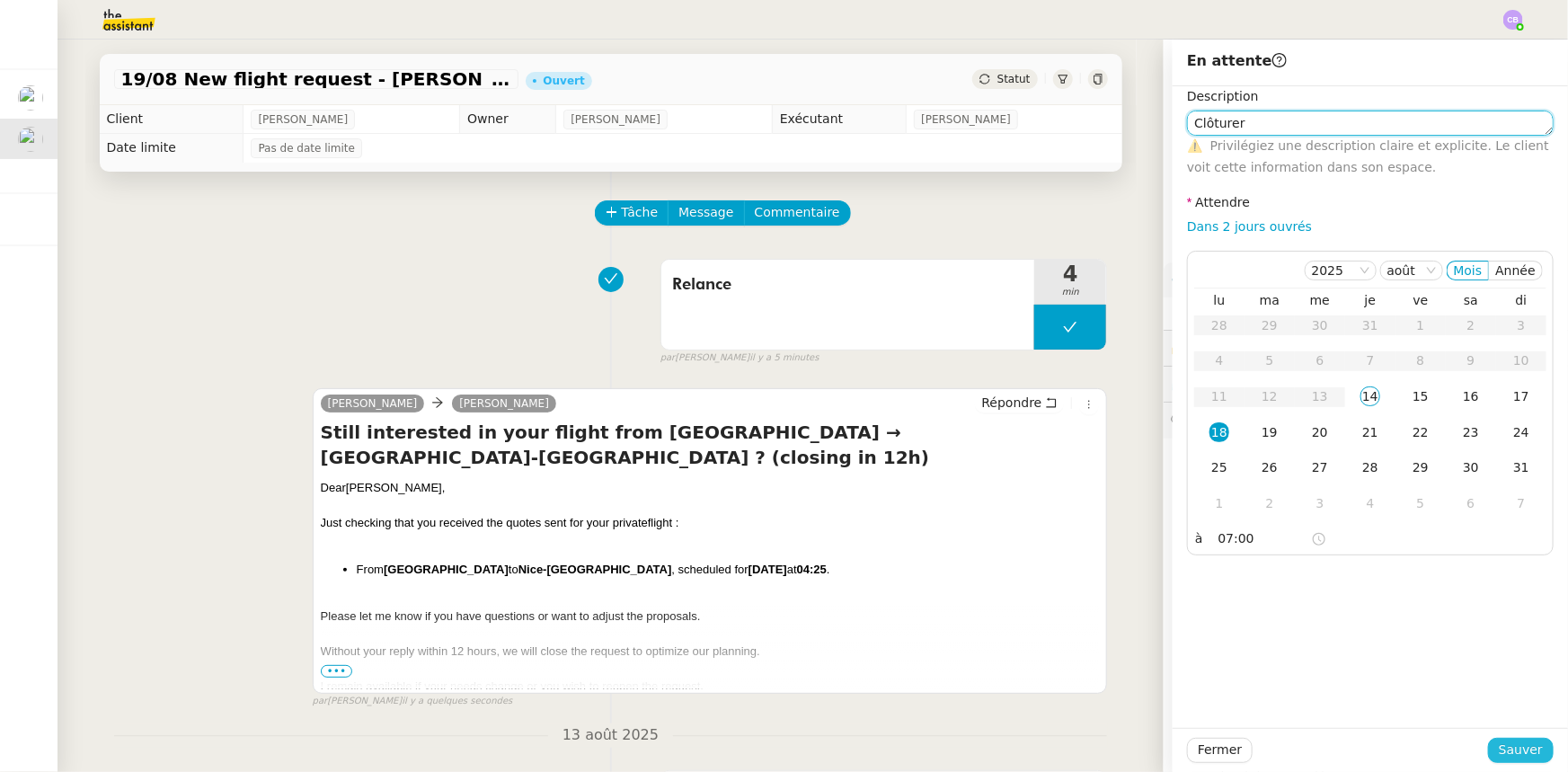
type textarea "Clôturer"
click at [1044, 477] on span "Sauver" at bounding box center [1521, 750] width 44 height 20
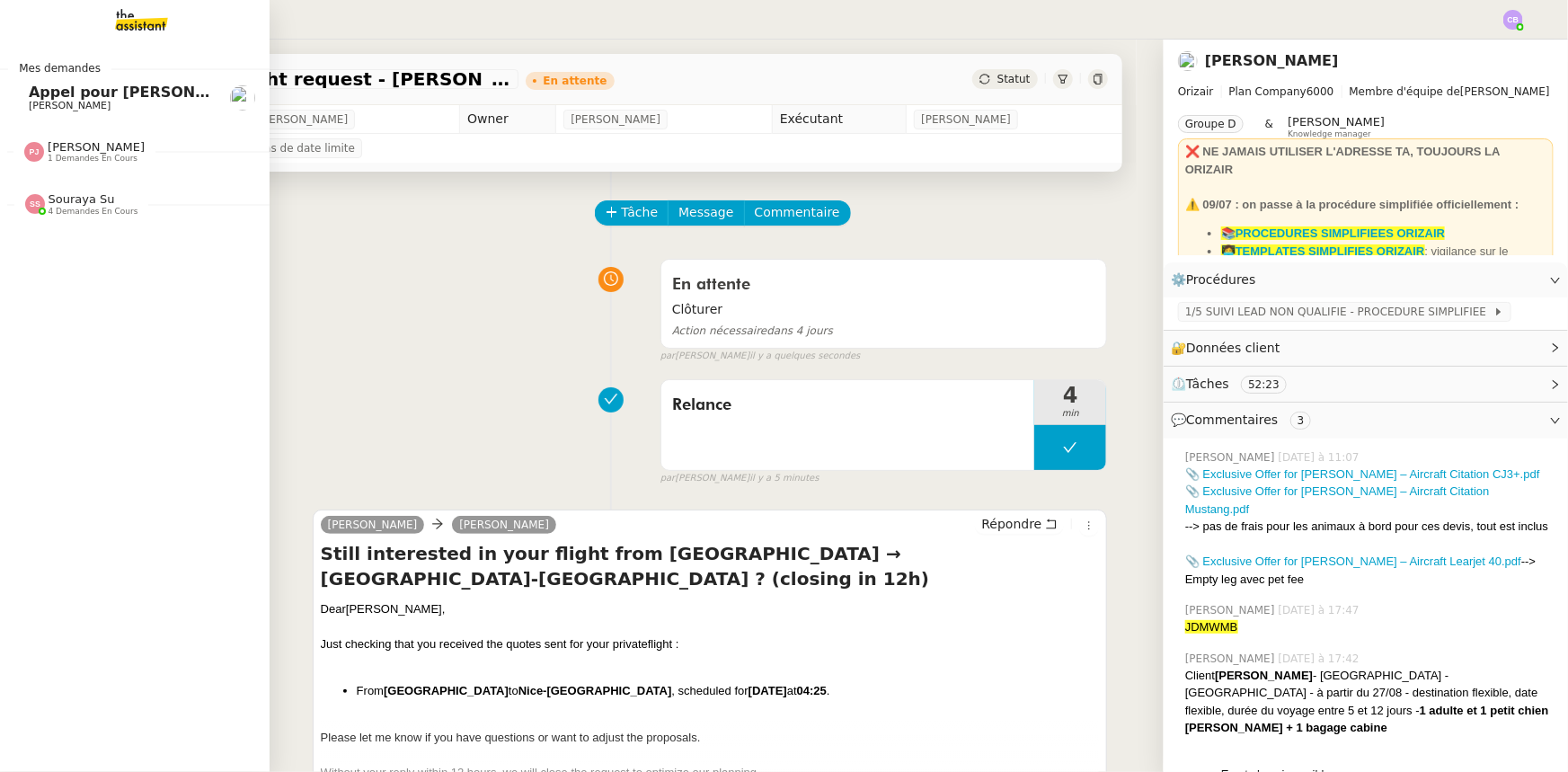
click at [132, 96] on span "Appel pour [PERSON_NAME]" at bounding box center [142, 92] width 227 height 18
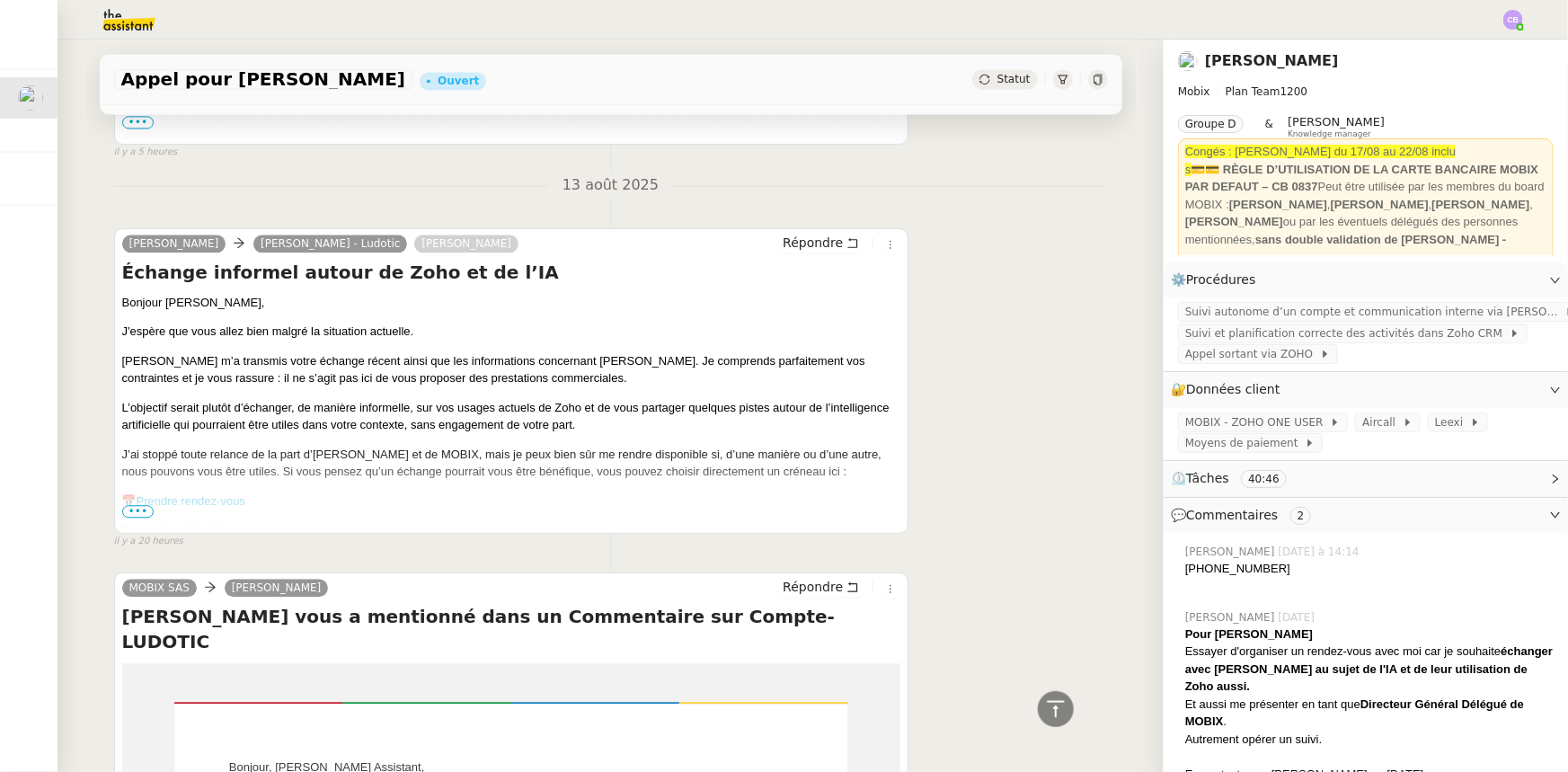
scroll to position [2042, 0]
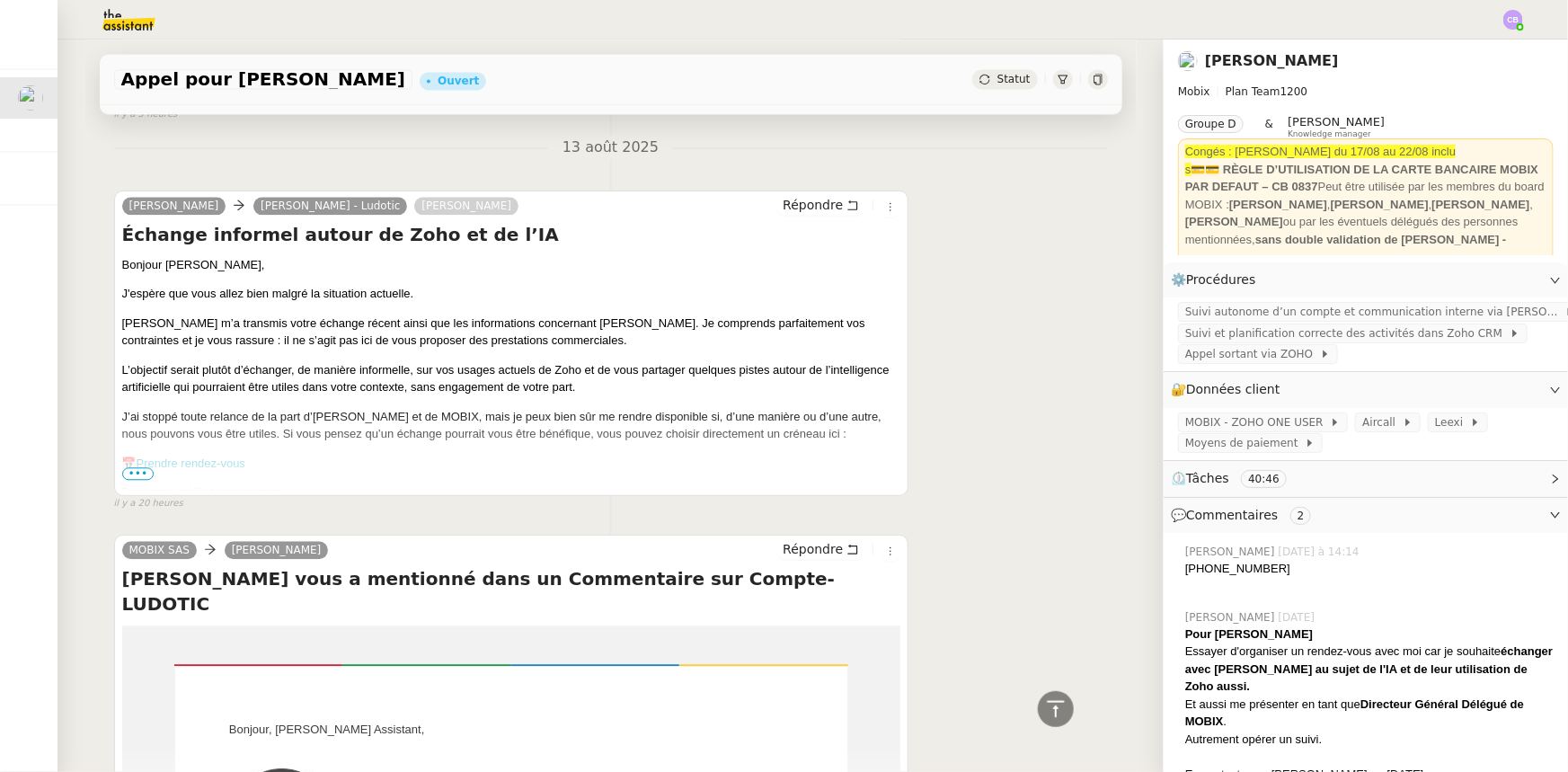
click at [135, 477] on span "•••" at bounding box center [138, 474] width 32 height 13
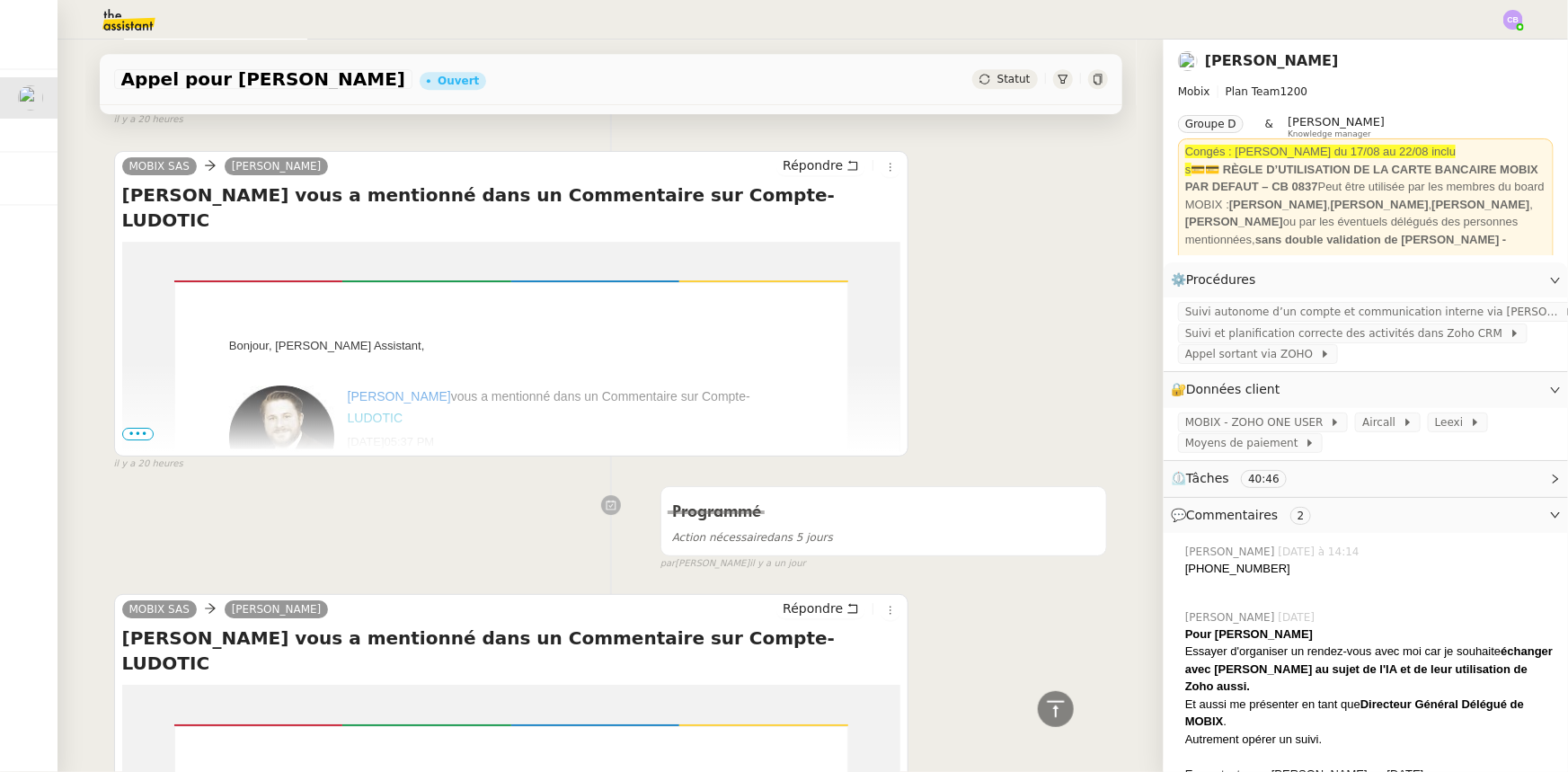
scroll to position [3022, 0]
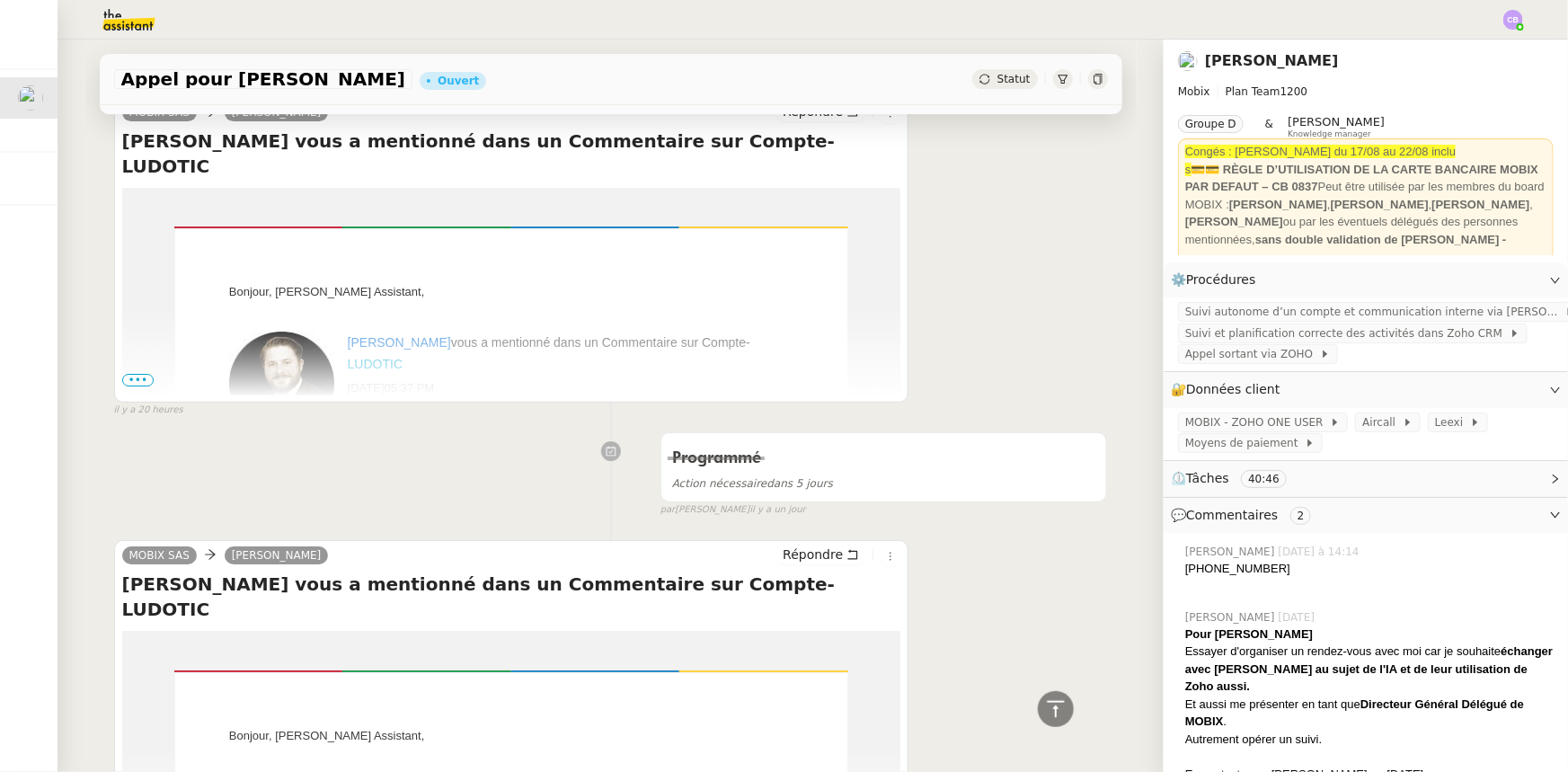
click at [123, 386] on span "•••" at bounding box center [138, 380] width 32 height 13
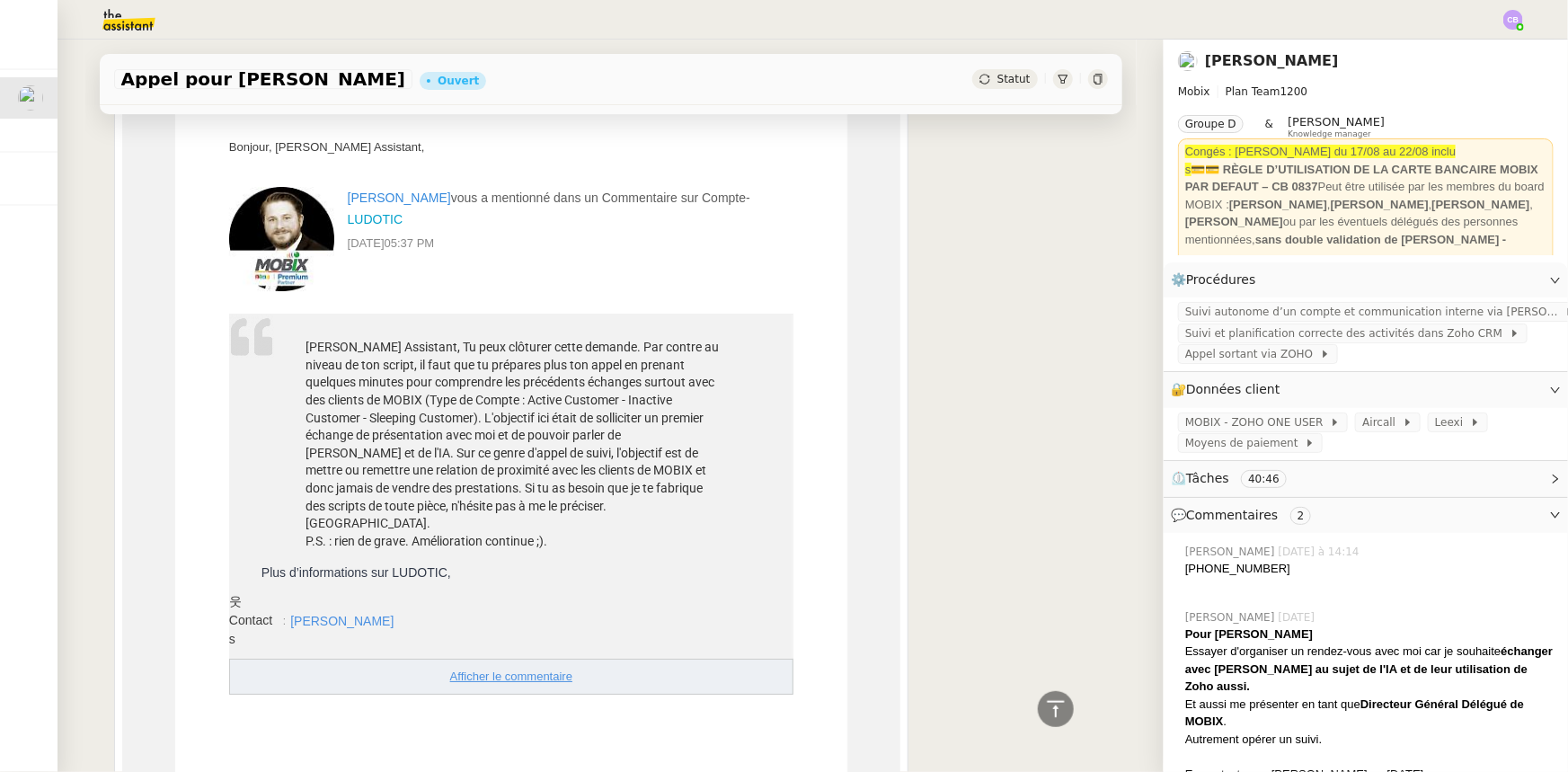
scroll to position [3186, 0]
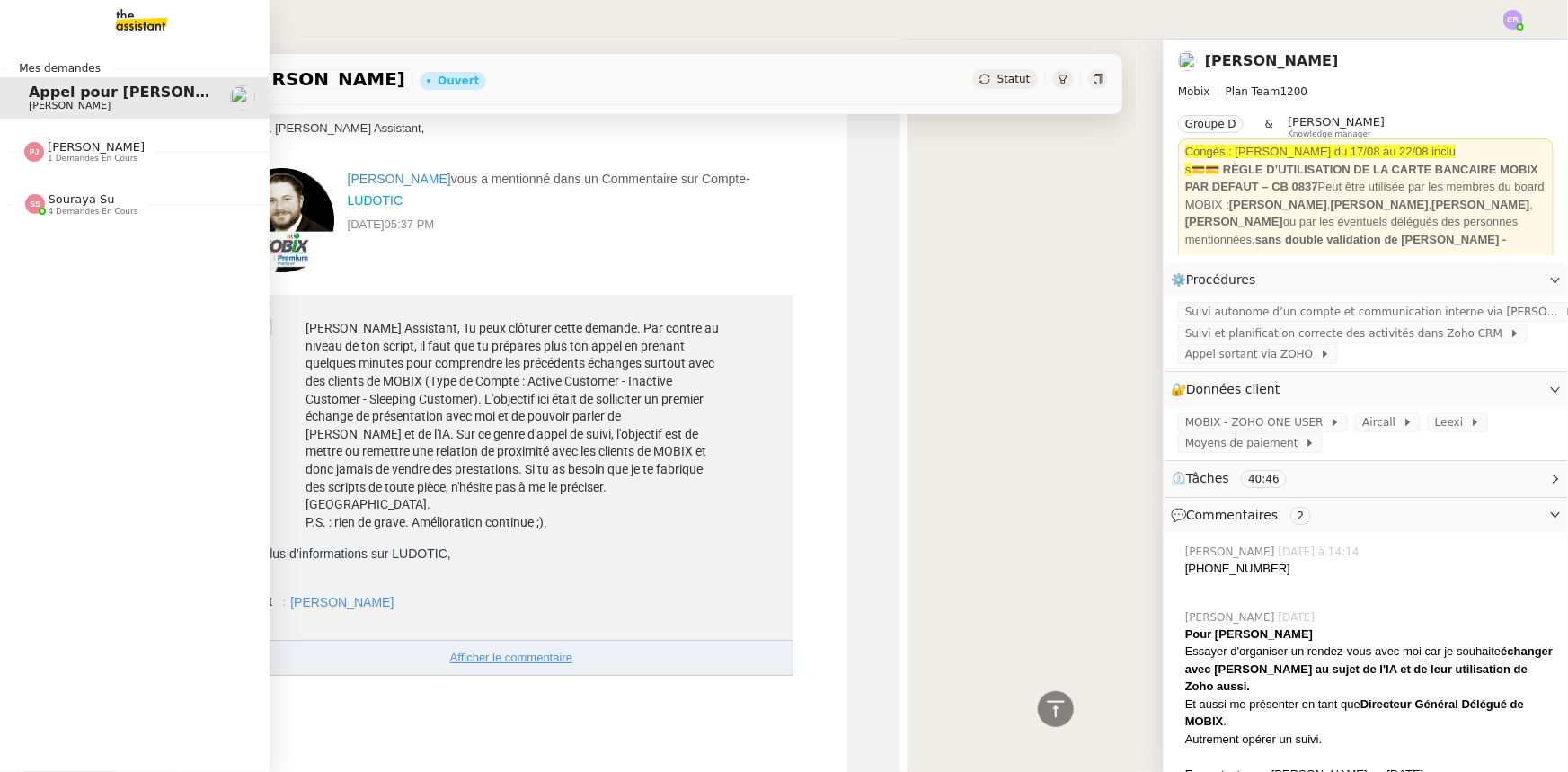
click at [65, 208] on span "4 demandes en cours" at bounding box center [93, 211] width 89 height 10
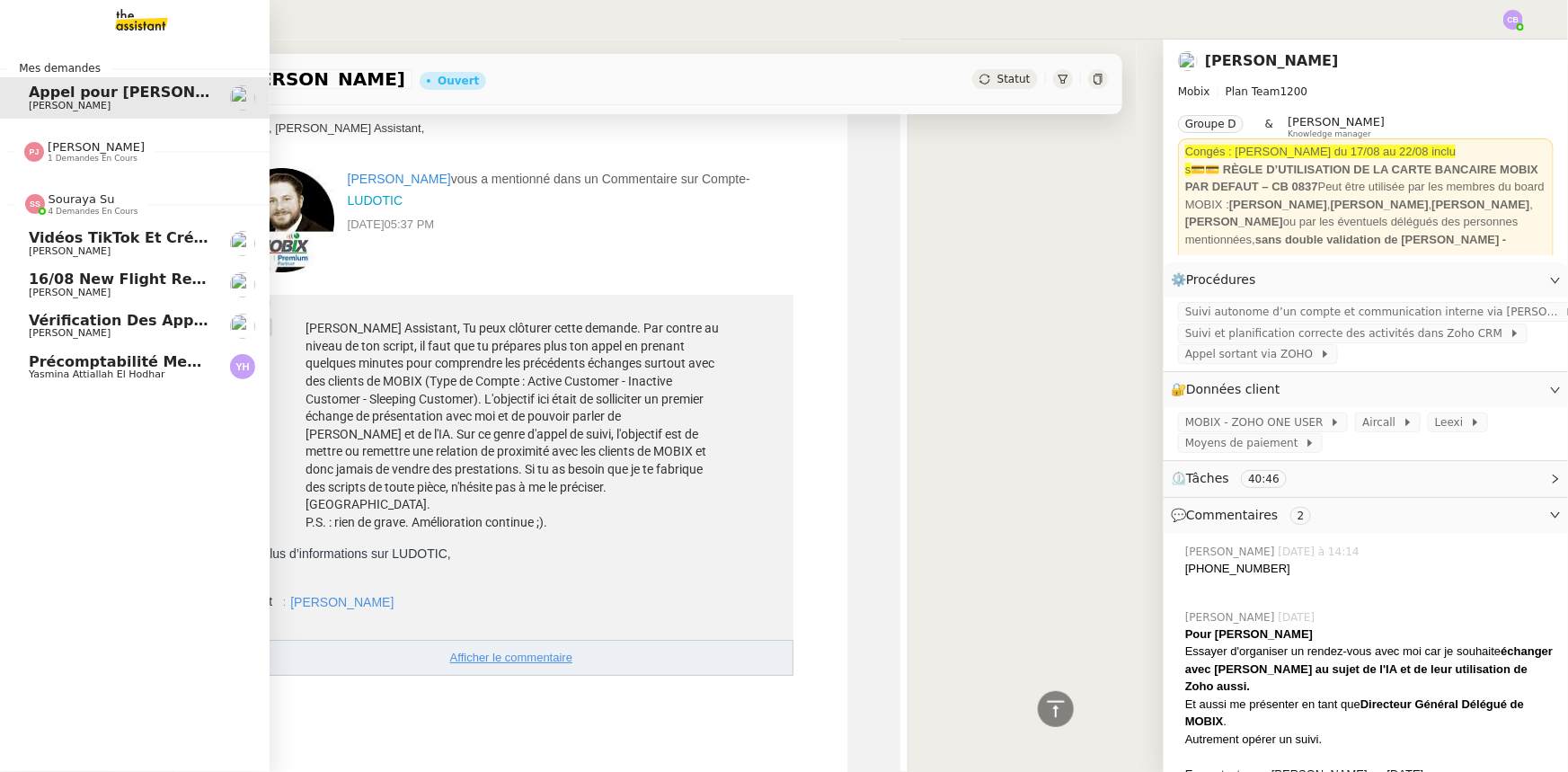
click at [65, 208] on span "4 demandes en cours" at bounding box center [93, 211] width 89 height 10
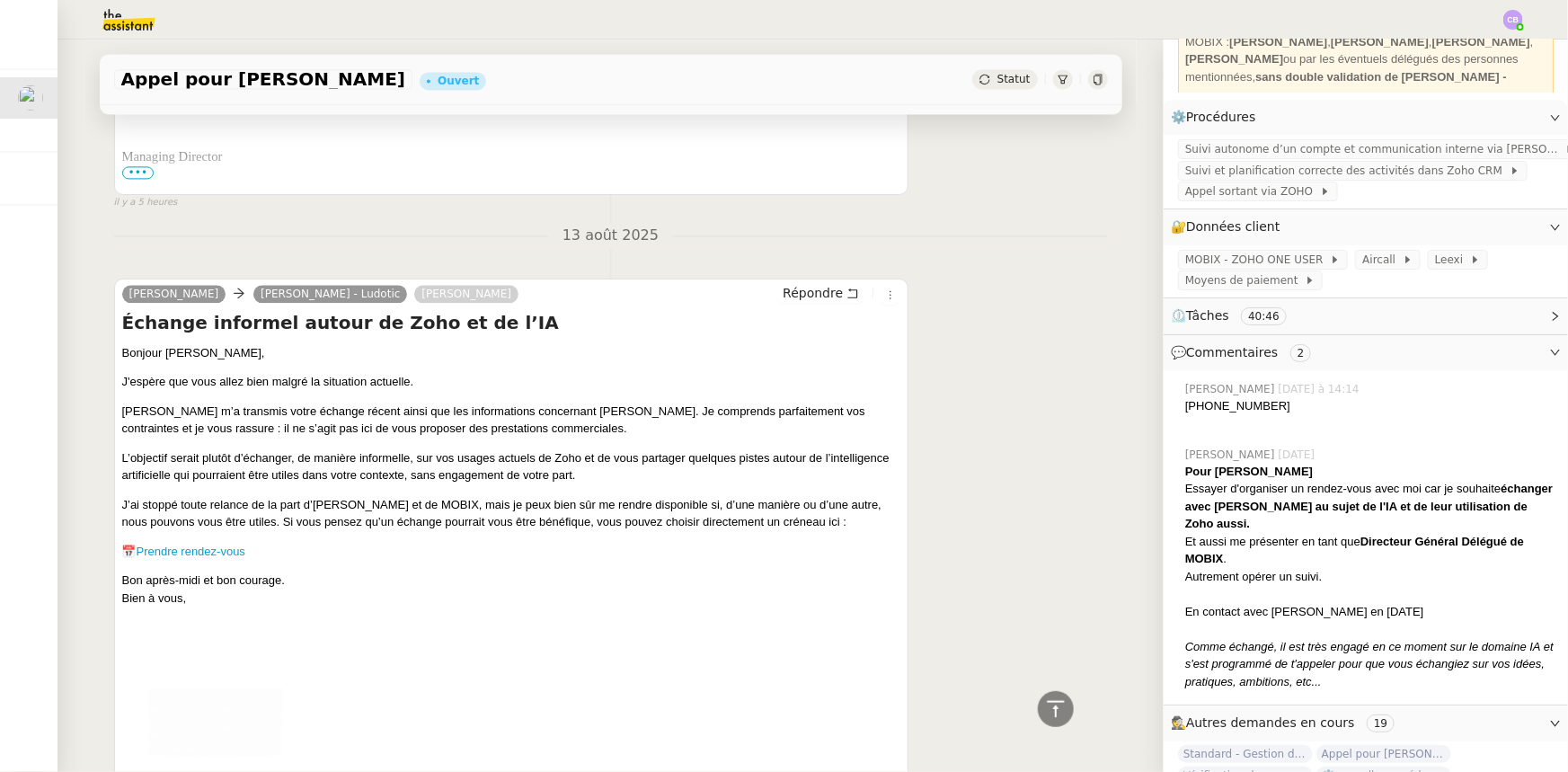
scroll to position [1960, 0]
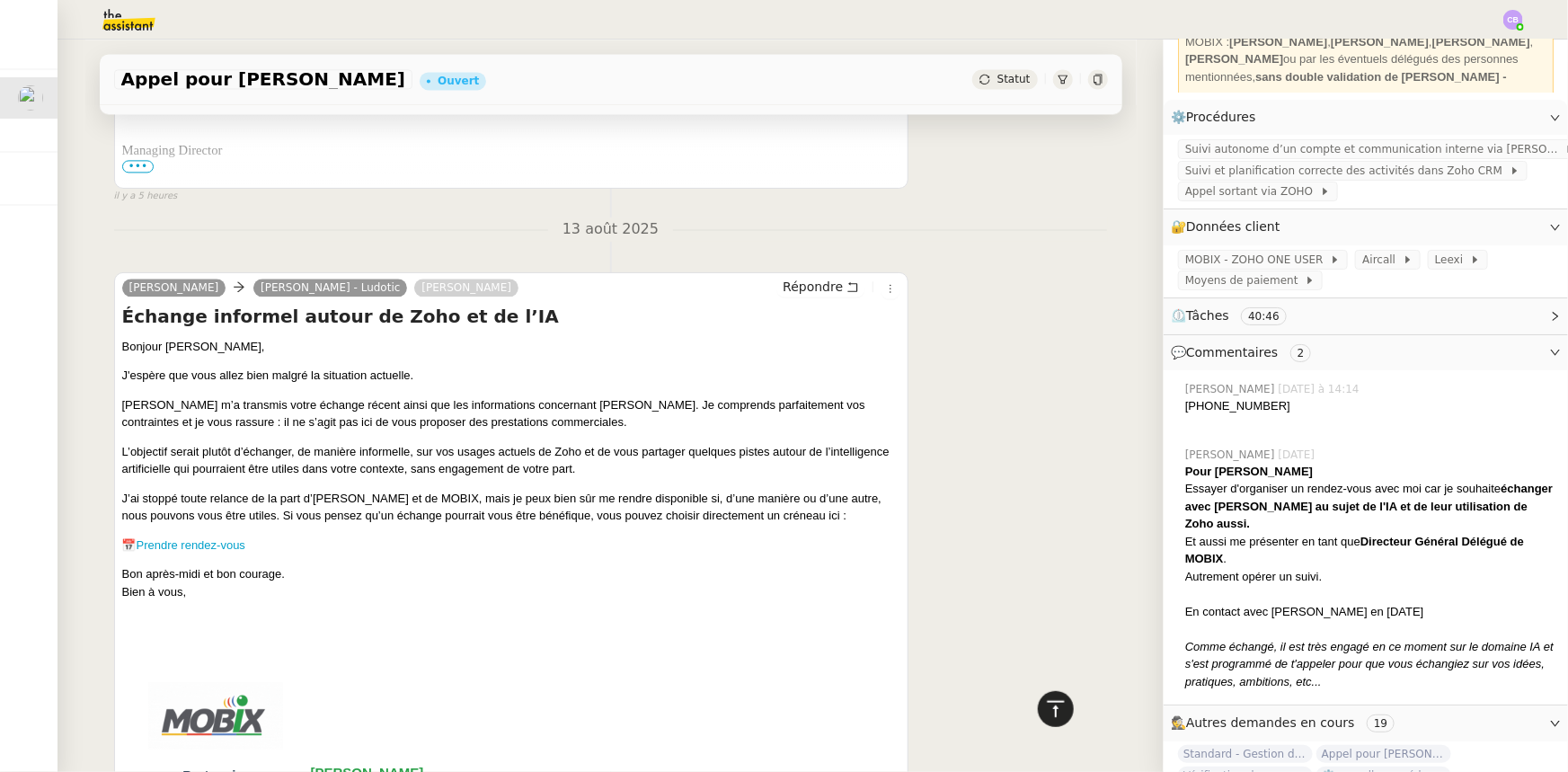
click at [1044, 477] on icon at bounding box center [1055, 708] width 21 height 21
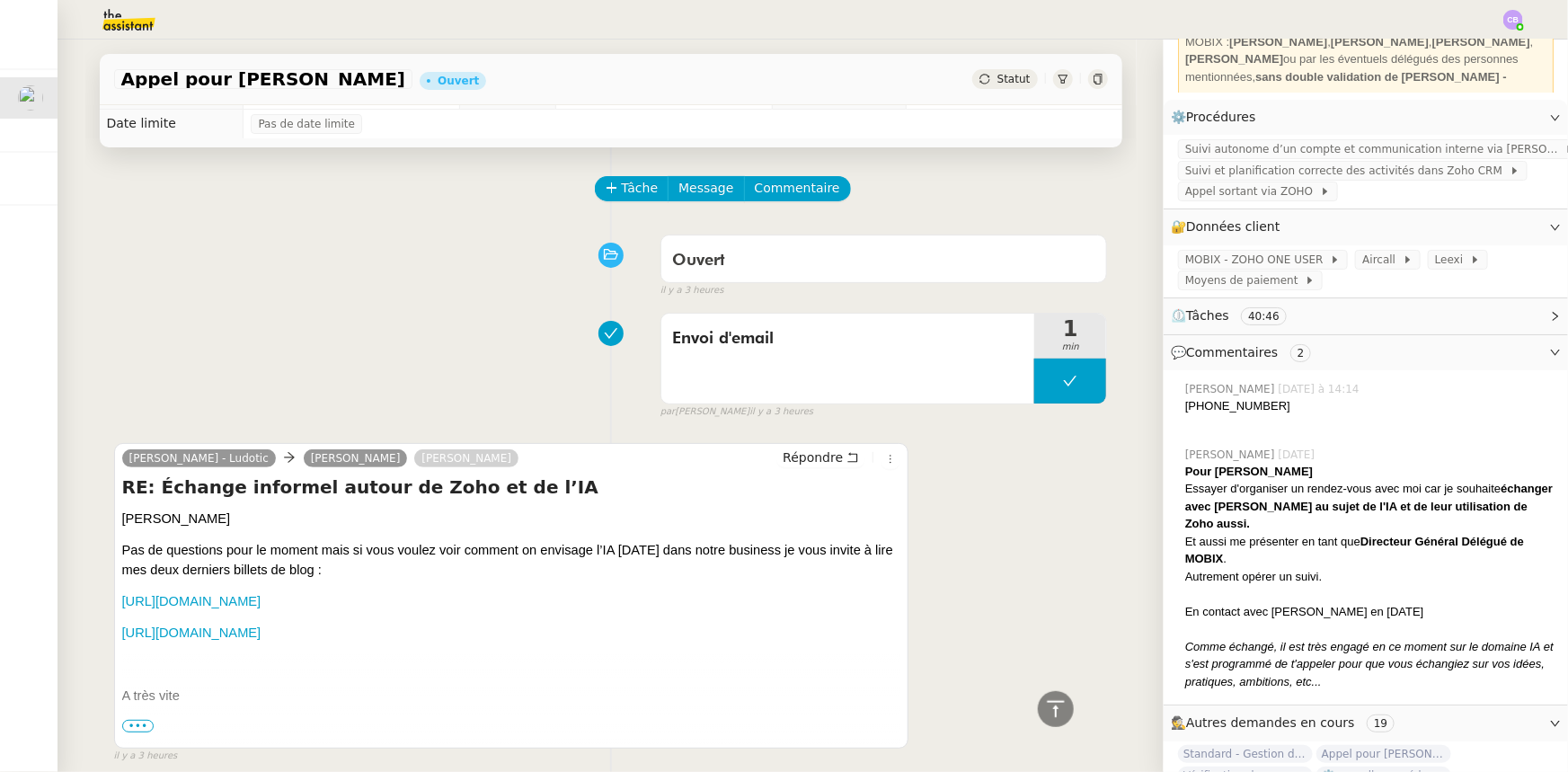
scroll to position [0, 0]
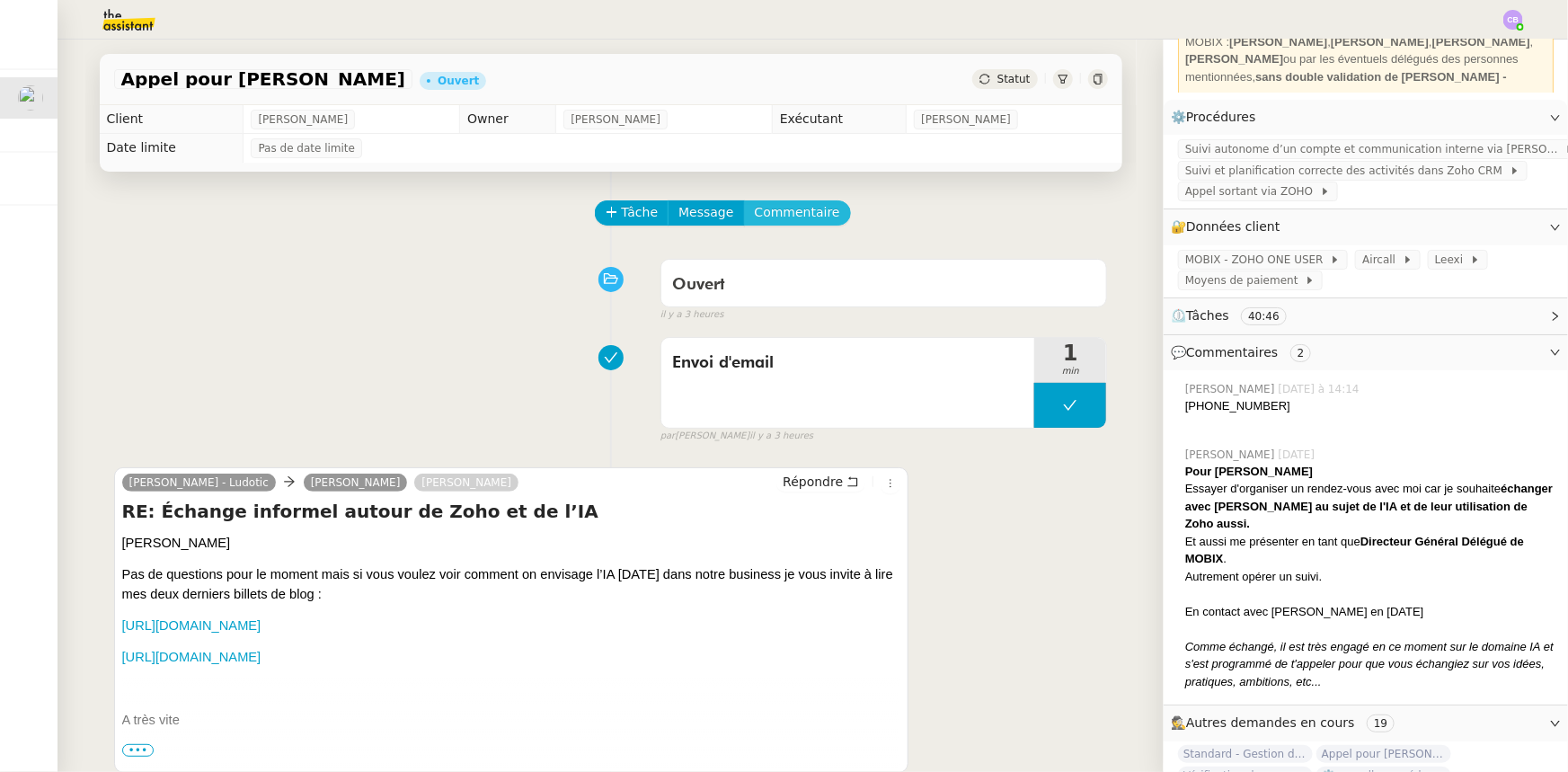
click at [808, 214] on button "Commentaire" at bounding box center [798, 212] width 107 height 25
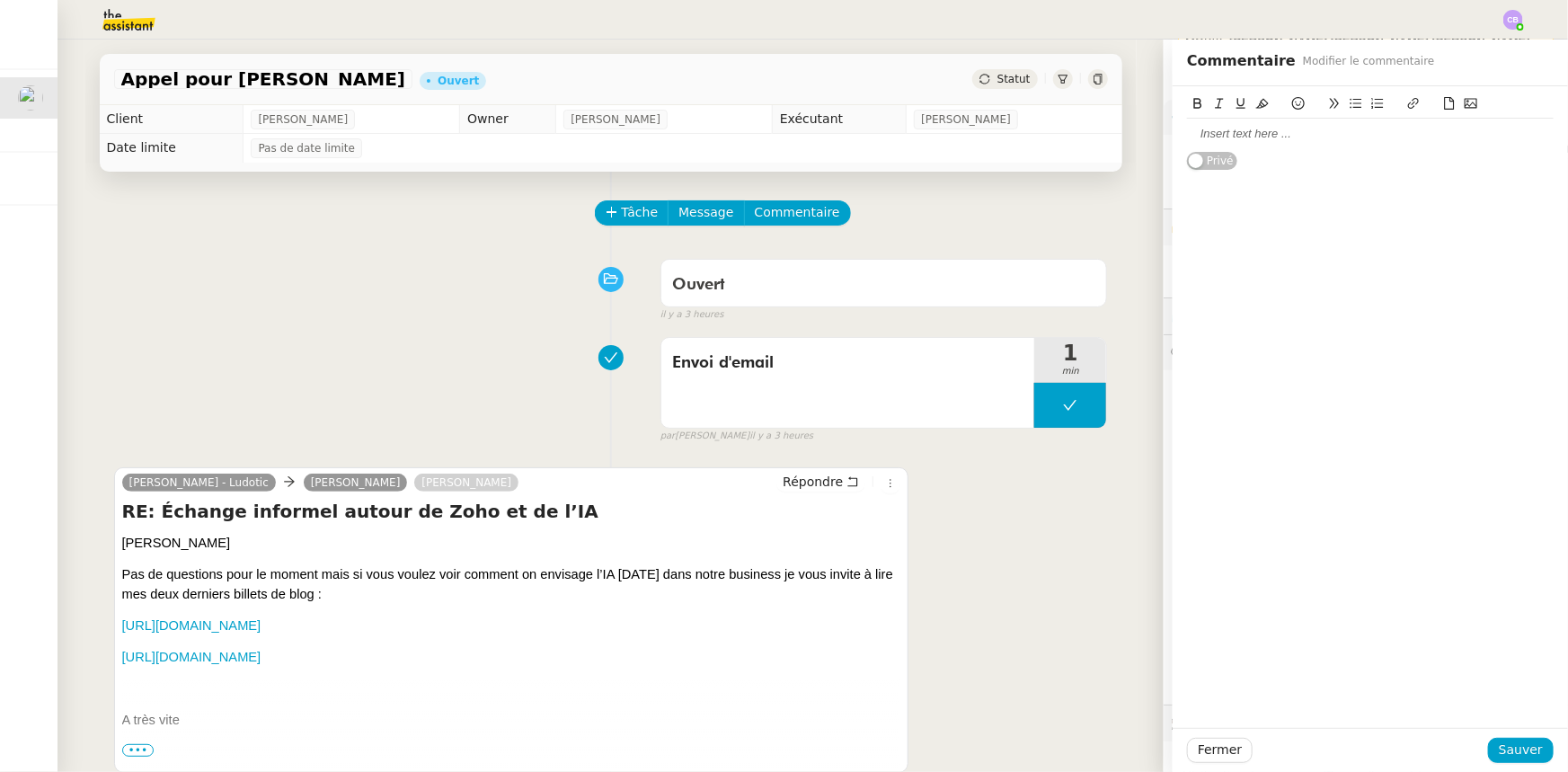
click at [1044, 134] on div at bounding box center [1371, 134] width 367 height 17
click at [1044, 153] on div "Voir comment conserver ces infos (infos aux filles sur Slack, ajout procédure) …" at bounding box center [1371, 142] width 367 height 33
click at [1044, 132] on div "Voir comment conserver ces infos (infos aux filles sur Slack, ajout procédure..…" at bounding box center [1371, 142] width 367 height 33
drag, startPoint x: 1420, startPoint y: 153, endPoint x: 1254, endPoint y: 153, distance: 166.0
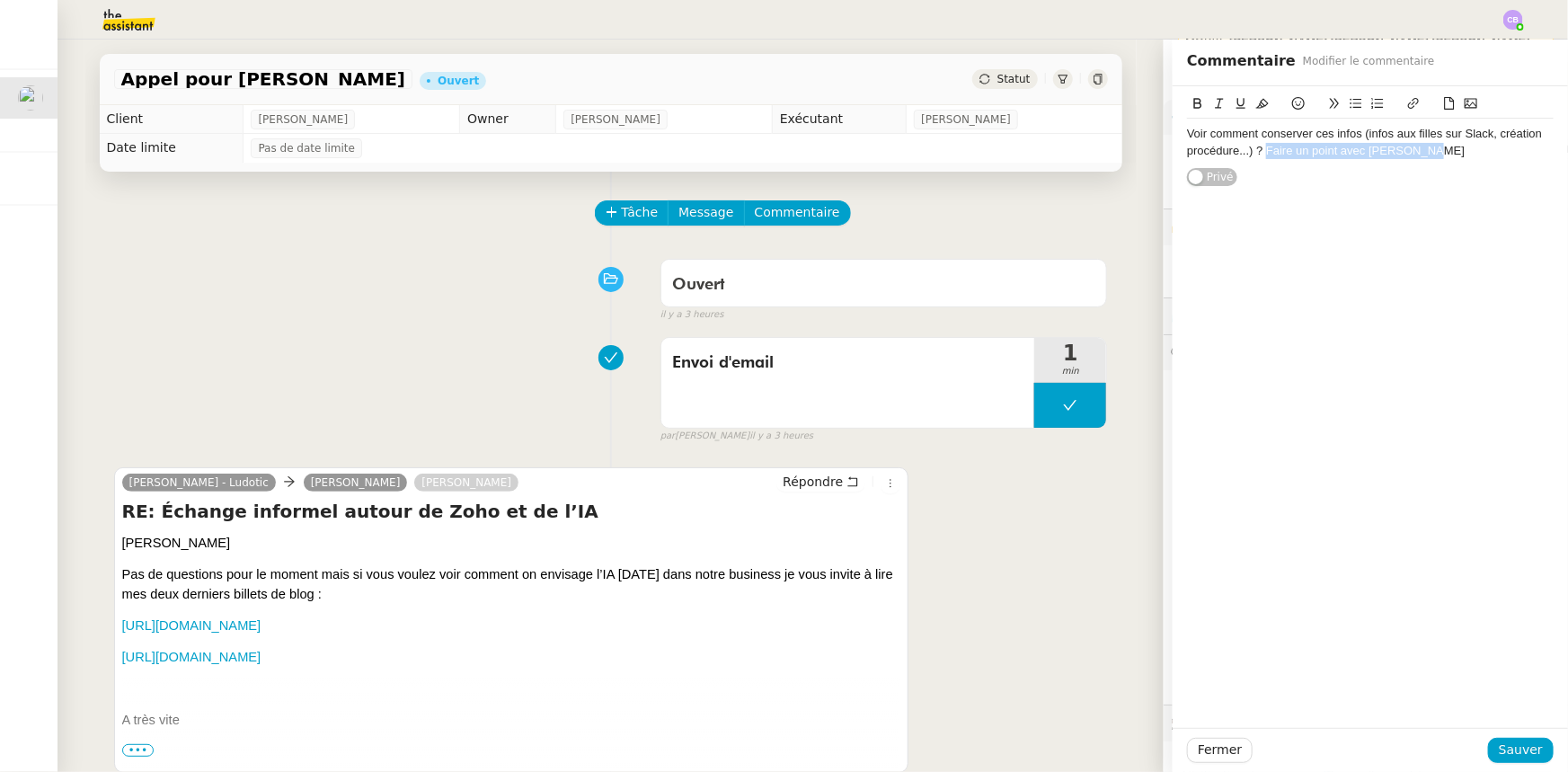
click at [1044, 153] on div "Voir comment conserver ces infos (infos aux filles sur Slack, création procédur…" at bounding box center [1371, 142] width 367 height 33
click at [1044, 147] on div "Voir comment conserver ces infos (infos aux filles sur Slack, création procédur…" at bounding box center [1371, 142] width 367 height 33
drag, startPoint x: 1326, startPoint y: 150, endPoint x: 1255, endPoint y: 150, distance: 71.0
click at [1044, 150] on div "Voir comment conserver ces infos (infos aux filles sur Slack, création procédur…" at bounding box center [1371, 142] width 367 height 33
drag, startPoint x: 1384, startPoint y: 153, endPoint x: 1255, endPoint y: 148, distance: 129.1
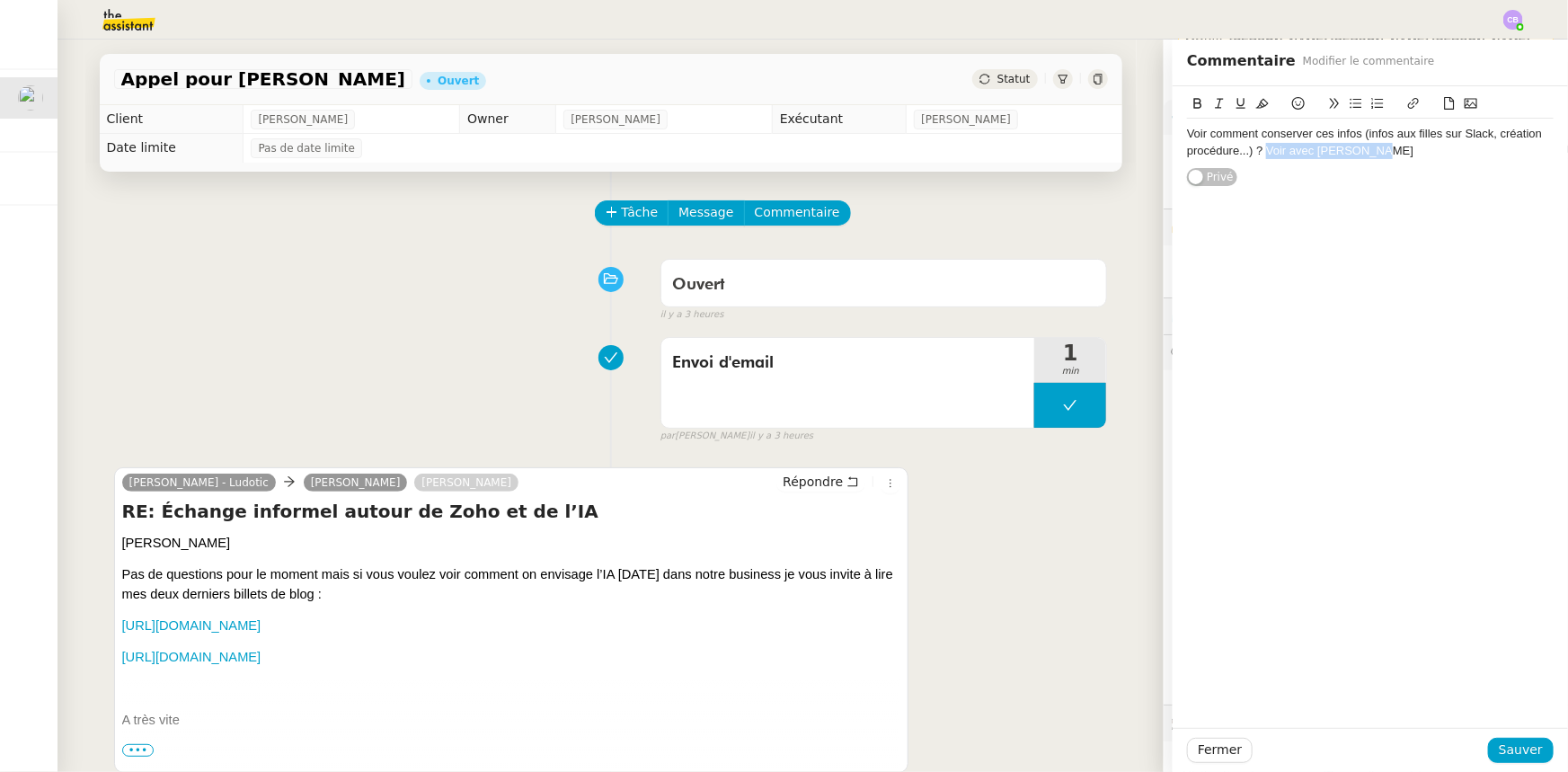
click at [1044, 148] on div "Voir comment conserver ces infos (infos aux filles sur Slack, création procédur…" at bounding box center [1371, 142] width 367 height 33
click at [1044, 106] on icon at bounding box center [1198, 103] width 13 height 13
click at [1044, 477] on span "Sauver" at bounding box center [1521, 750] width 44 height 20
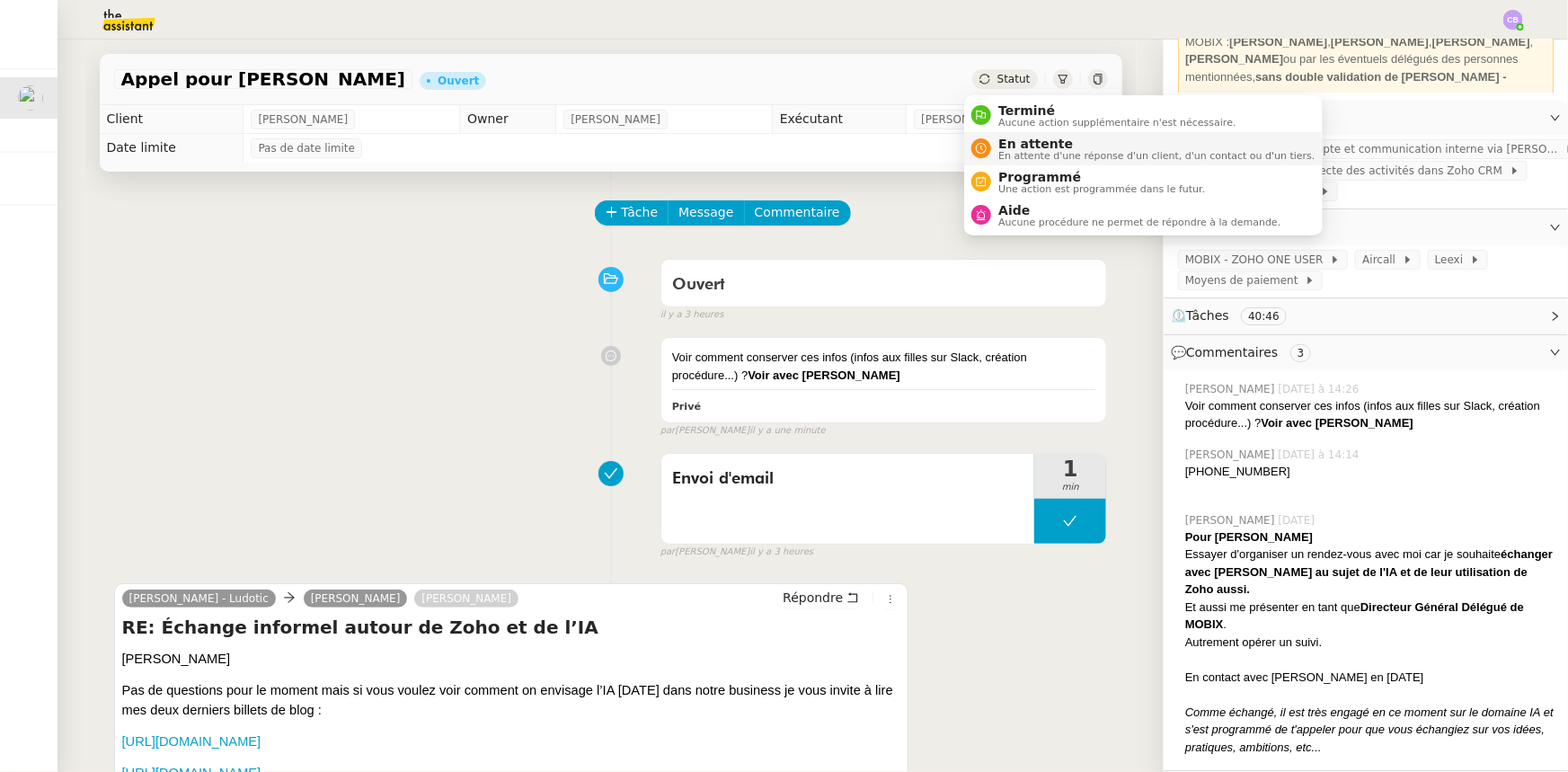
click at [1021, 146] on span "En attente" at bounding box center [1156, 144] width 316 height 15
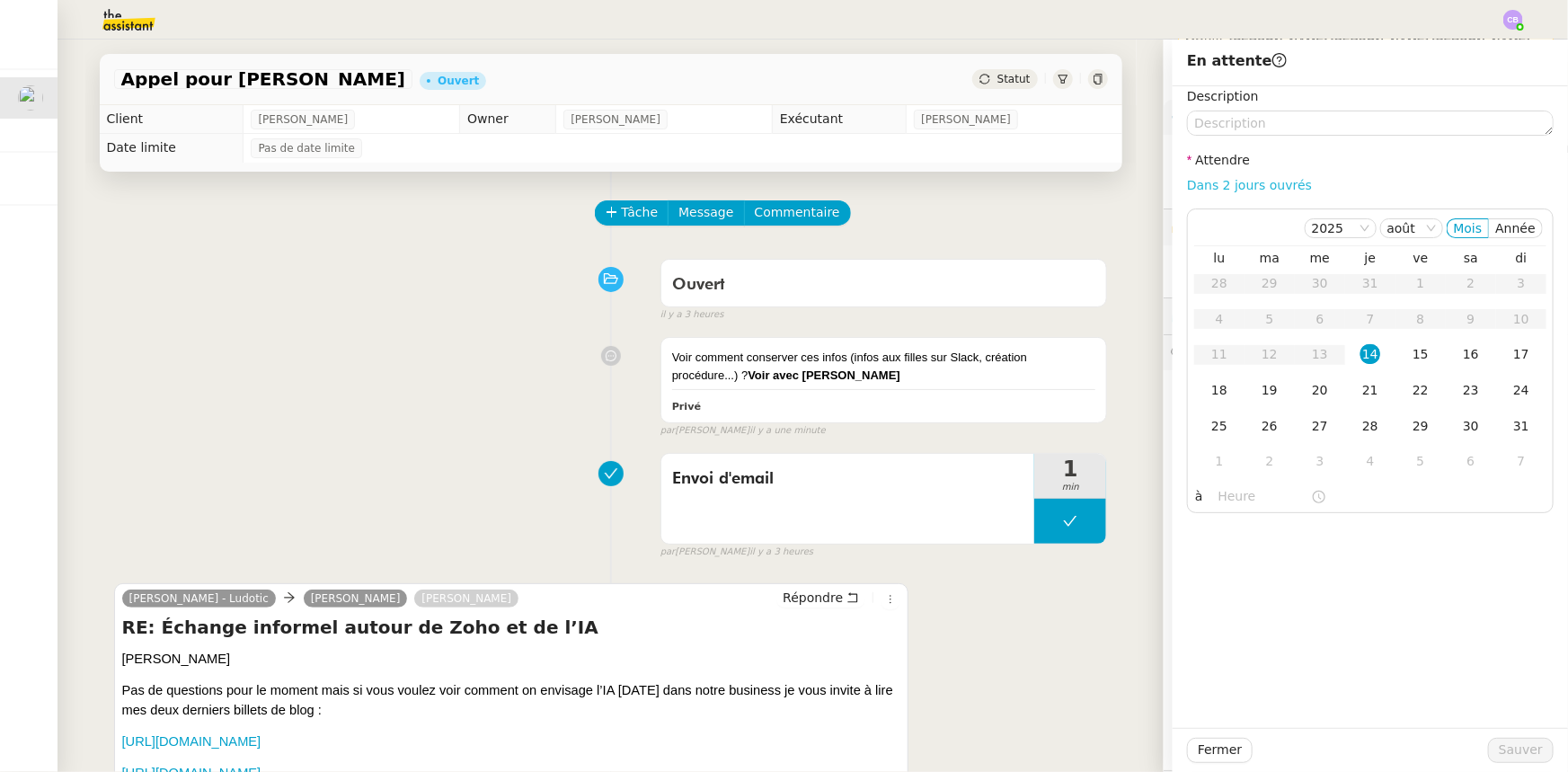
click at [1044, 188] on link "Dans 2 jours ouvrés" at bounding box center [1249, 185] width 125 height 15
type input "07:00"
click at [1044, 477] on span "Sauver" at bounding box center [1521, 750] width 44 height 20
